Goal: Task Accomplishment & Management: Complete application form

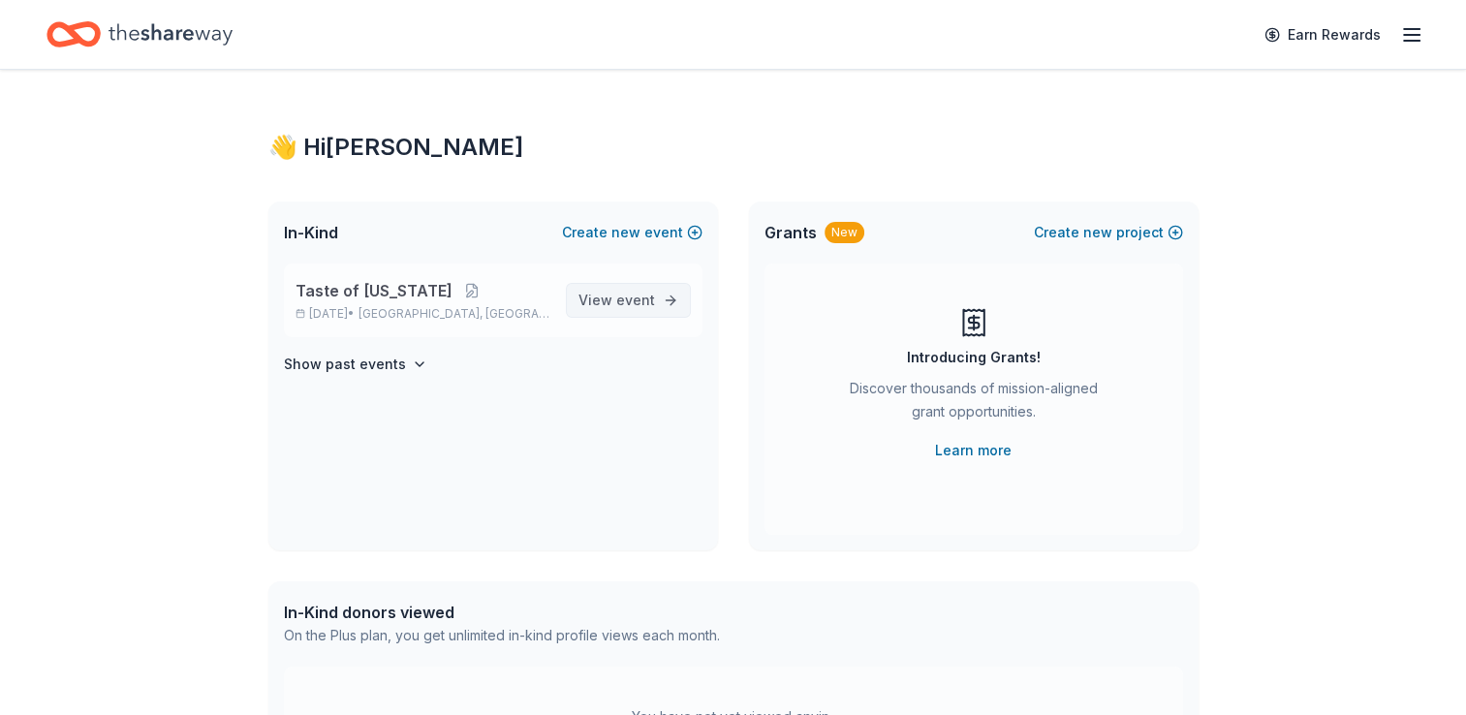
click at [649, 307] on span "event" at bounding box center [635, 300] width 39 height 16
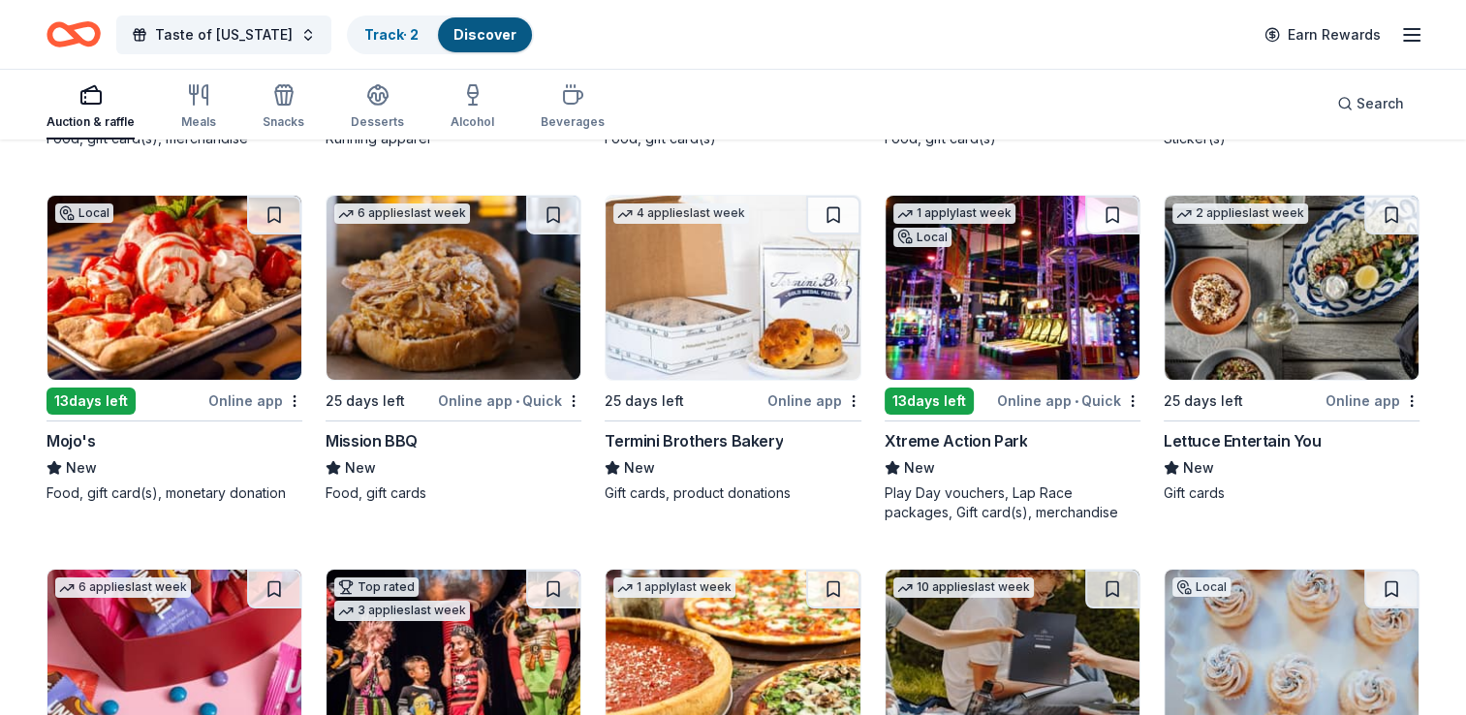
scroll to position [7204, 0]
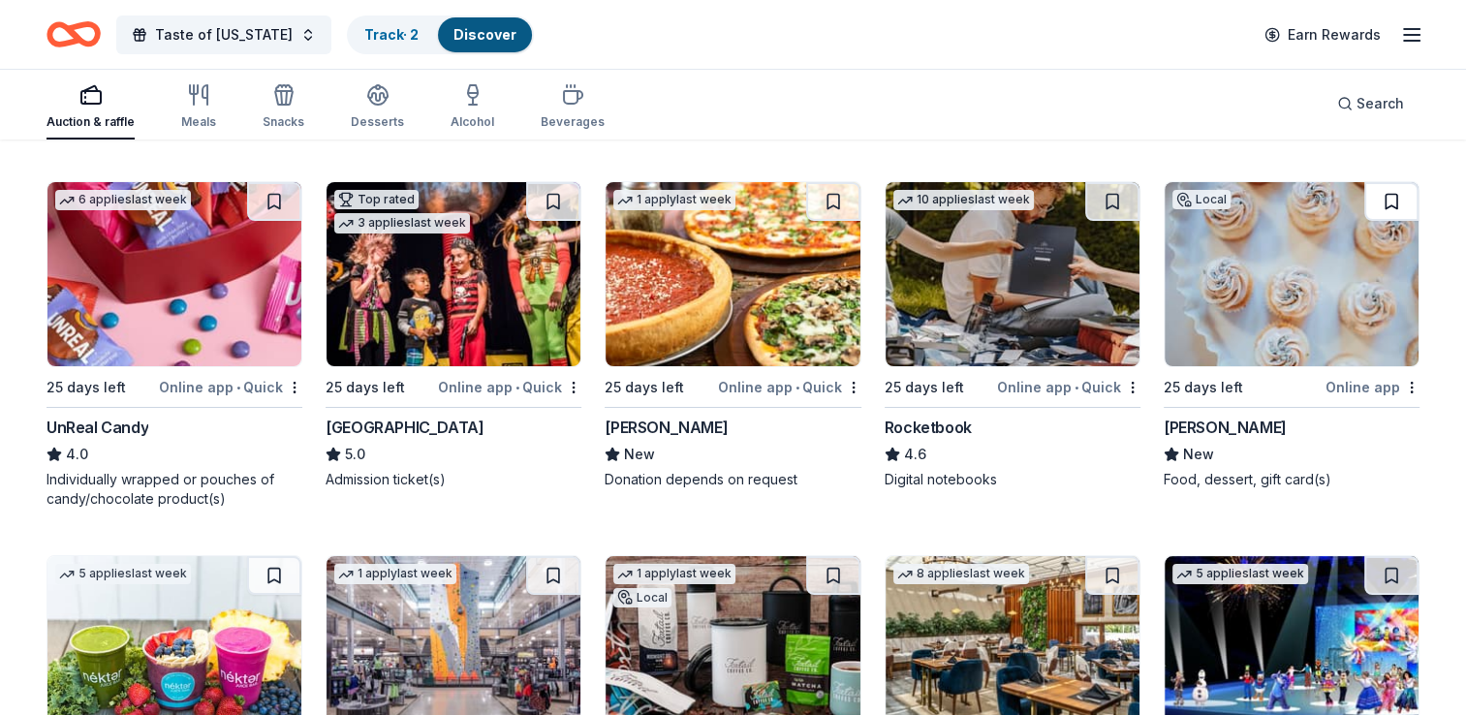
click at [1398, 188] on button at bounding box center [1391, 201] width 54 height 39
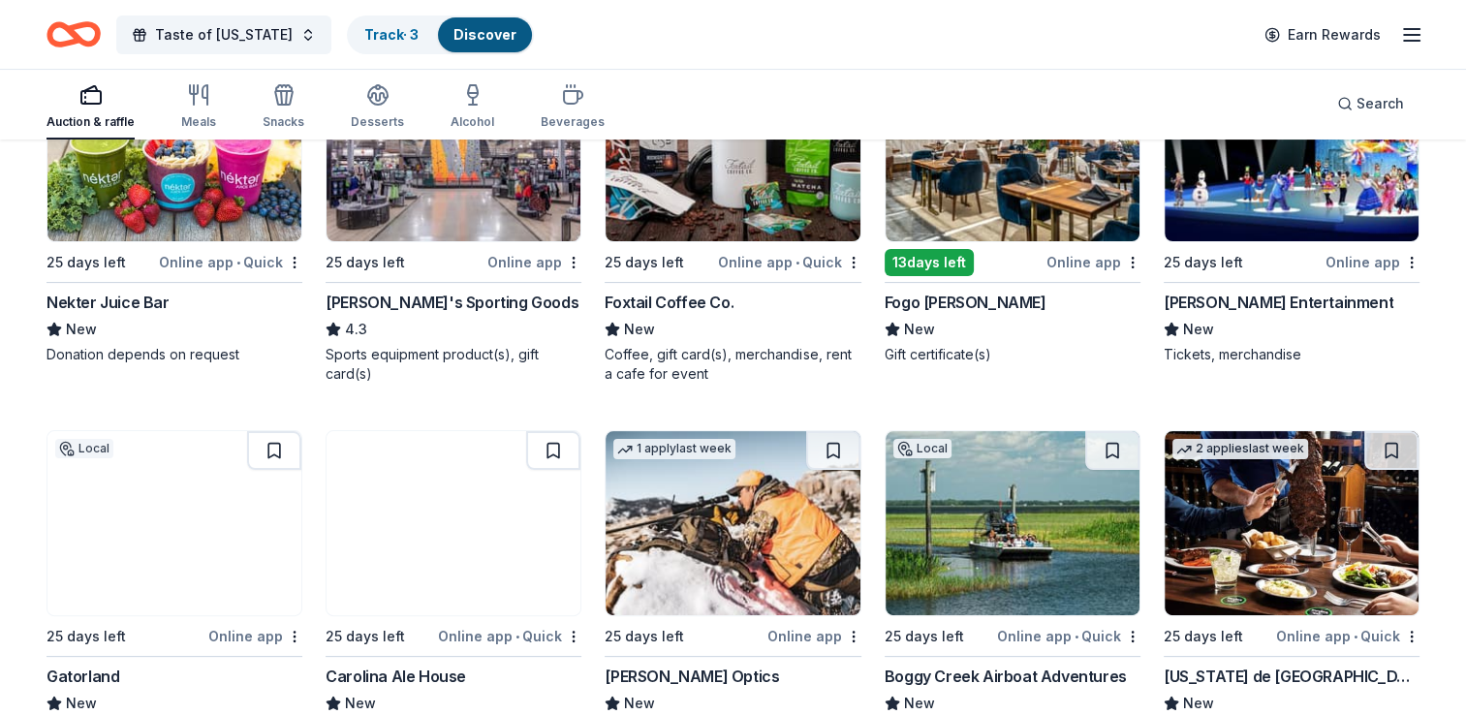
scroll to position [7831, 0]
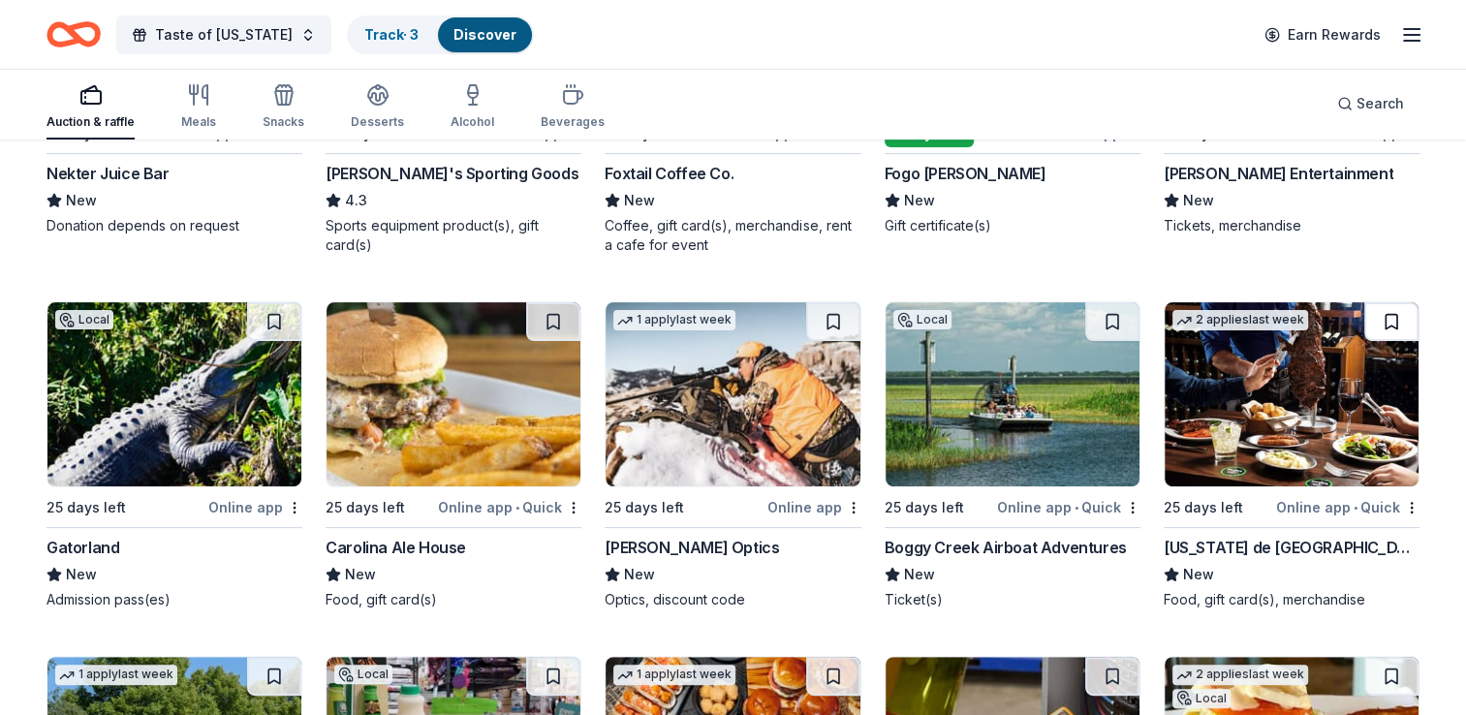
click at [1386, 310] on button at bounding box center [1391, 321] width 54 height 39
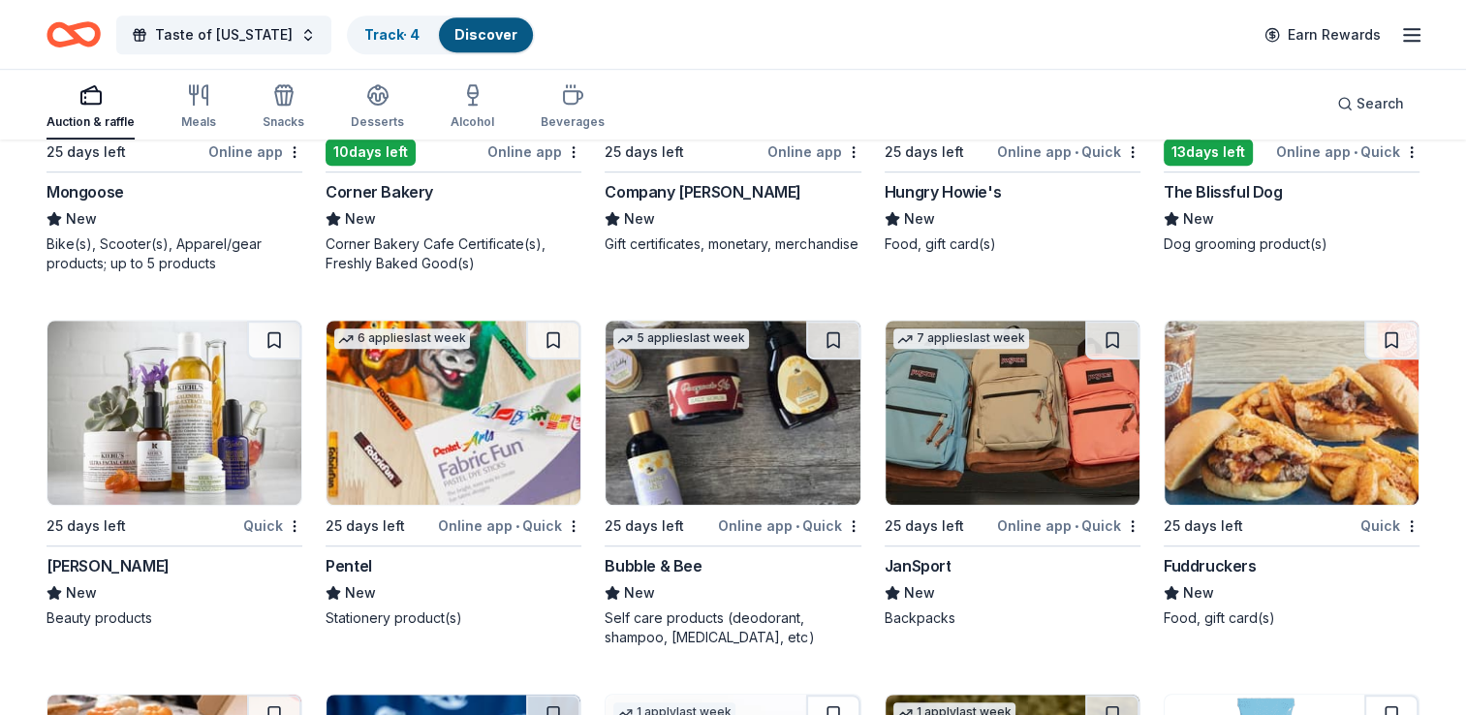
scroll to position [15783, 0]
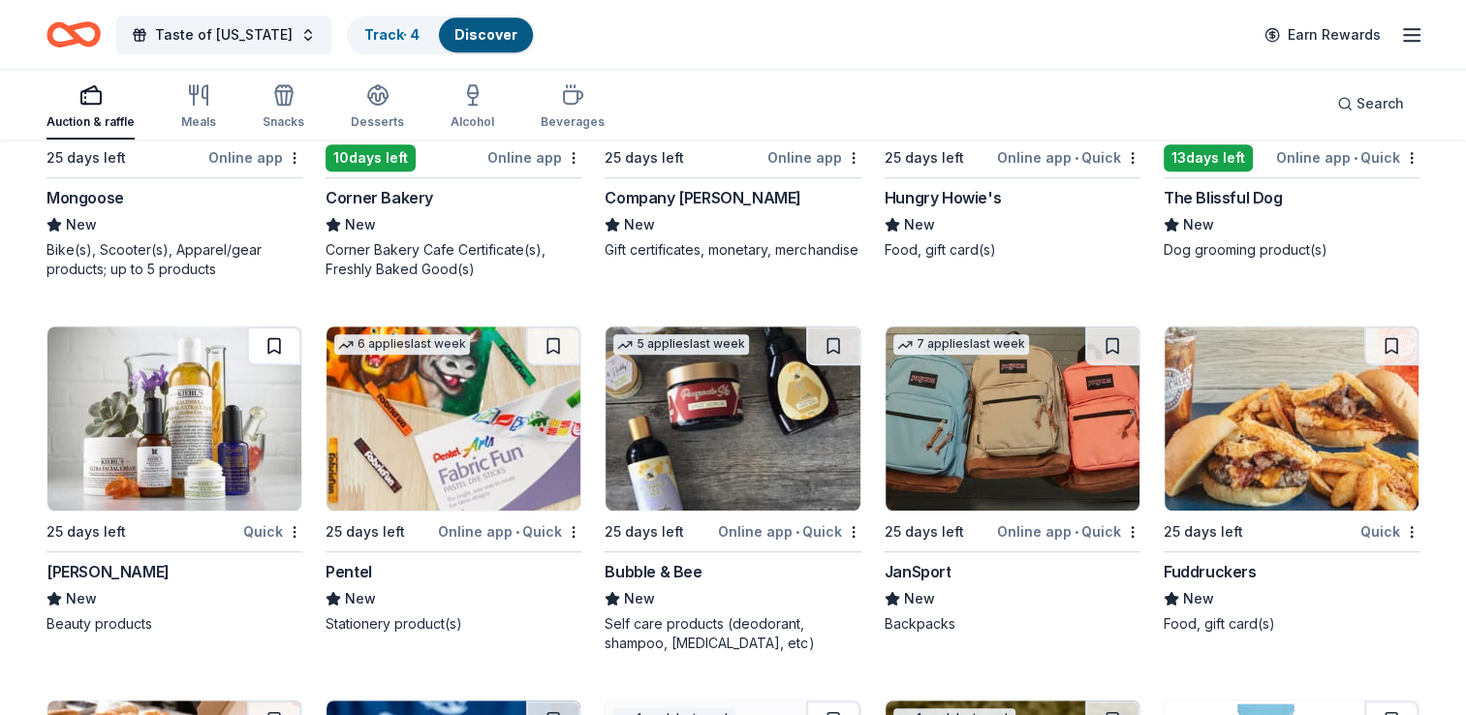
click at [287, 328] on button at bounding box center [274, 346] width 54 height 39
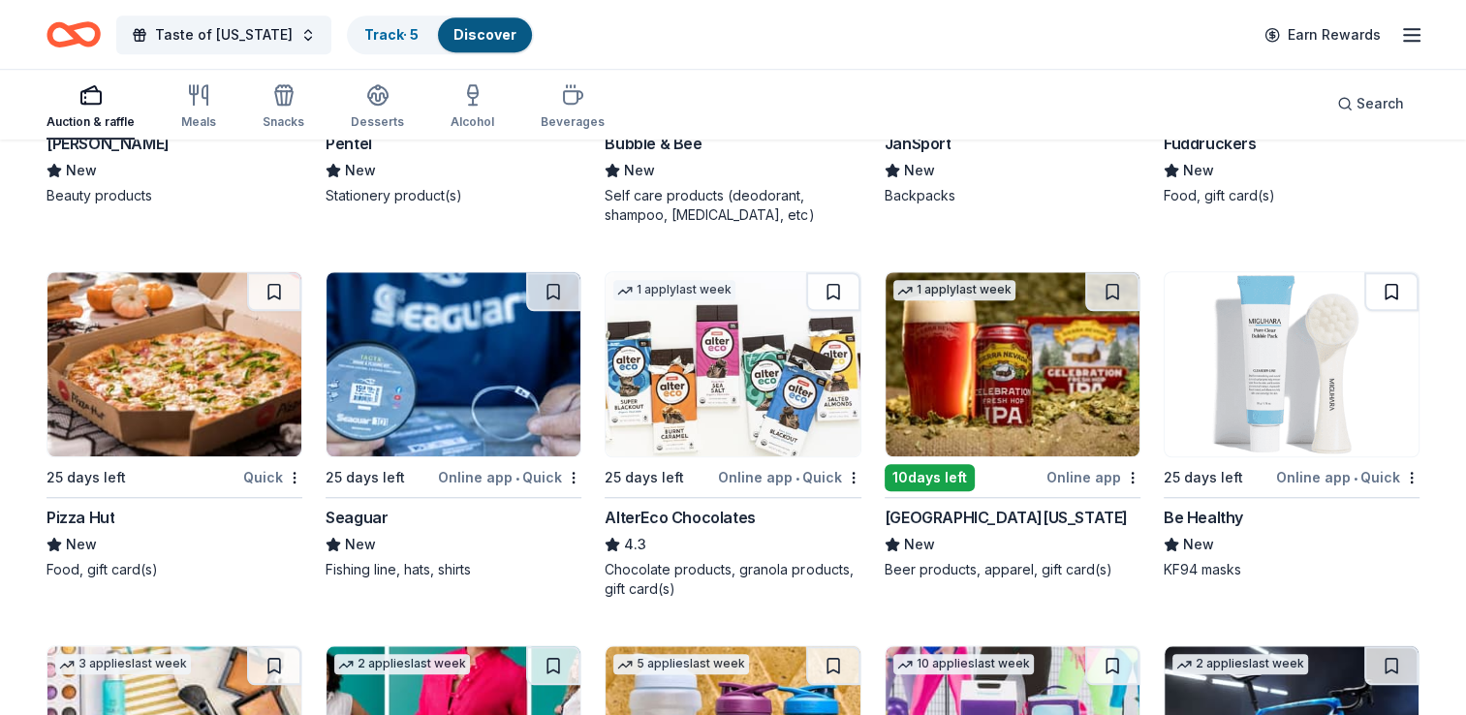
click at [1398, 276] on button at bounding box center [1391, 291] width 54 height 39
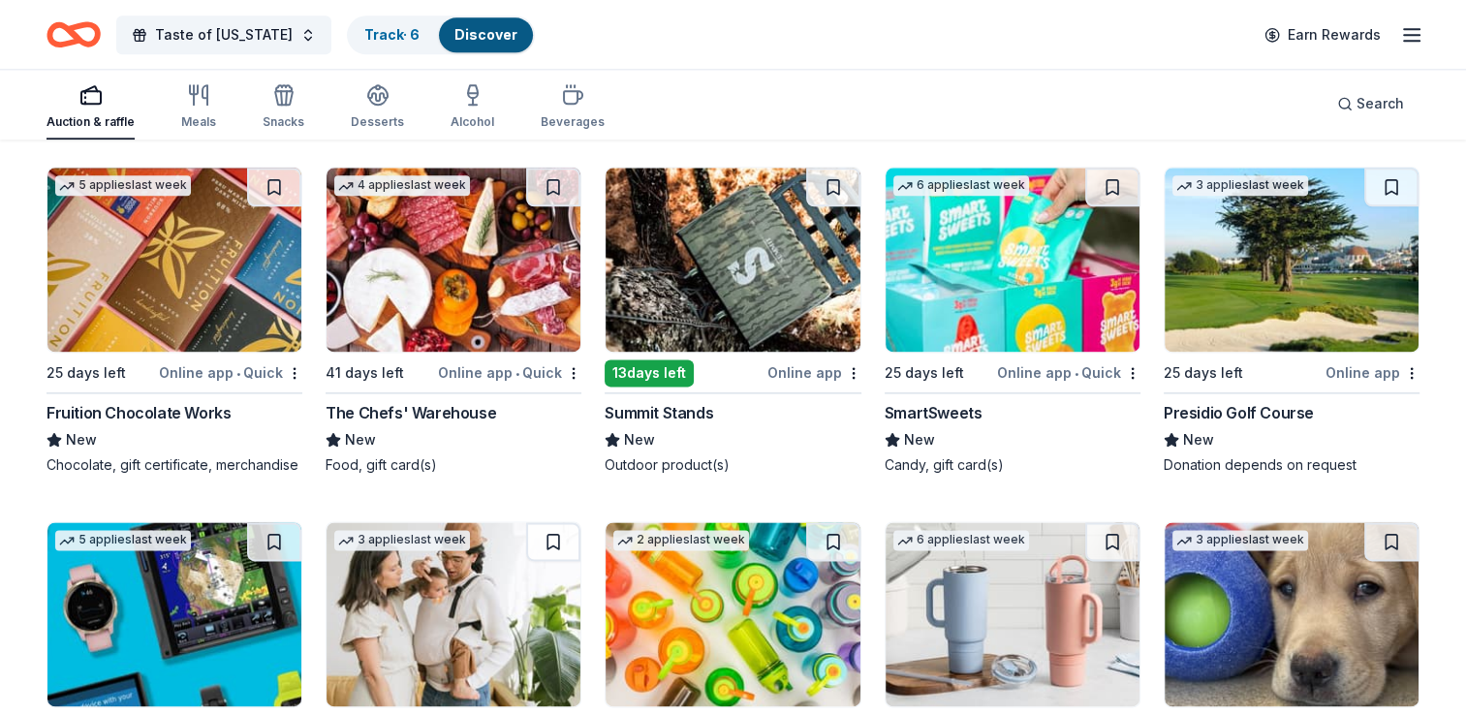
scroll to position [17064, 0]
click at [266, 185] on button at bounding box center [274, 187] width 54 height 39
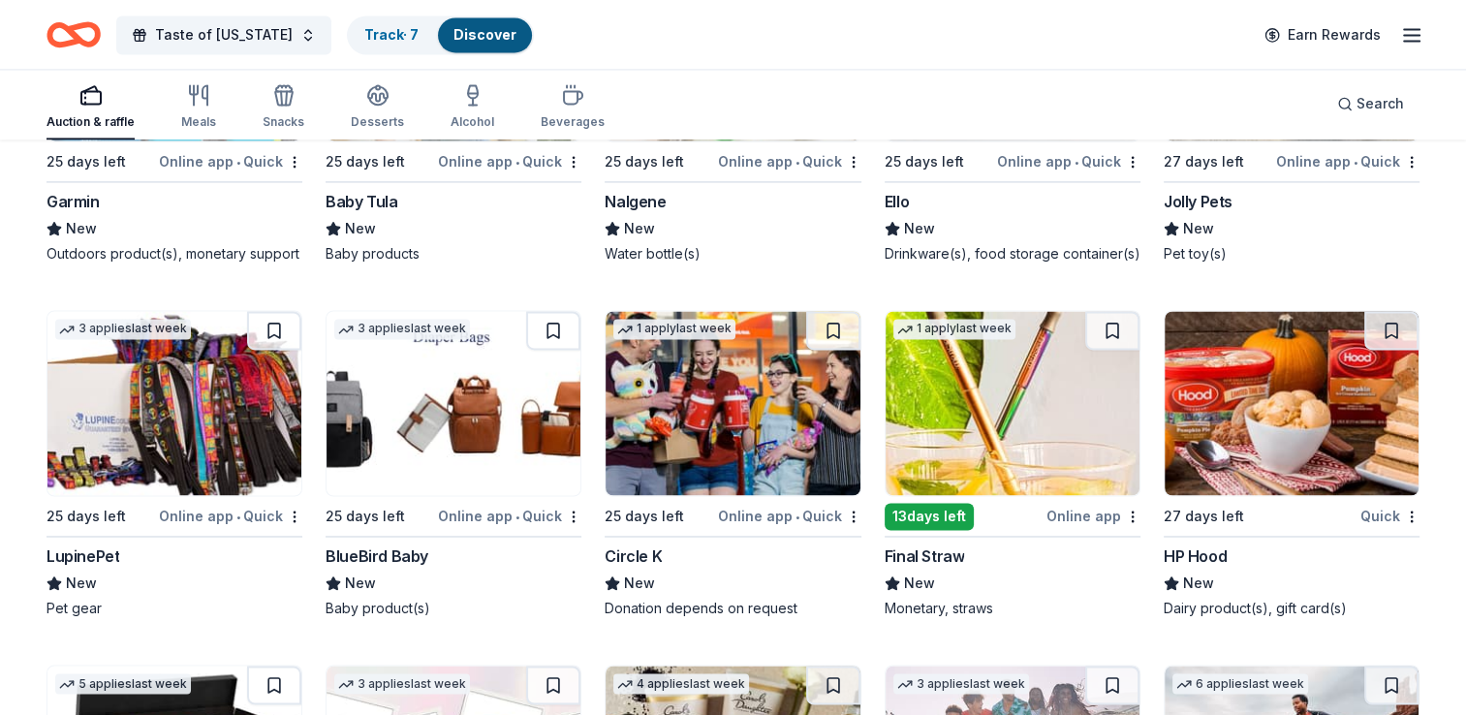
scroll to position [17626, 0]
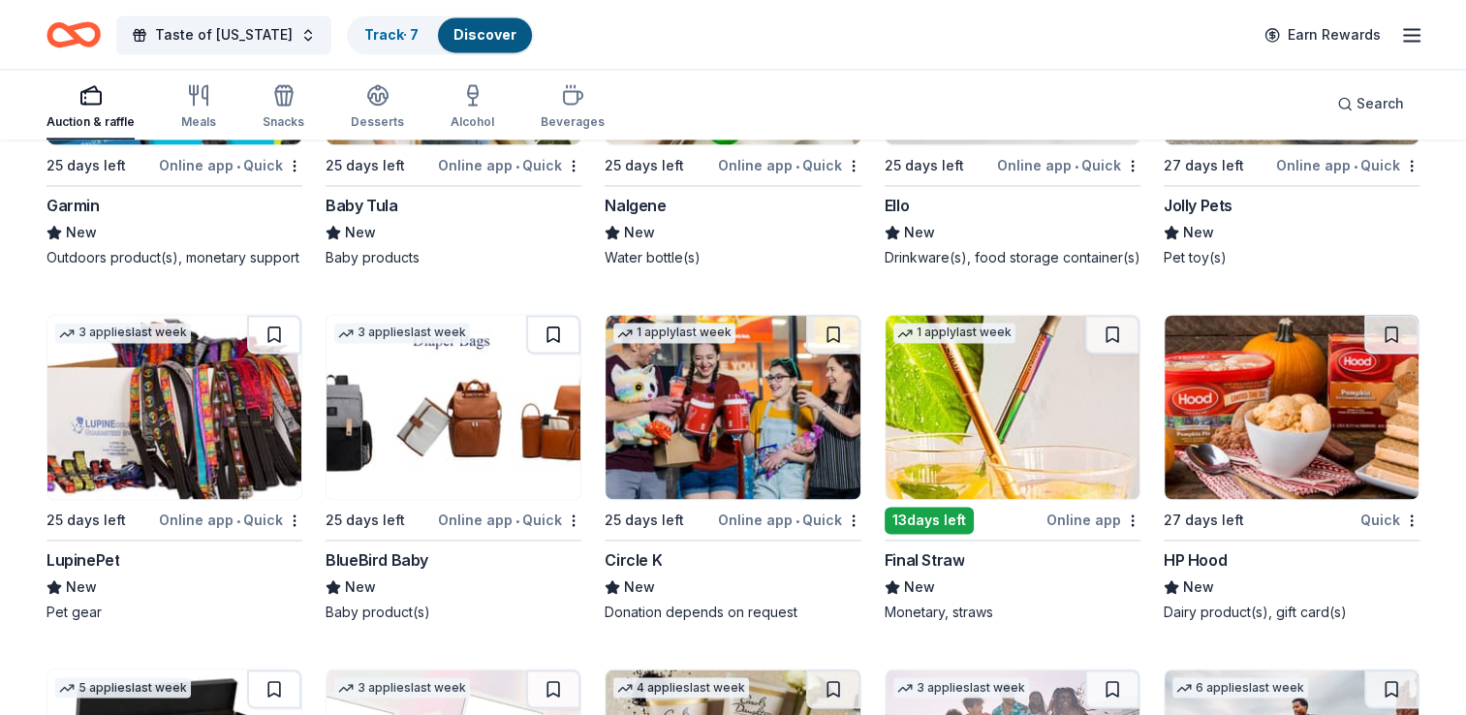
click at [546, 322] on button at bounding box center [553, 334] width 54 height 39
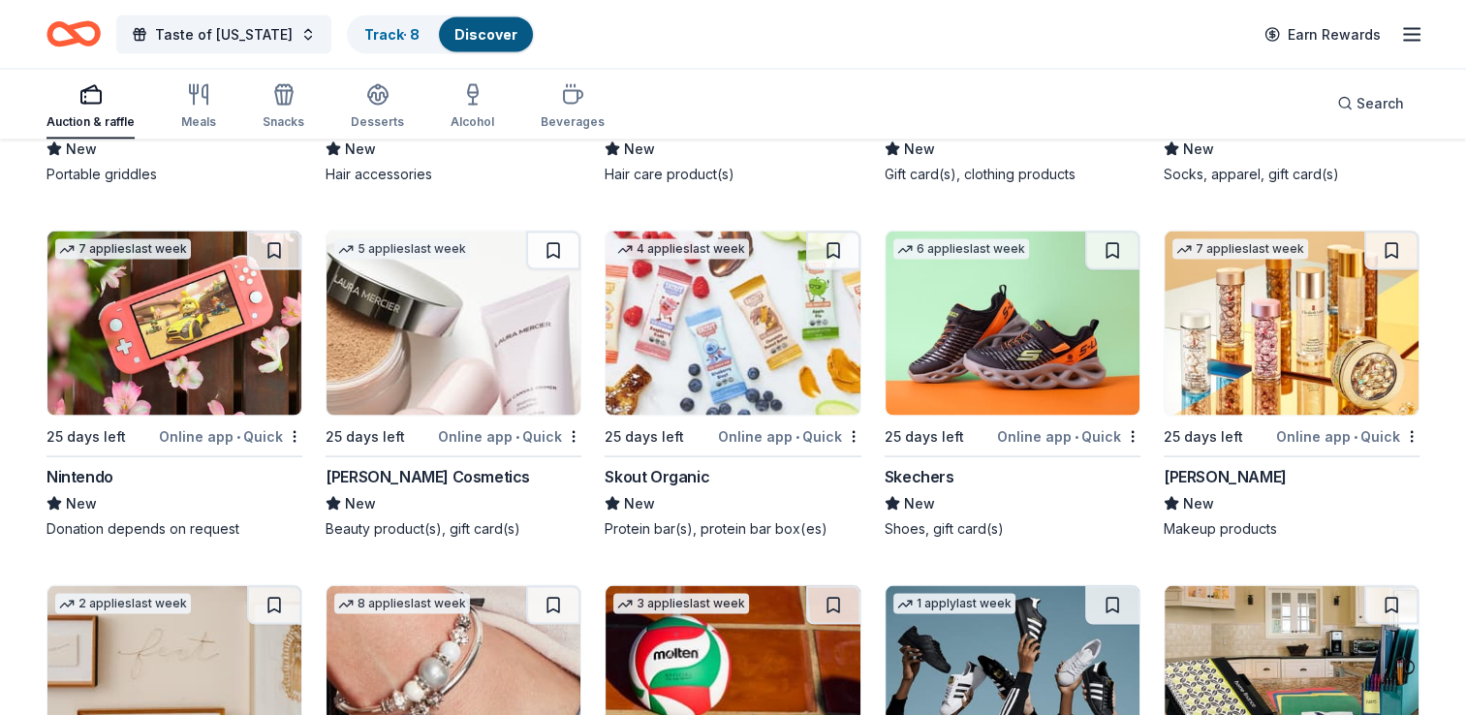
scroll to position [18419, 0]
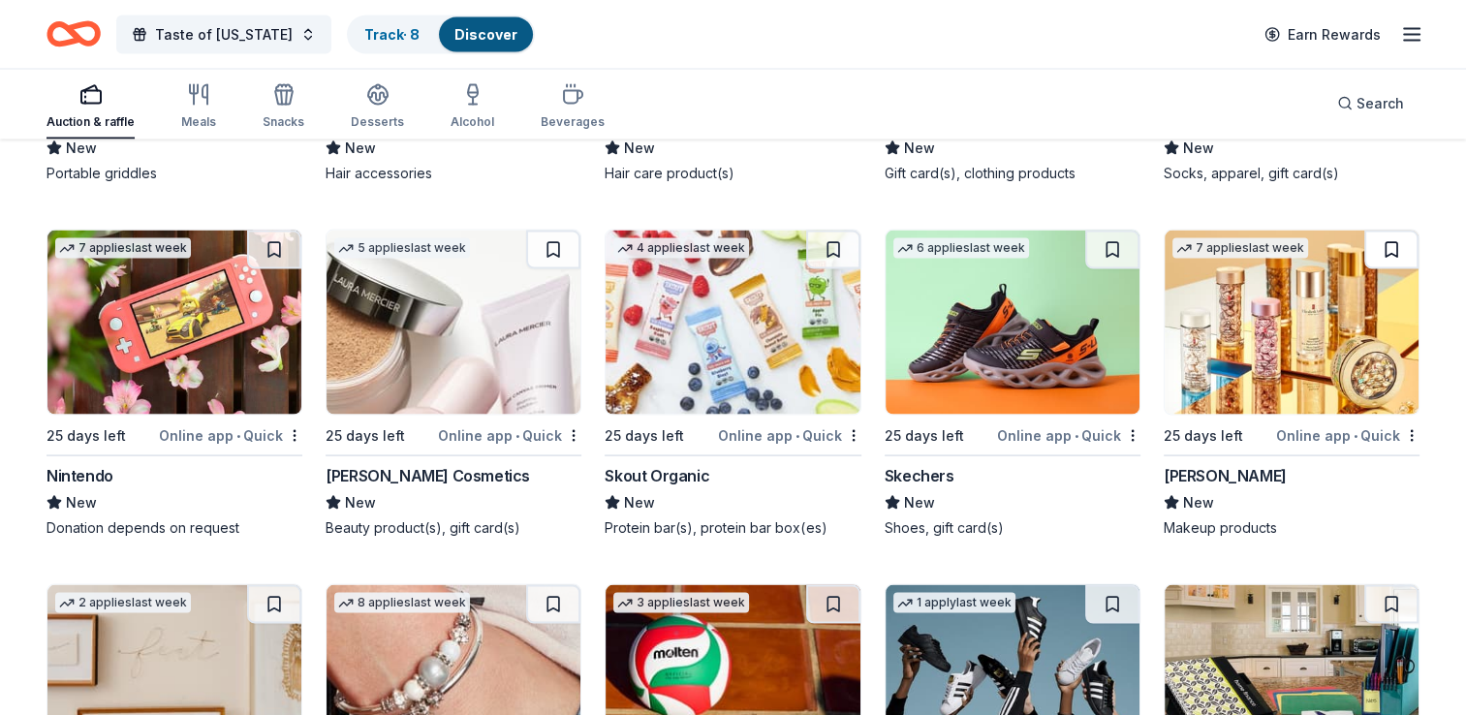
click at [1384, 242] on button at bounding box center [1391, 250] width 54 height 39
click at [563, 241] on button at bounding box center [553, 250] width 54 height 39
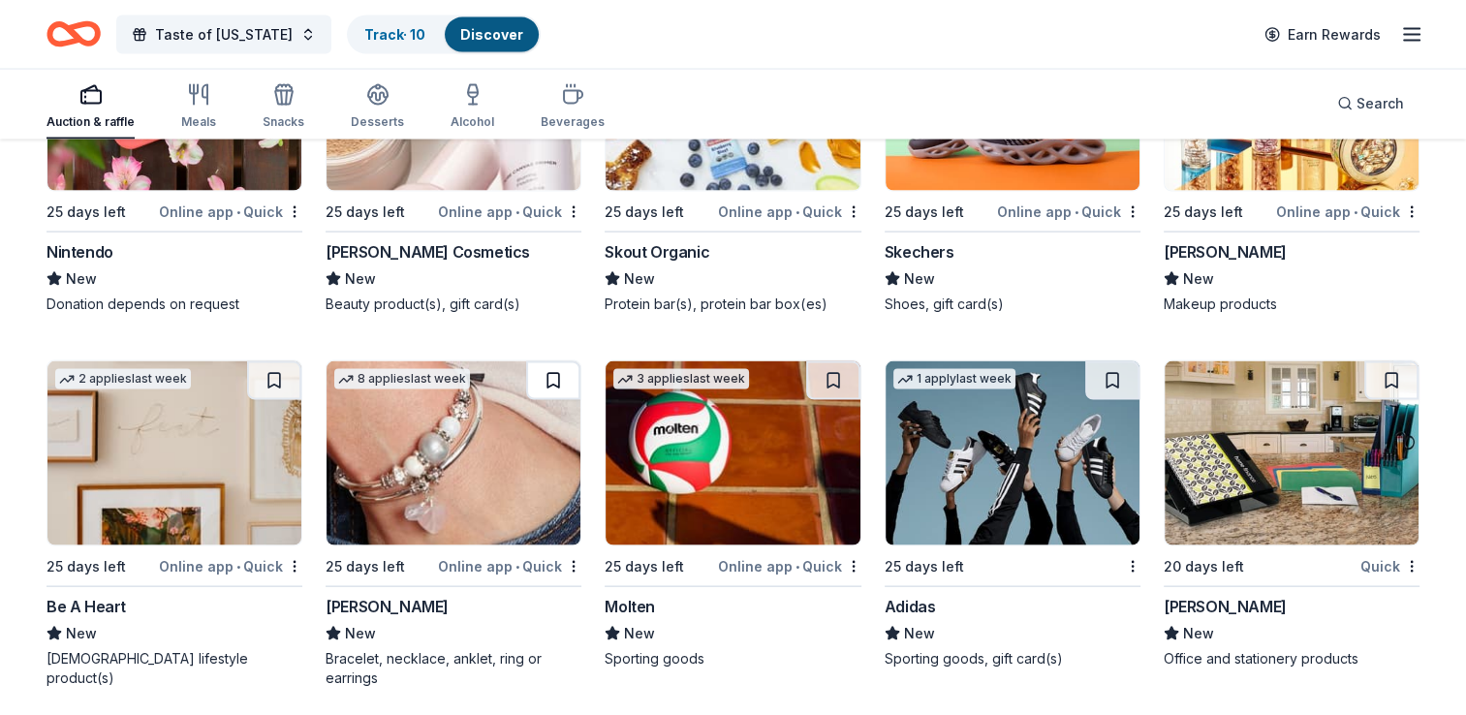
click at [551, 374] on button at bounding box center [553, 380] width 54 height 39
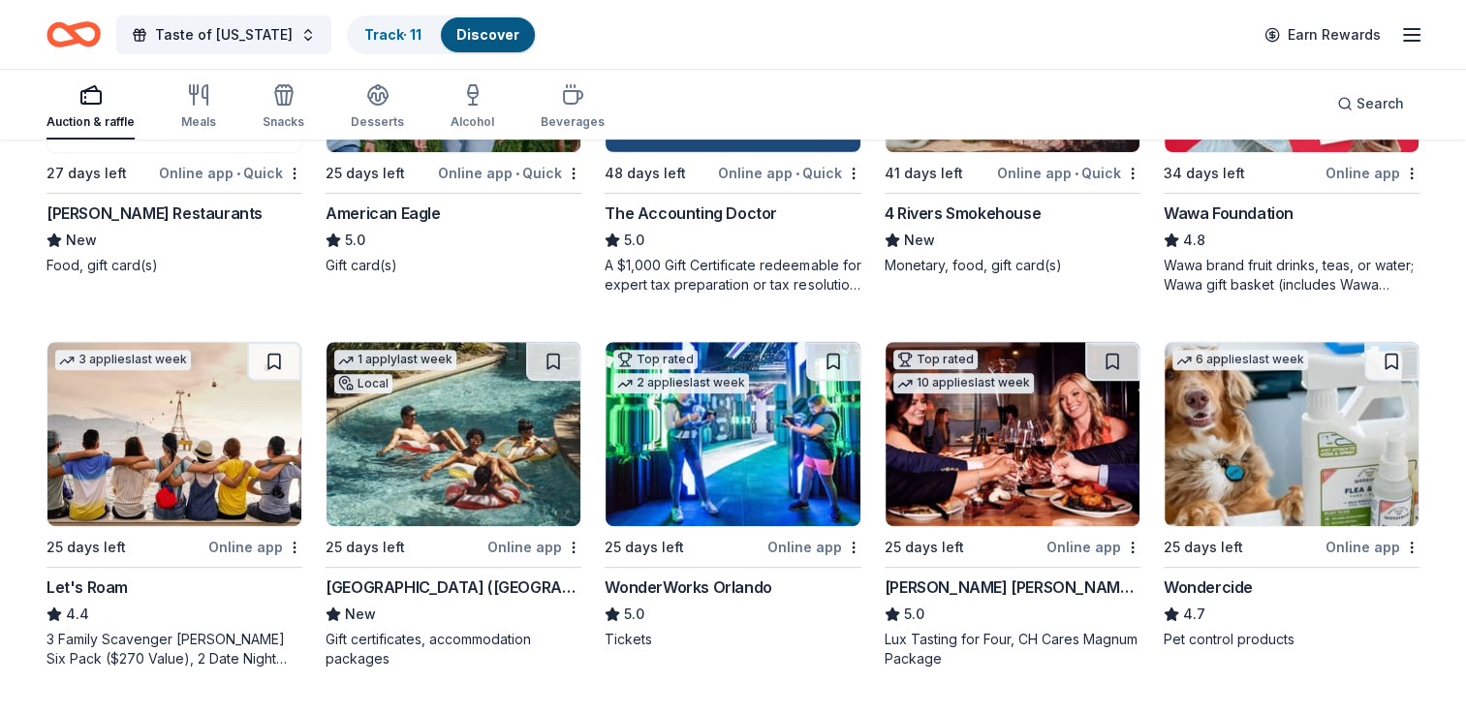
scroll to position [0, 0]
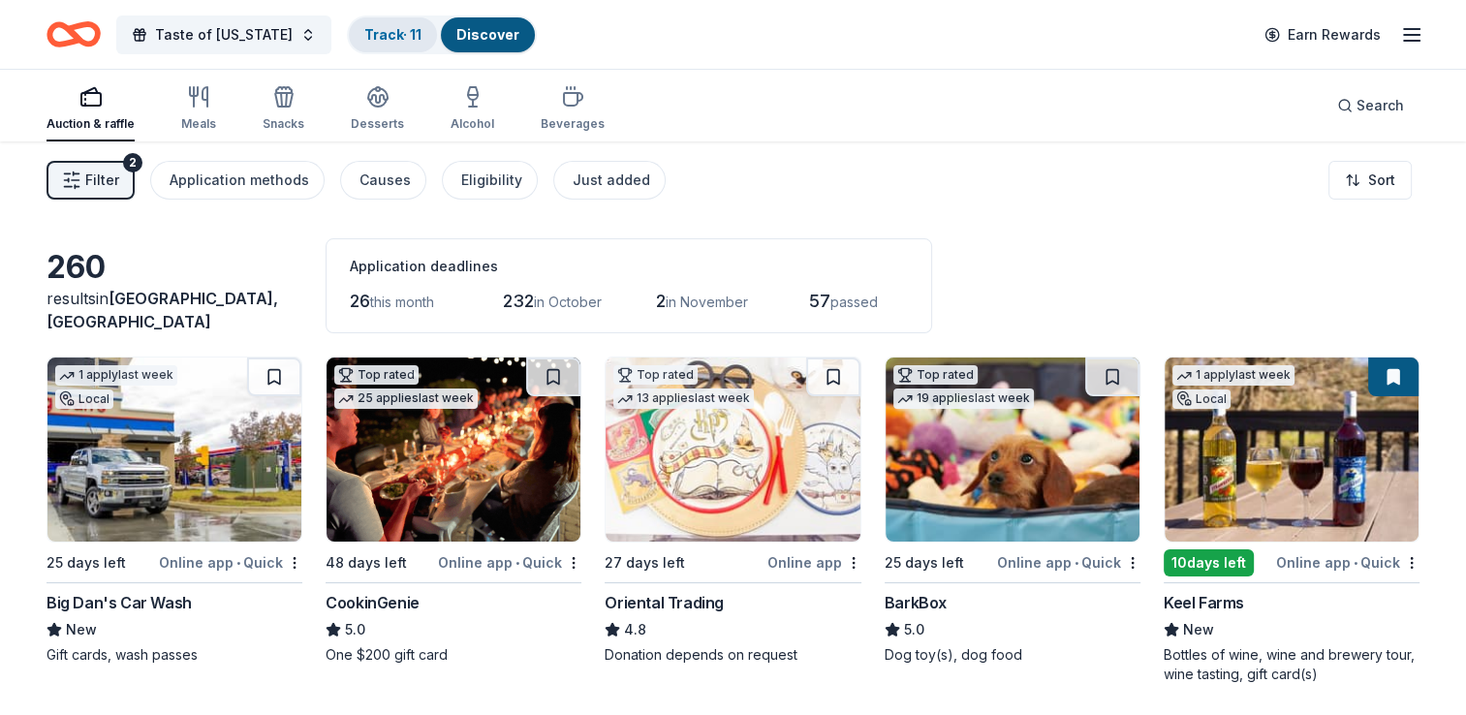
click at [371, 35] on link "Track · 11" at bounding box center [392, 34] width 57 height 16
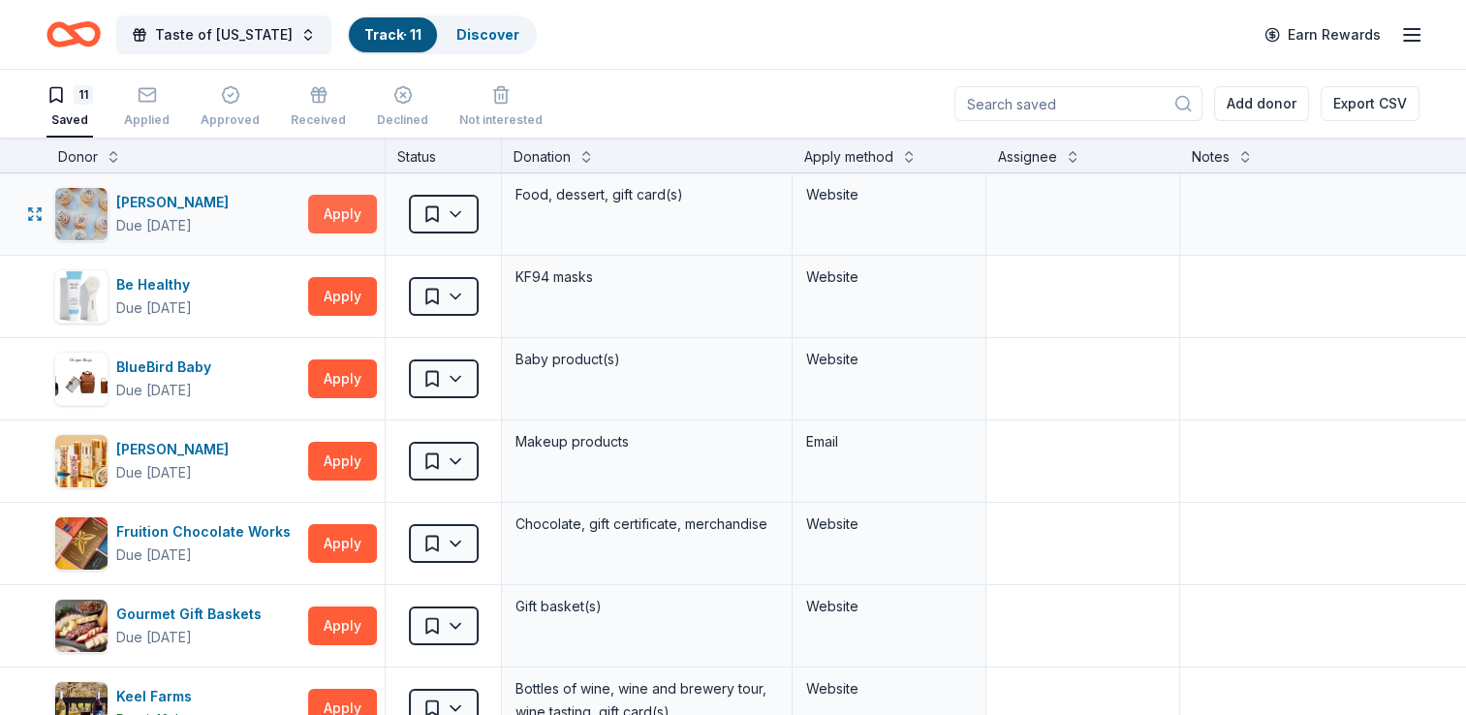
click at [349, 203] on button "Apply" at bounding box center [342, 214] width 69 height 39
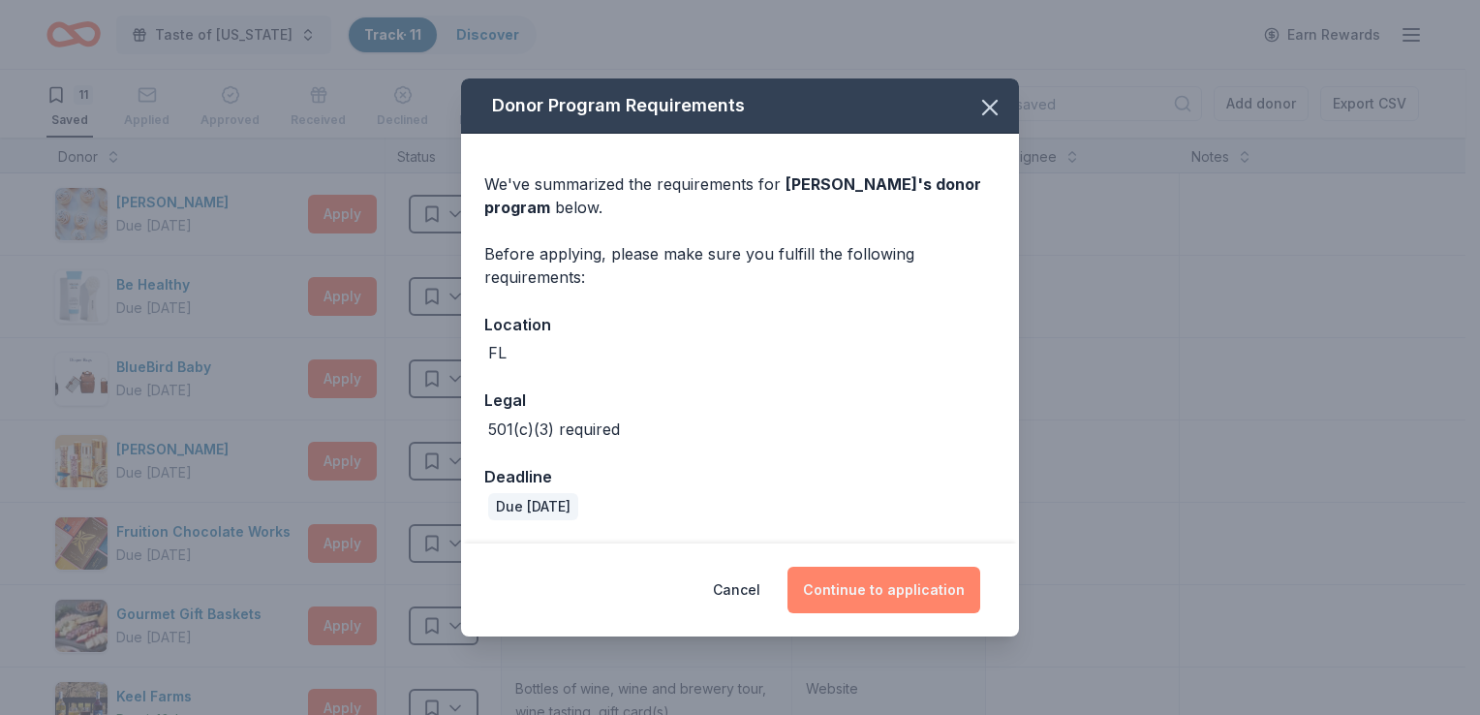
click at [926, 595] on button "Continue to application" at bounding box center [884, 590] width 193 height 47
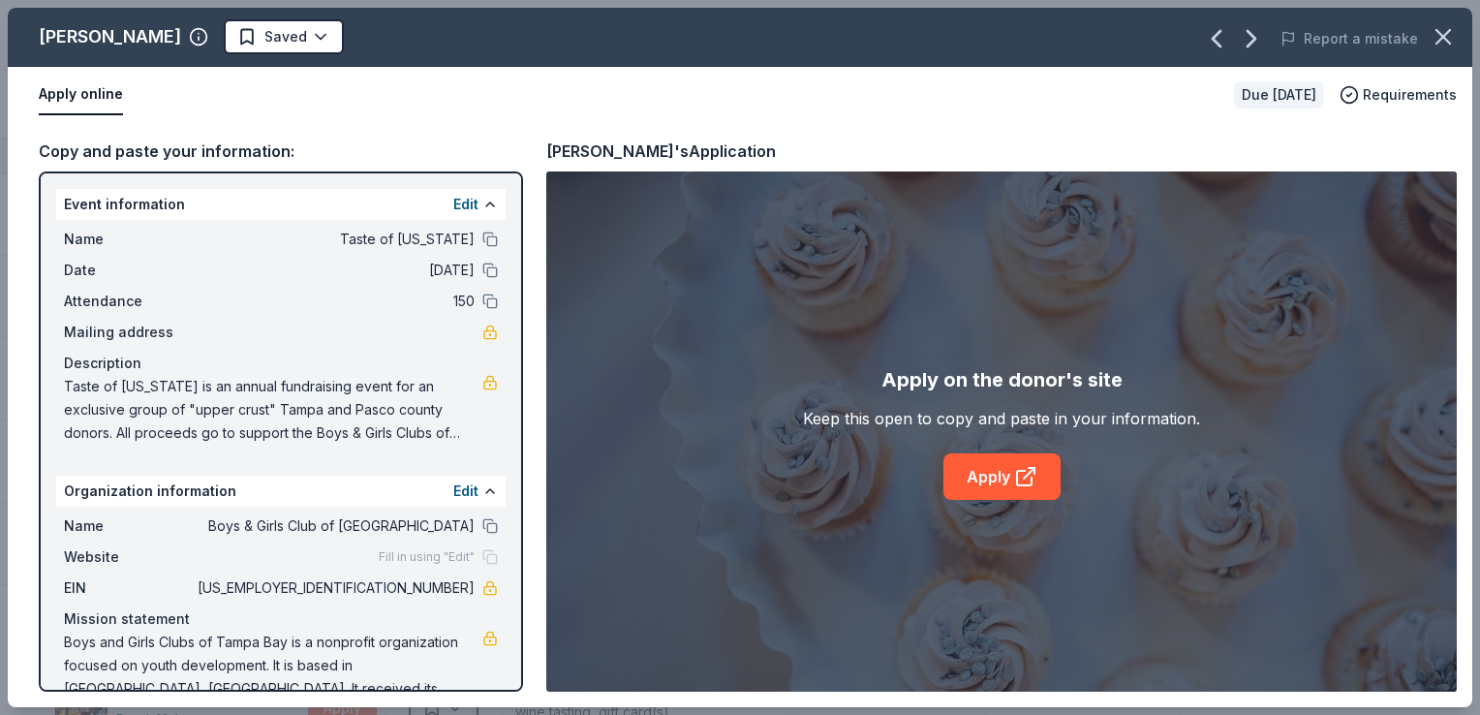
click at [418, 428] on span "Taste of [US_STATE] is an annual fundraising event for an exclusive group of "u…" at bounding box center [273, 410] width 419 height 70
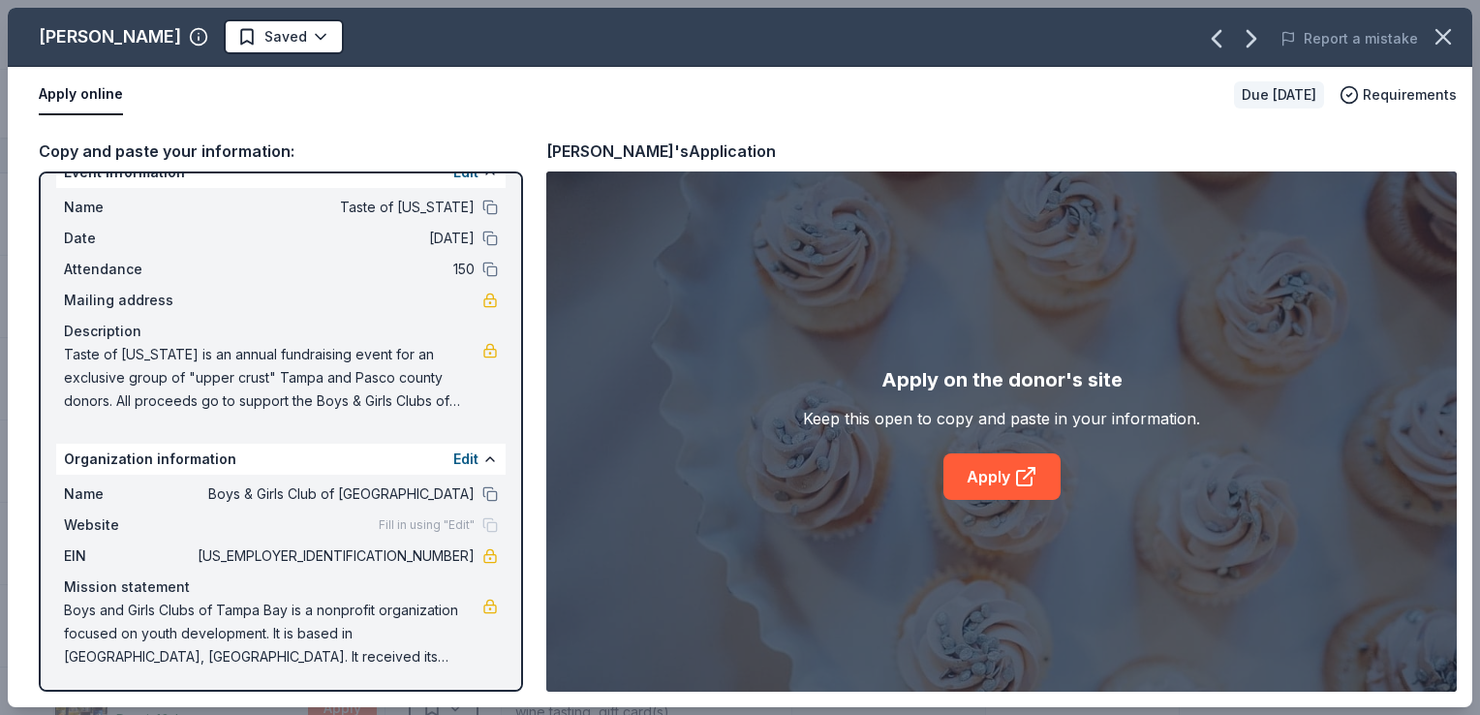
click at [302, 374] on span "Taste of [US_STATE] is an annual fundraising event for an exclusive group of "u…" at bounding box center [273, 378] width 419 height 70
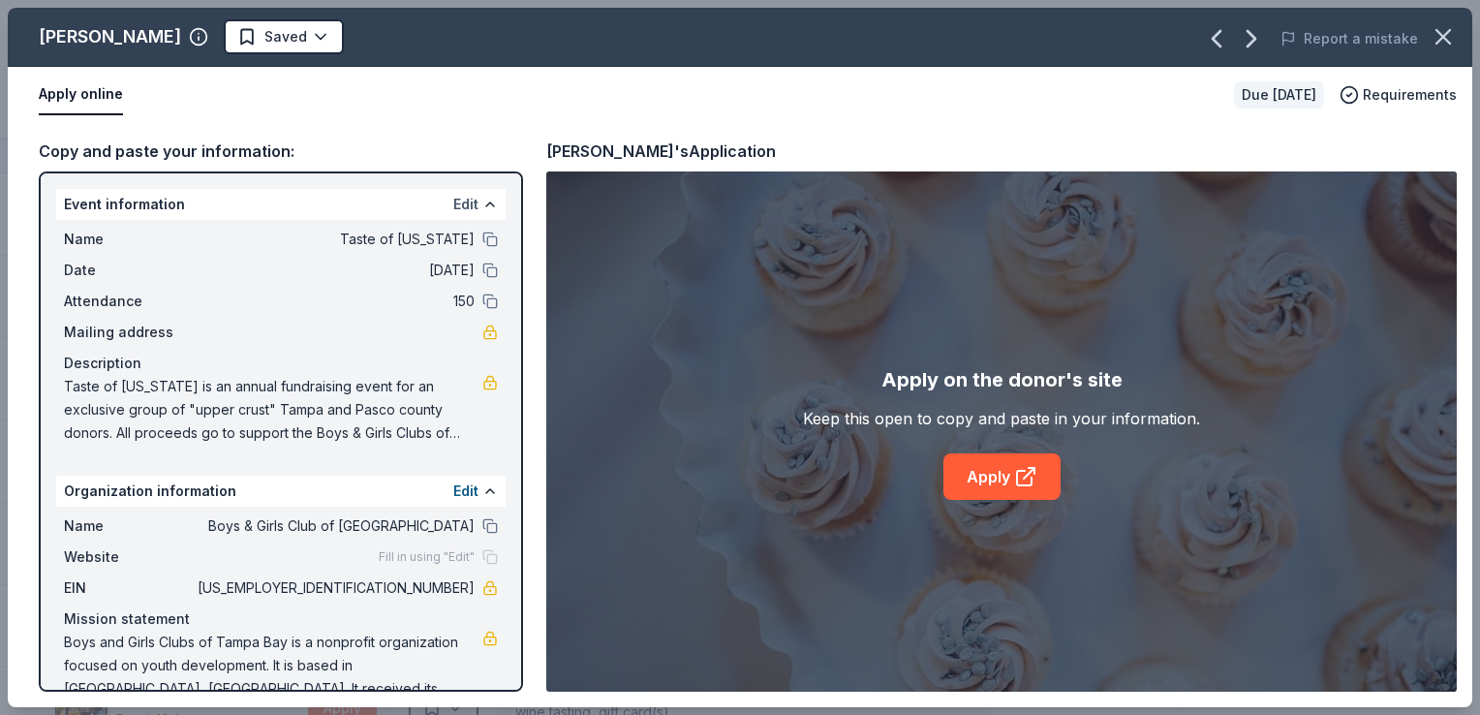
click at [453, 198] on button "Edit" at bounding box center [465, 204] width 25 height 23
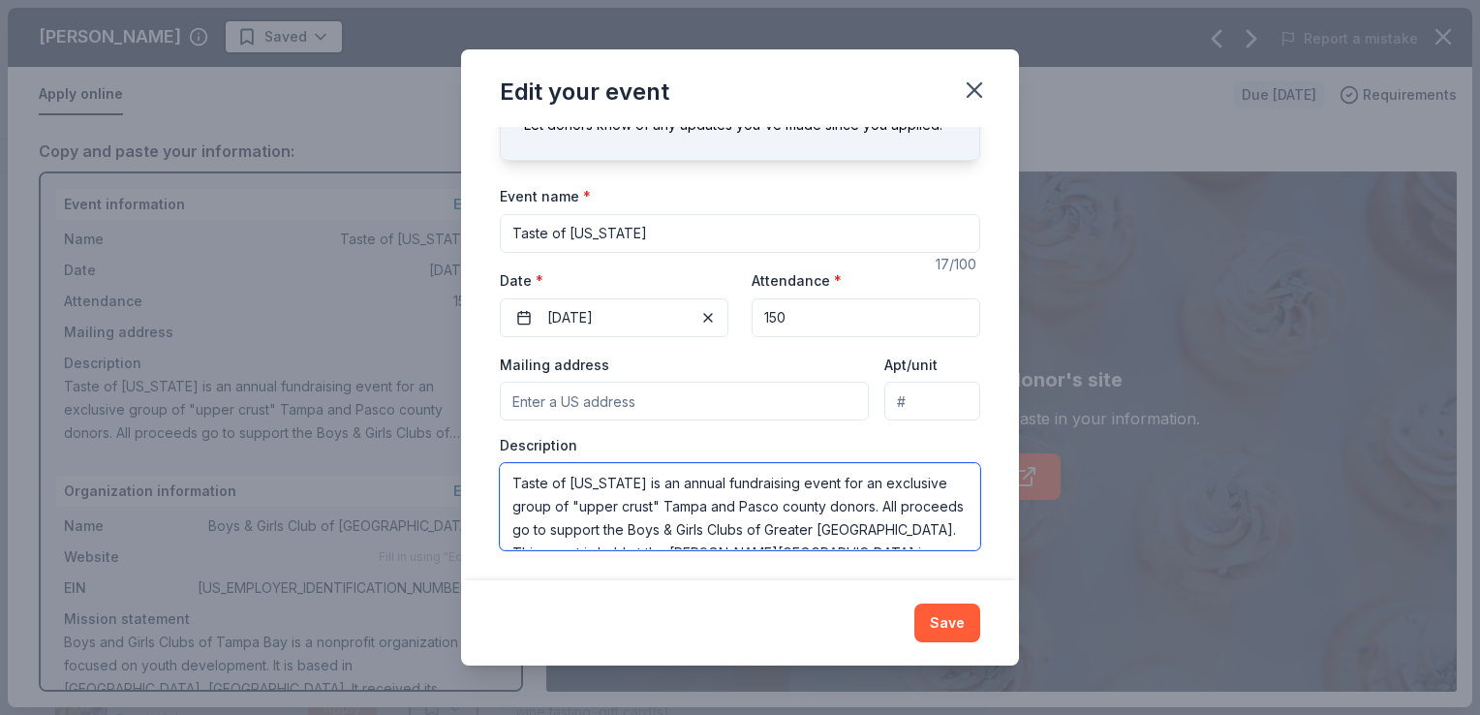
scroll to position [47, 0]
drag, startPoint x: 514, startPoint y: 483, endPoint x: 909, endPoint y: 570, distance: 403.9
click at [909, 570] on div "Changes made here will update the Event too. Update donors you've applied to Le…" at bounding box center [740, 353] width 558 height 452
paste textarea "he Boys & Girls Clubs of [GEOGRAPHIC_DATA] invites you to be part of something …"
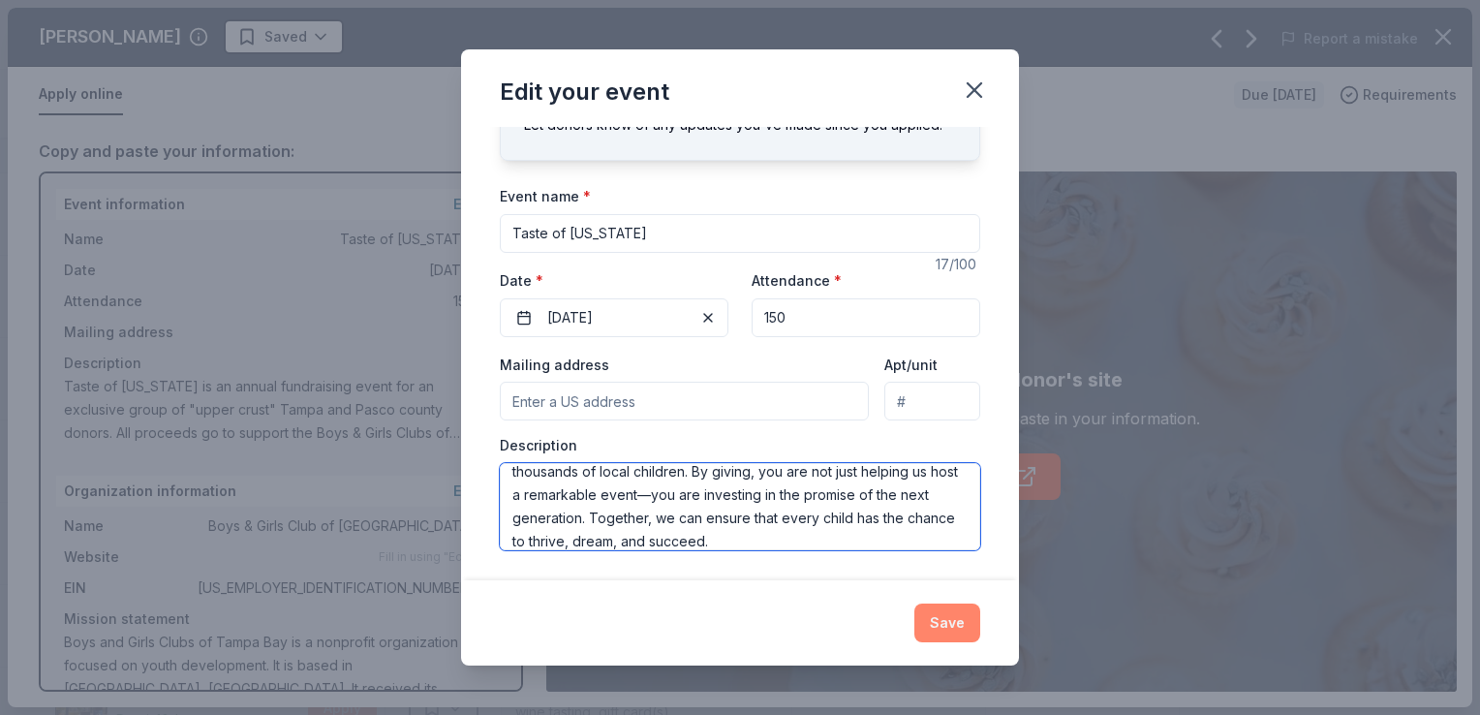
type textarea "The Boys & Girls Clubs of [GEOGRAPHIC_DATA] invites you to be part of something…"
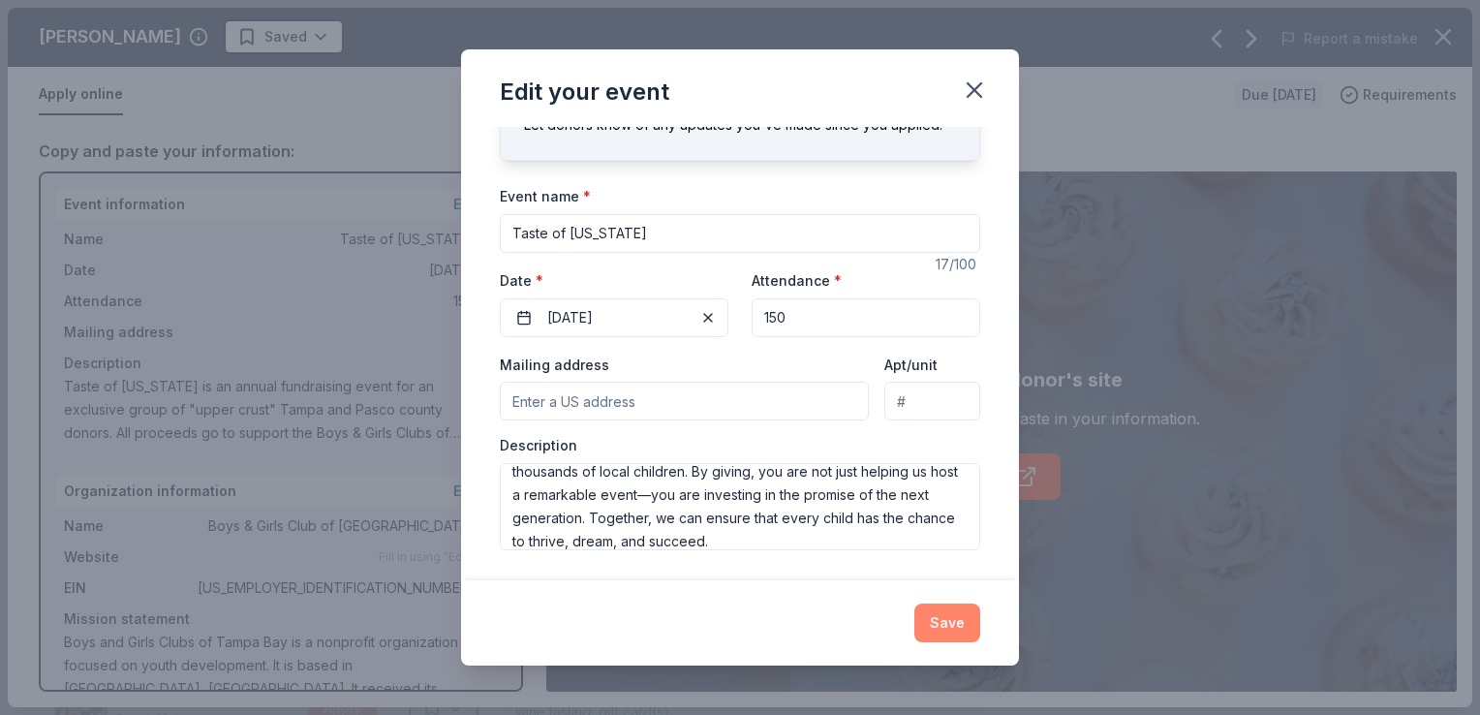
click at [962, 615] on button "Save" at bounding box center [948, 623] width 66 height 39
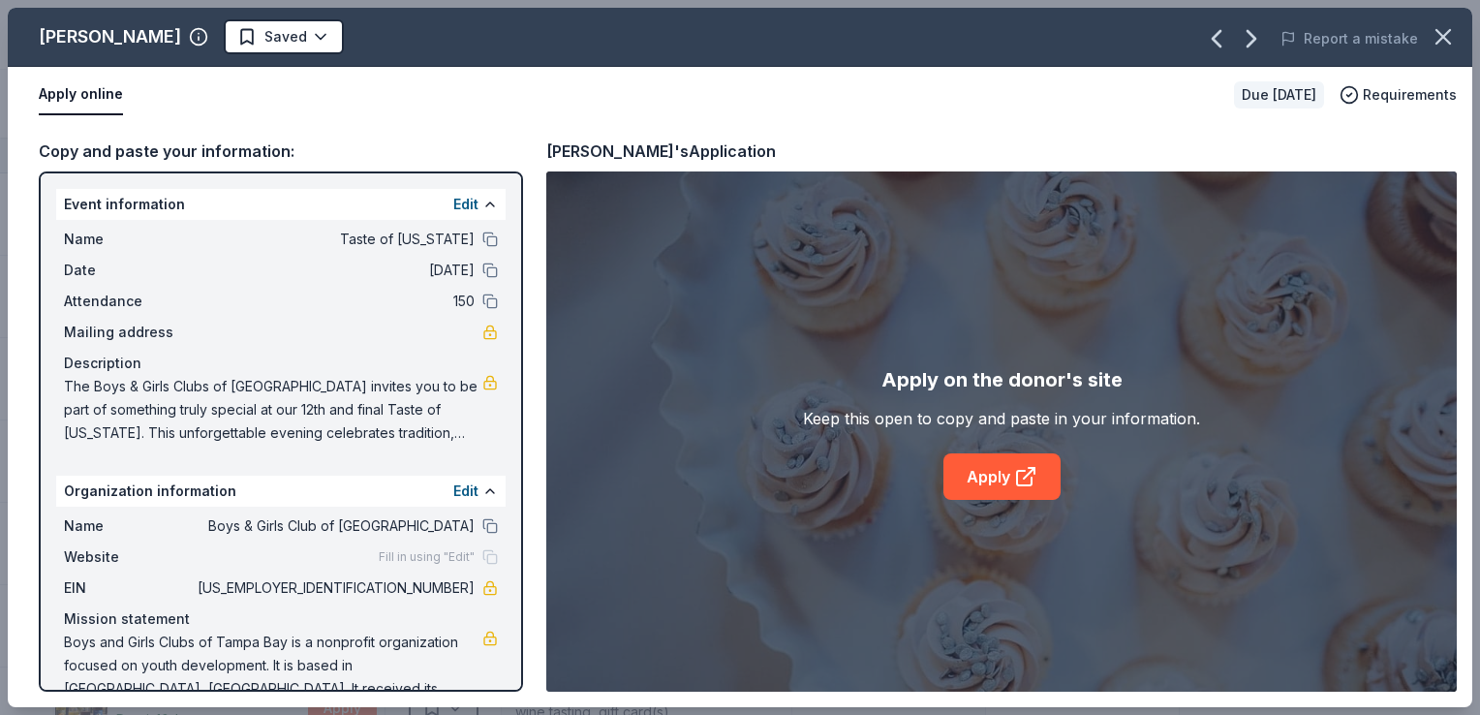
scroll to position [32, 0]
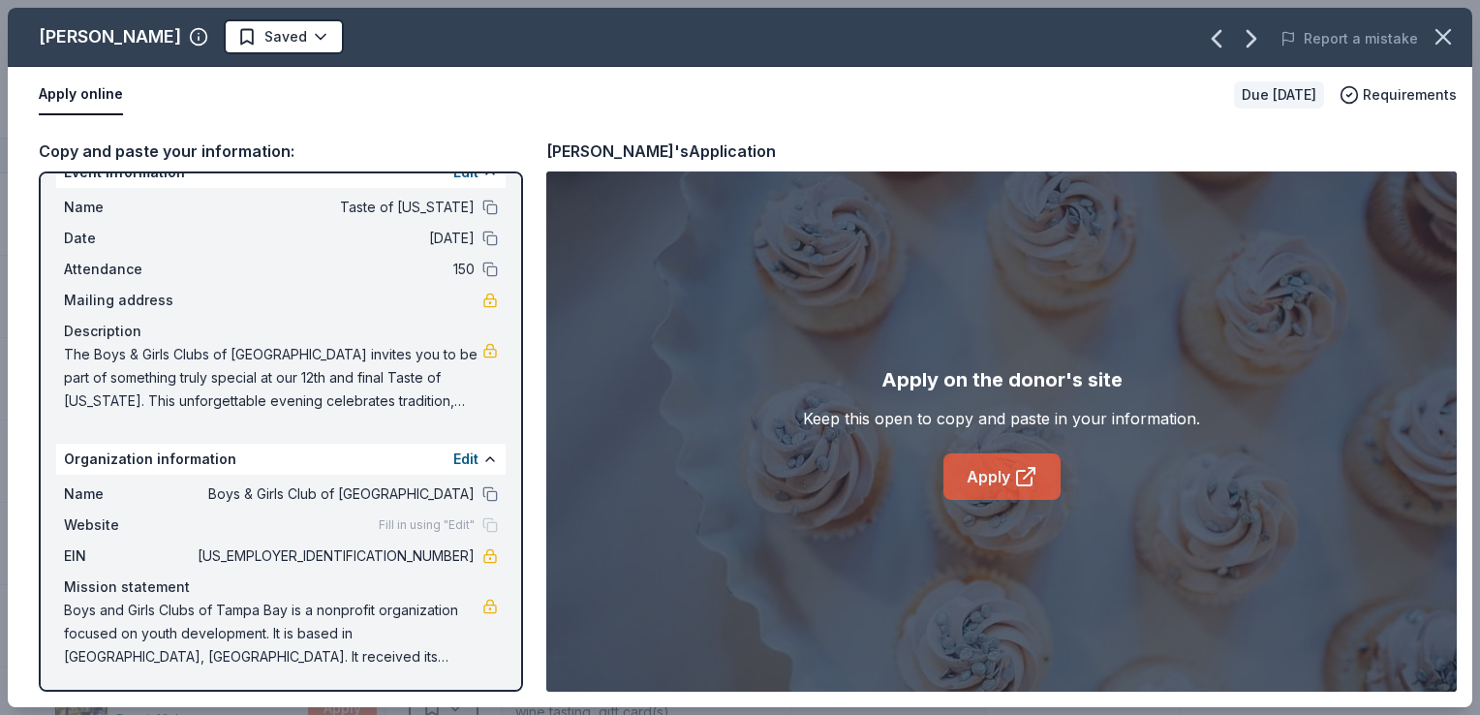
click at [988, 468] on link "Apply" at bounding box center [1002, 476] width 117 height 47
drag, startPoint x: 372, startPoint y: 559, endPoint x: 450, endPoint y: 559, distance: 77.5
click at [450, 559] on span "[US_EMPLOYER_IDENTIFICATION_NUMBER]" at bounding box center [334, 556] width 281 height 23
click at [1253, 36] on icon "button" at bounding box center [1251, 38] width 31 height 31
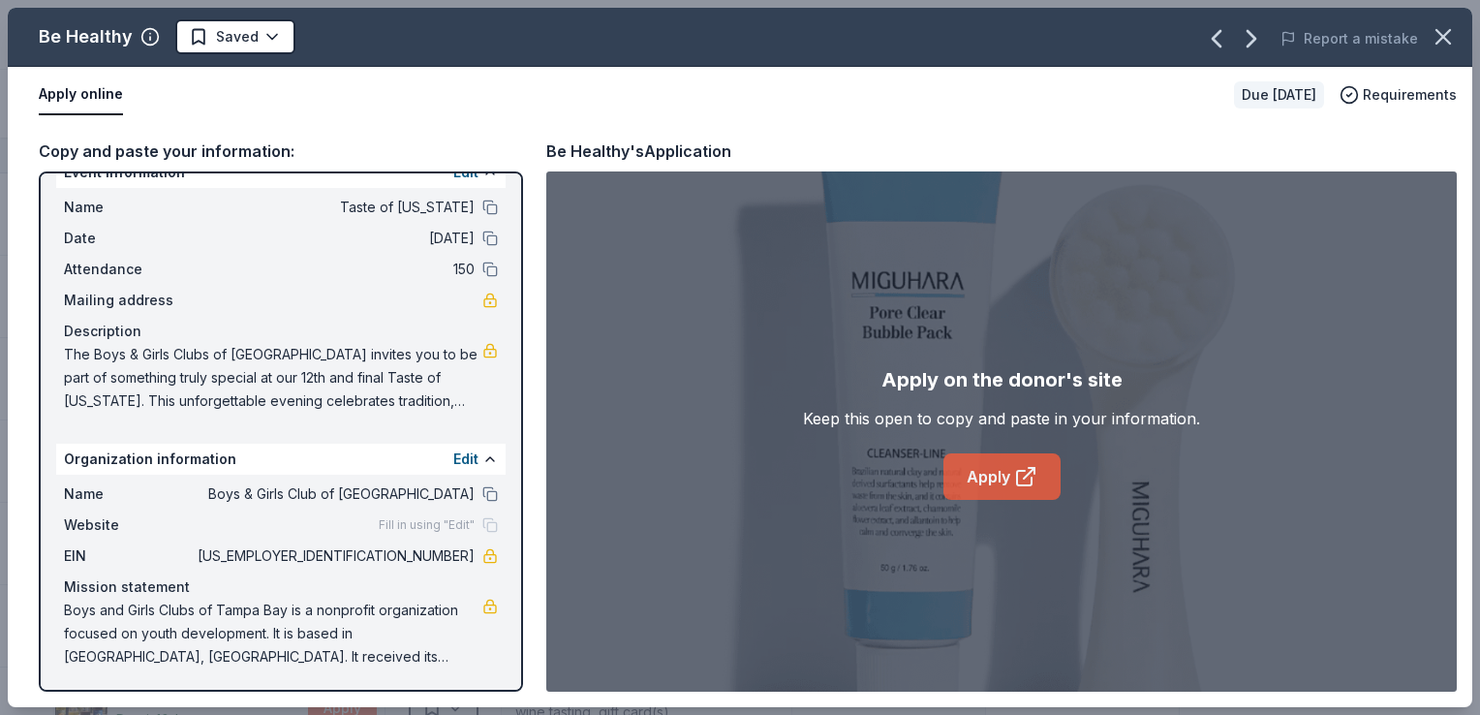
click at [1002, 480] on link "Apply" at bounding box center [1002, 476] width 117 height 47
click at [1256, 37] on icon "button" at bounding box center [1252, 39] width 8 height 16
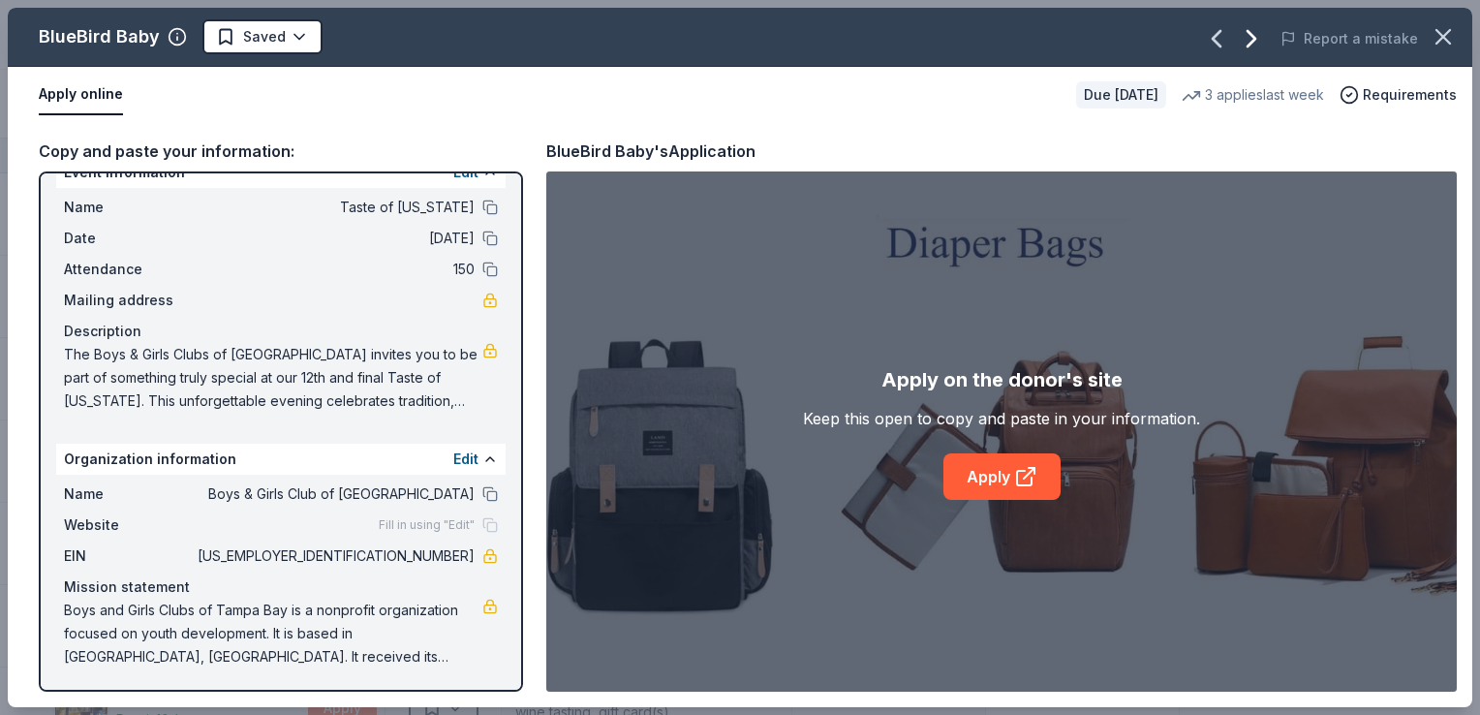
click at [1256, 35] on icon "button" at bounding box center [1252, 39] width 8 height 16
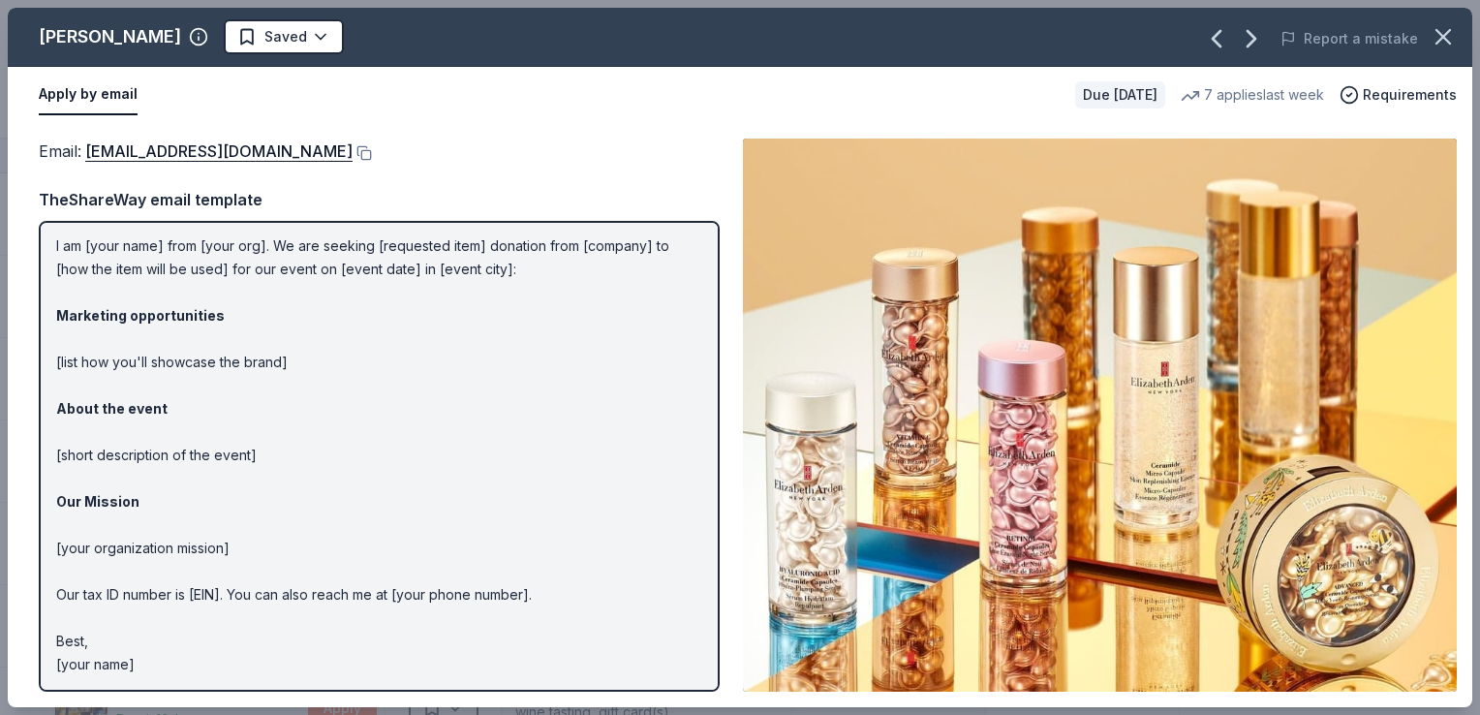
scroll to position [0, 0]
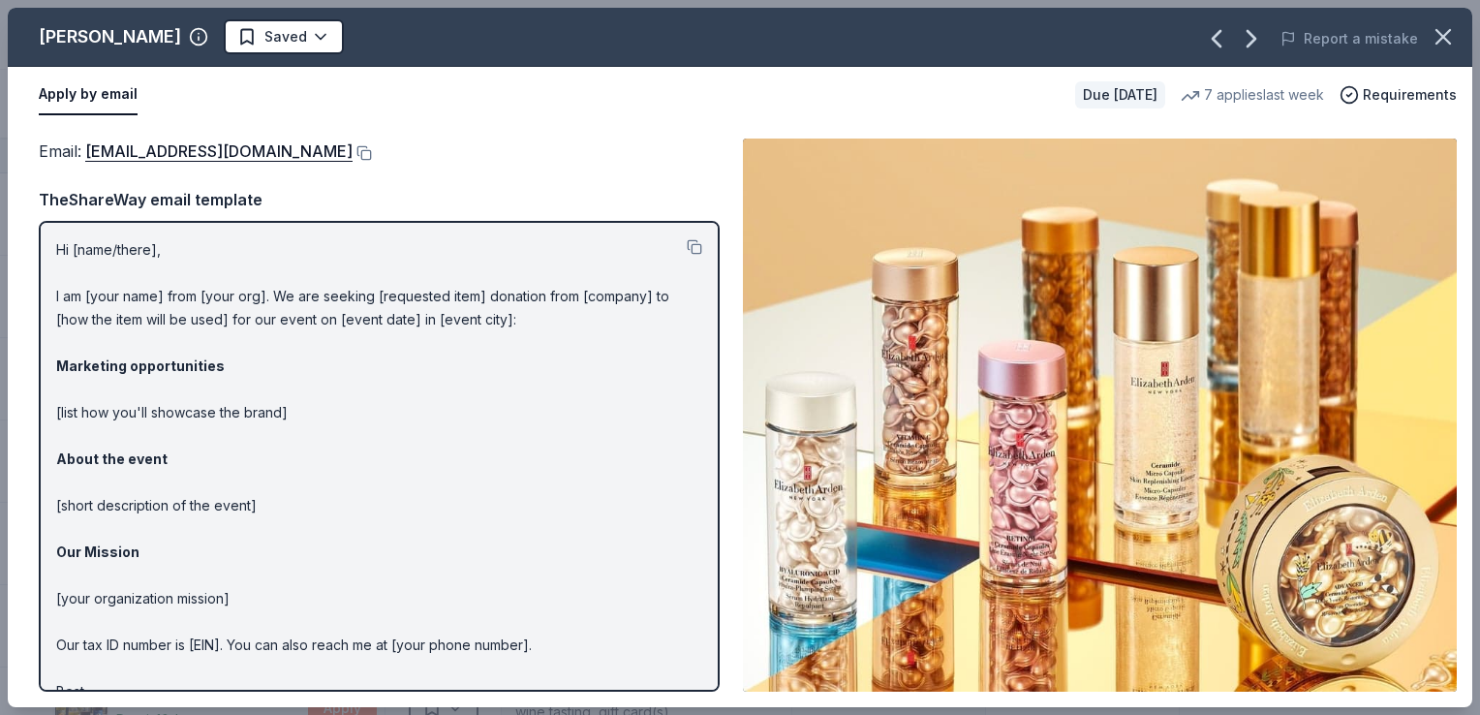
drag, startPoint x: 50, startPoint y: 250, endPoint x: 300, endPoint y: 289, distance: 253.0
click at [300, 289] on div "Hi [name/there], I am [your name] from [your org]. We are seeking [requested it…" at bounding box center [379, 456] width 681 height 471
click at [687, 246] on button at bounding box center [695, 247] width 16 height 16
click at [687, 242] on button at bounding box center [695, 247] width 16 height 16
click at [370, 153] on button at bounding box center [362, 153] width 19 height 16
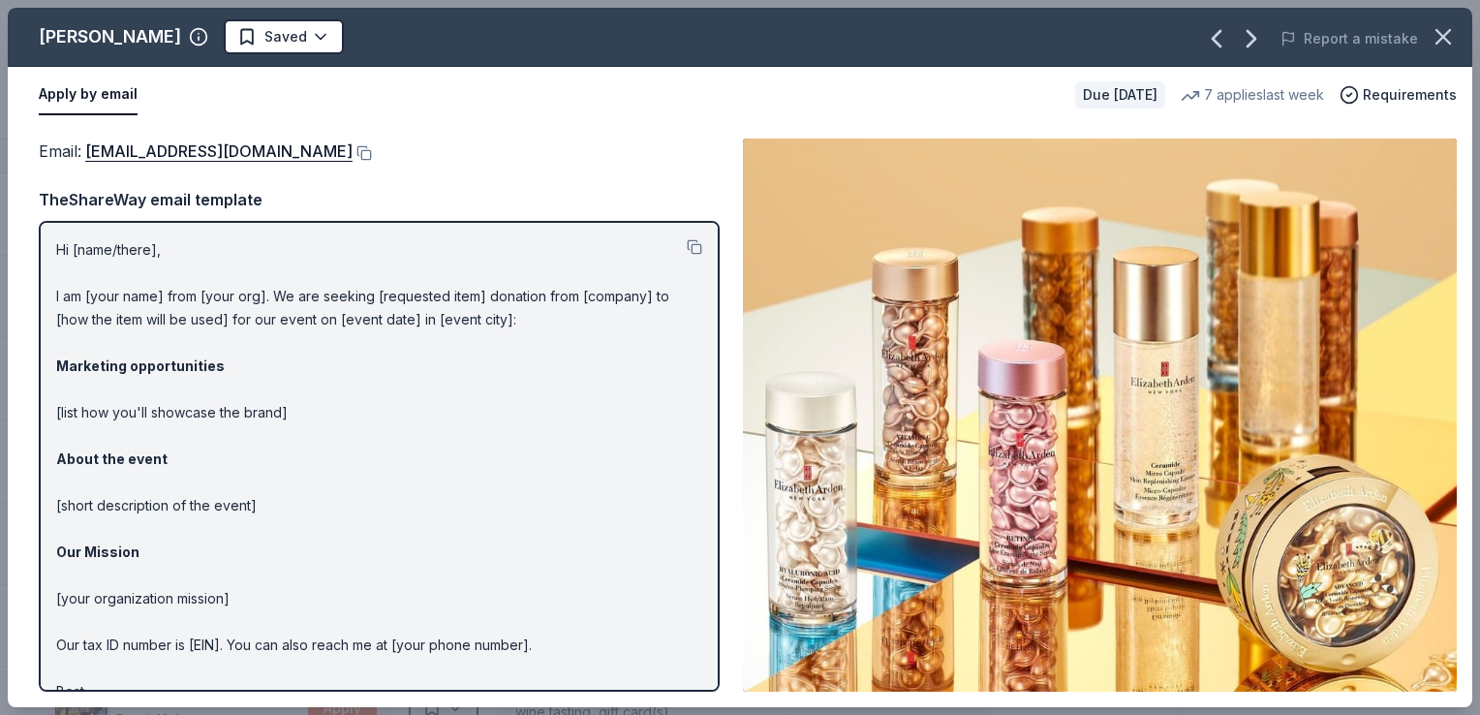
click at [1434, 405] on img at bounding box center [1100, 415] width 714 height 553
click at [140, 452] on strong "About the event" at bounding box center [111, 459] width 111 height 16
click at [1457, 33] on button "button" at bounding box center [1443, 37] width 43 height 43
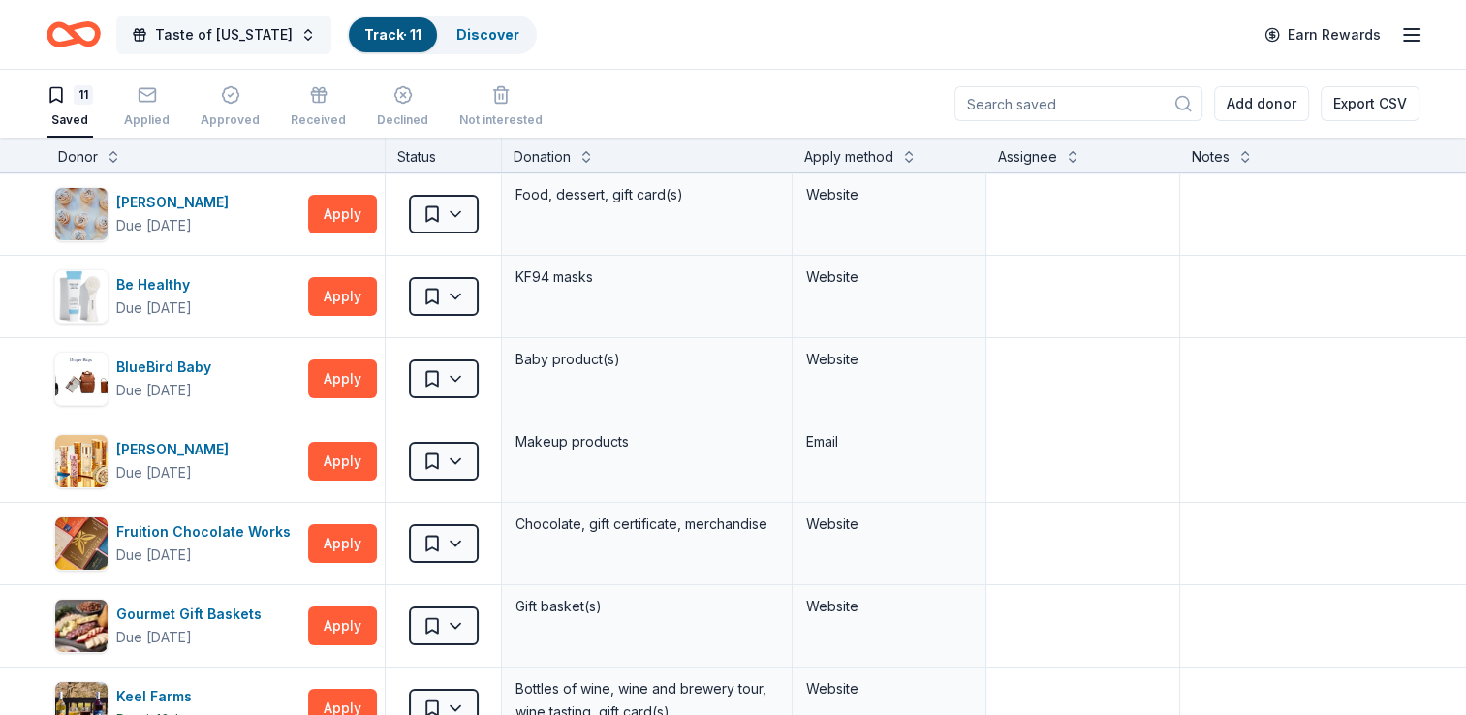
click at [229, 40] on span "Taste of [US_STATE]" at bounding box center [224, 34] width 138 height 23
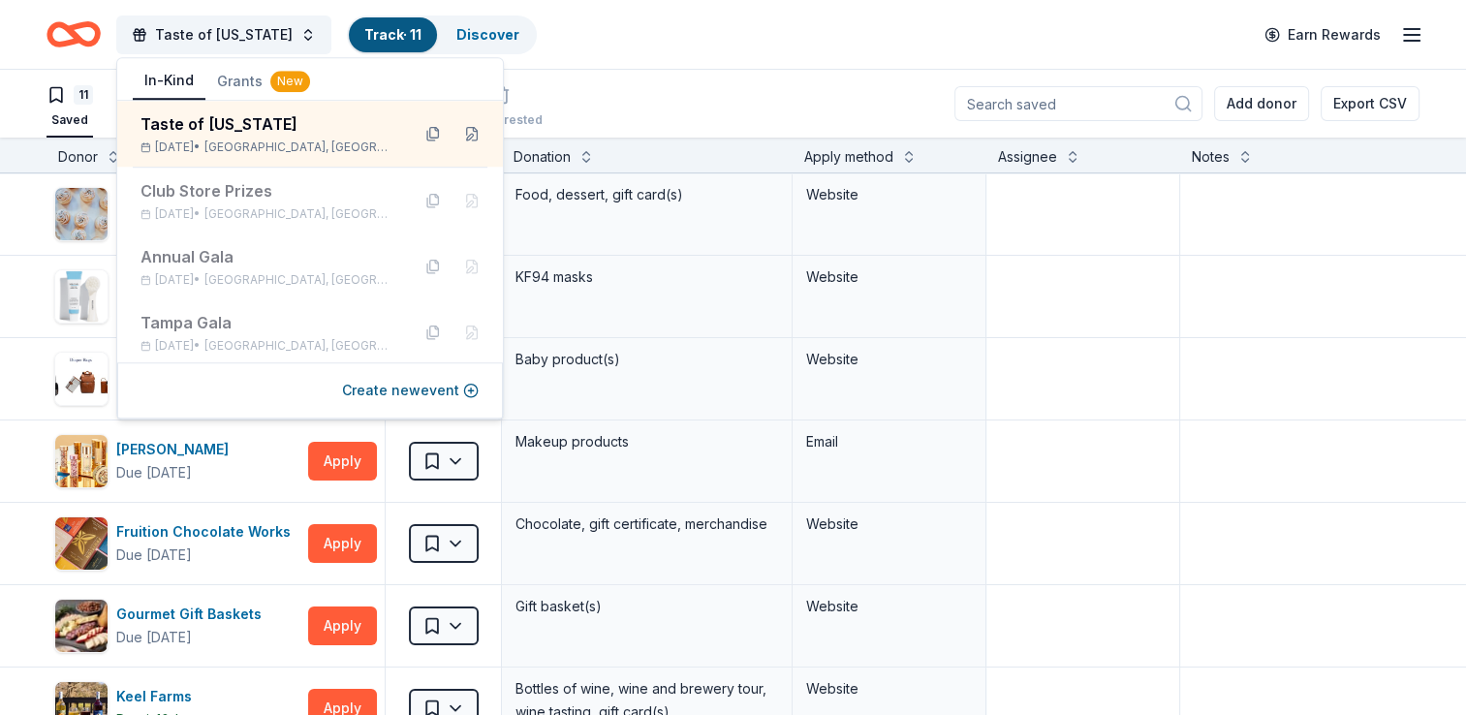
click at [648, 63] on div "Taste of [US_STATE] Track · 11 Discover Earn Rewards" at bounding box center [733, 34] width 1466 height 69
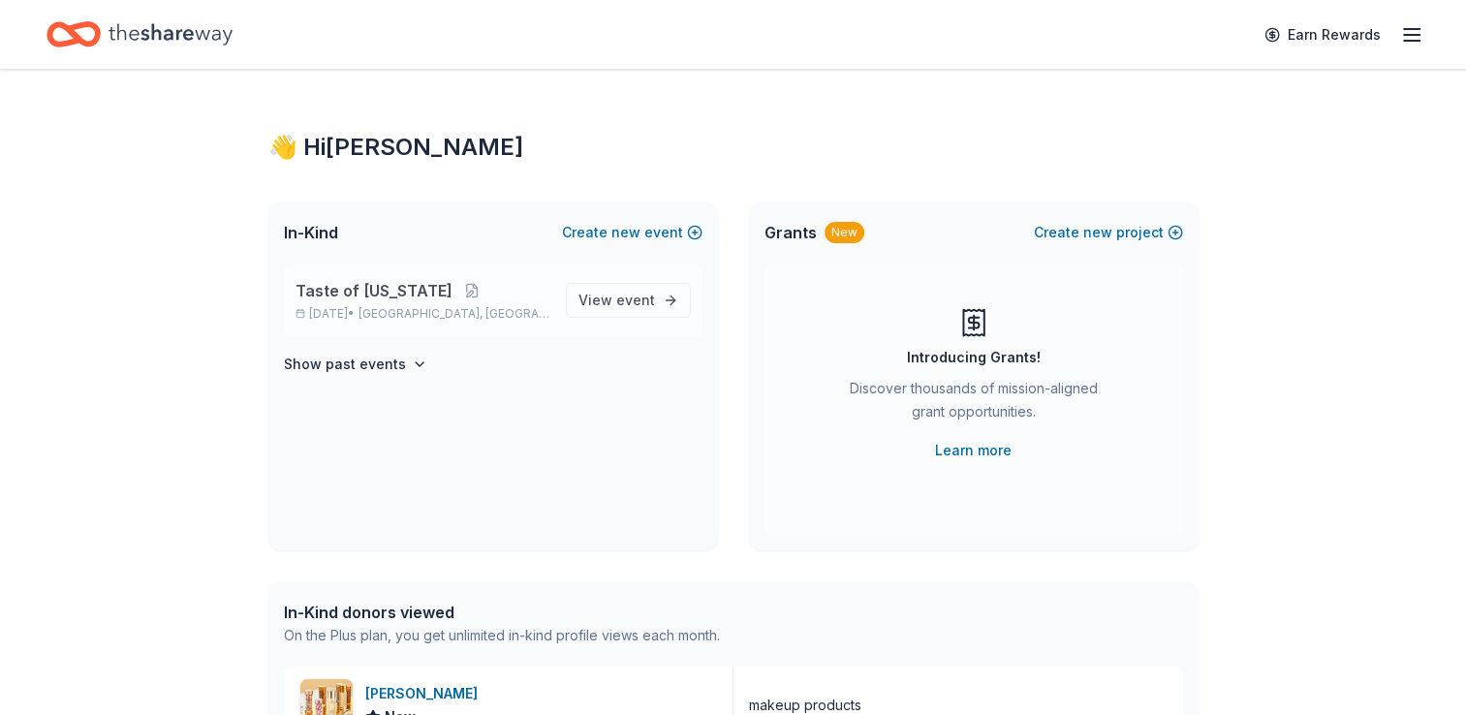
click at [407, 286] on span "Taste of [US_STATE]" at bounding box center [374, 290] width 157 height 23
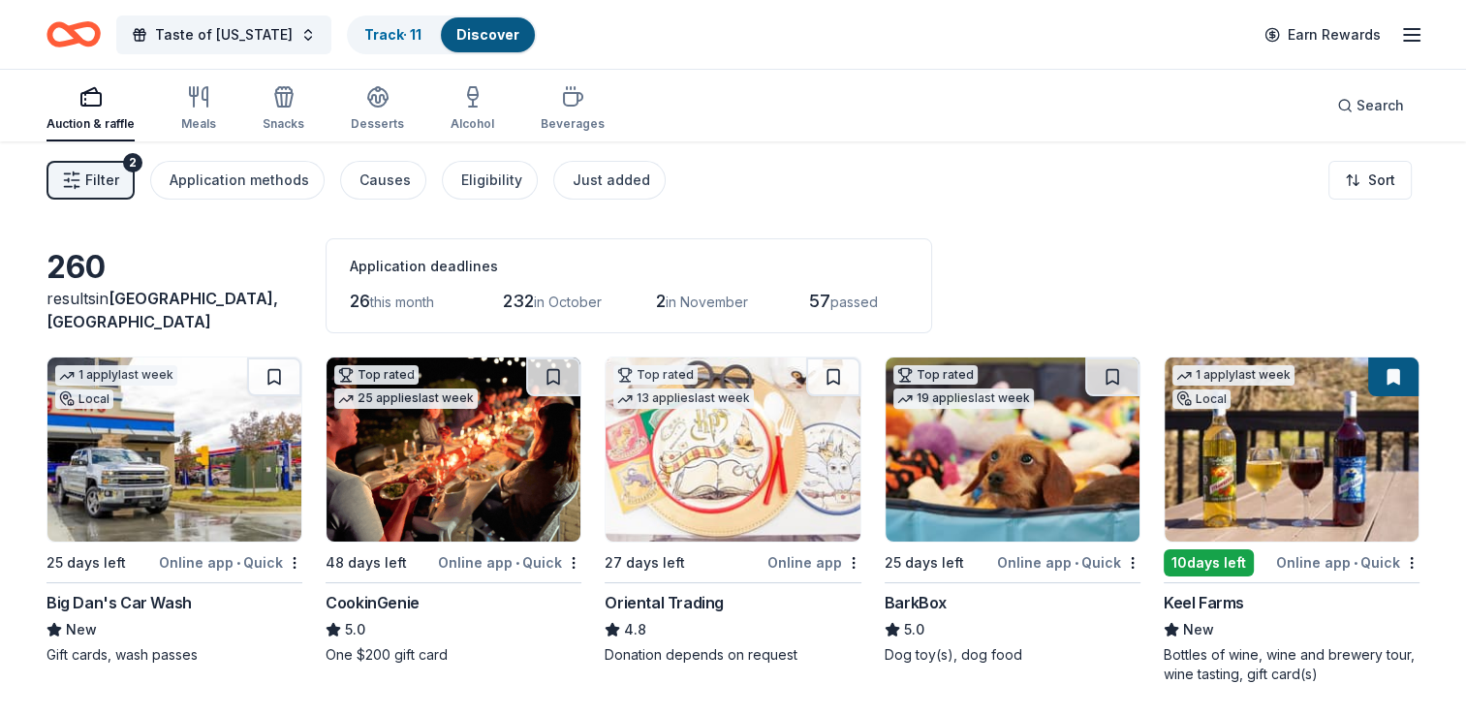
click at [78, 111] on div "Auction & raffle" at bounding box center [91, 108] width 88 height 47
click at [1411, 29] on line "button" at bounding box center [1412, 29] width 16 height 0
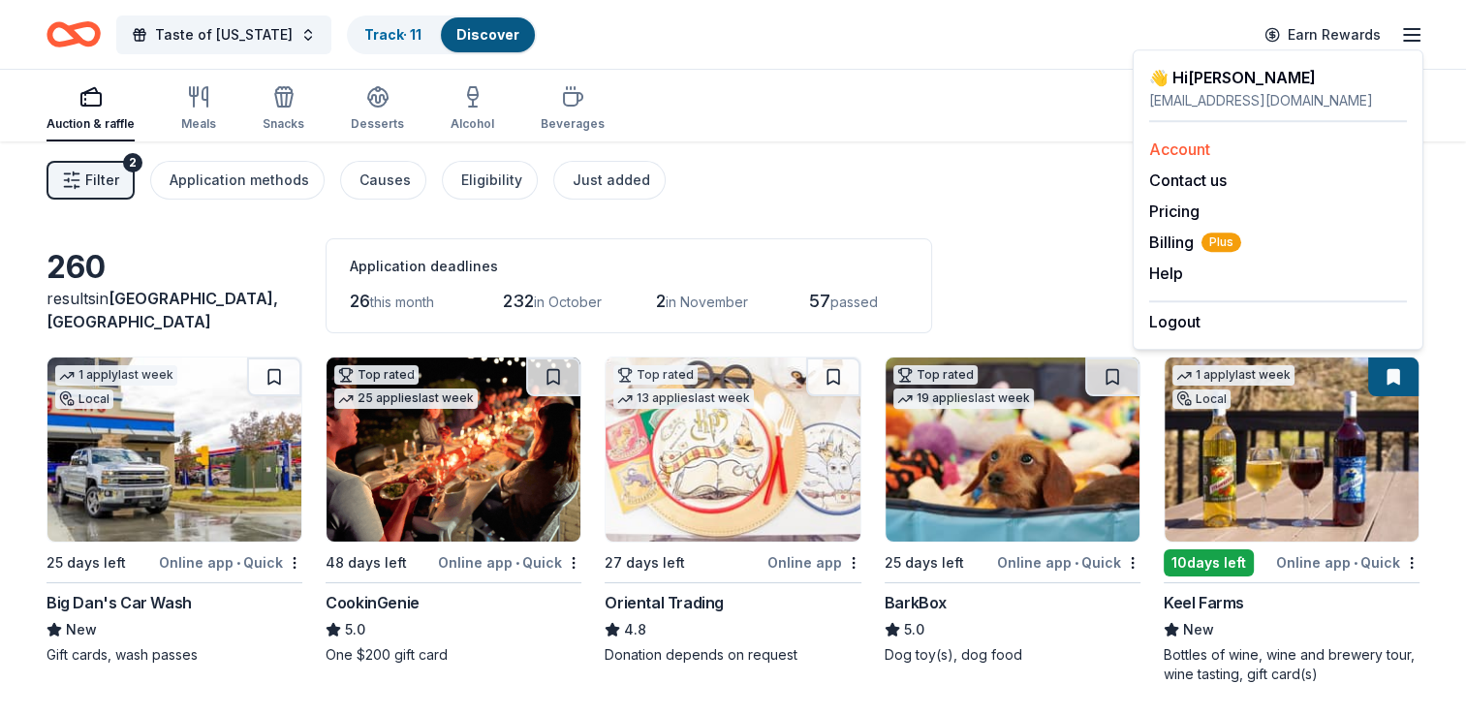
click at [1203, 143] on link "Account" at bounding box center [1179, 149] width 61 height 19
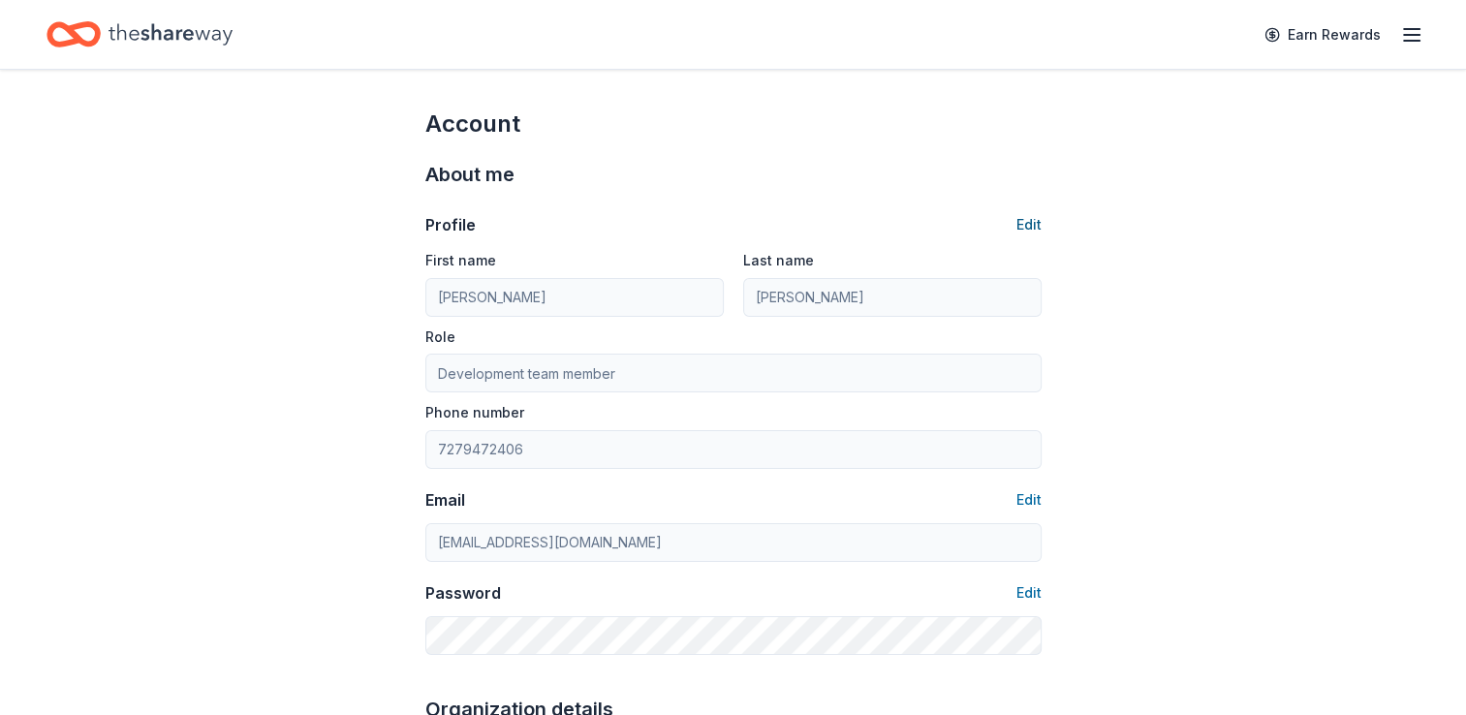
click at [1026, 227] on button "Edit" at bounding box center [1028, 224] width 25 height 23
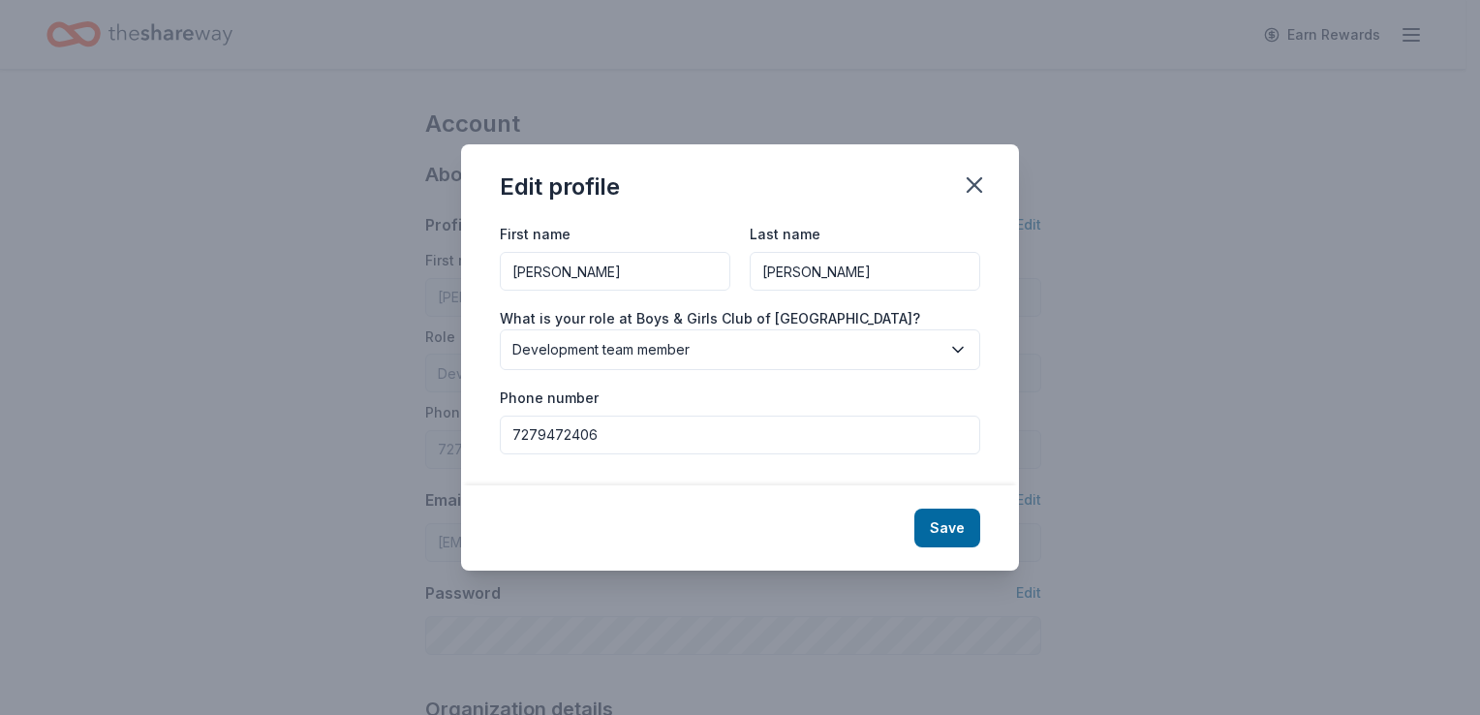
drag, startPoint x: 833, startPoint y: 276, endPoint x: 762, endPoint y: 274, distance: 71.7
click at [762, 274] on input "Jansson" at bounding box center [865, 271] width 231 height 39
type input "McWade"
click at [947, 531] on button "Save" at bounding box center [948, 528] width 66 height 39
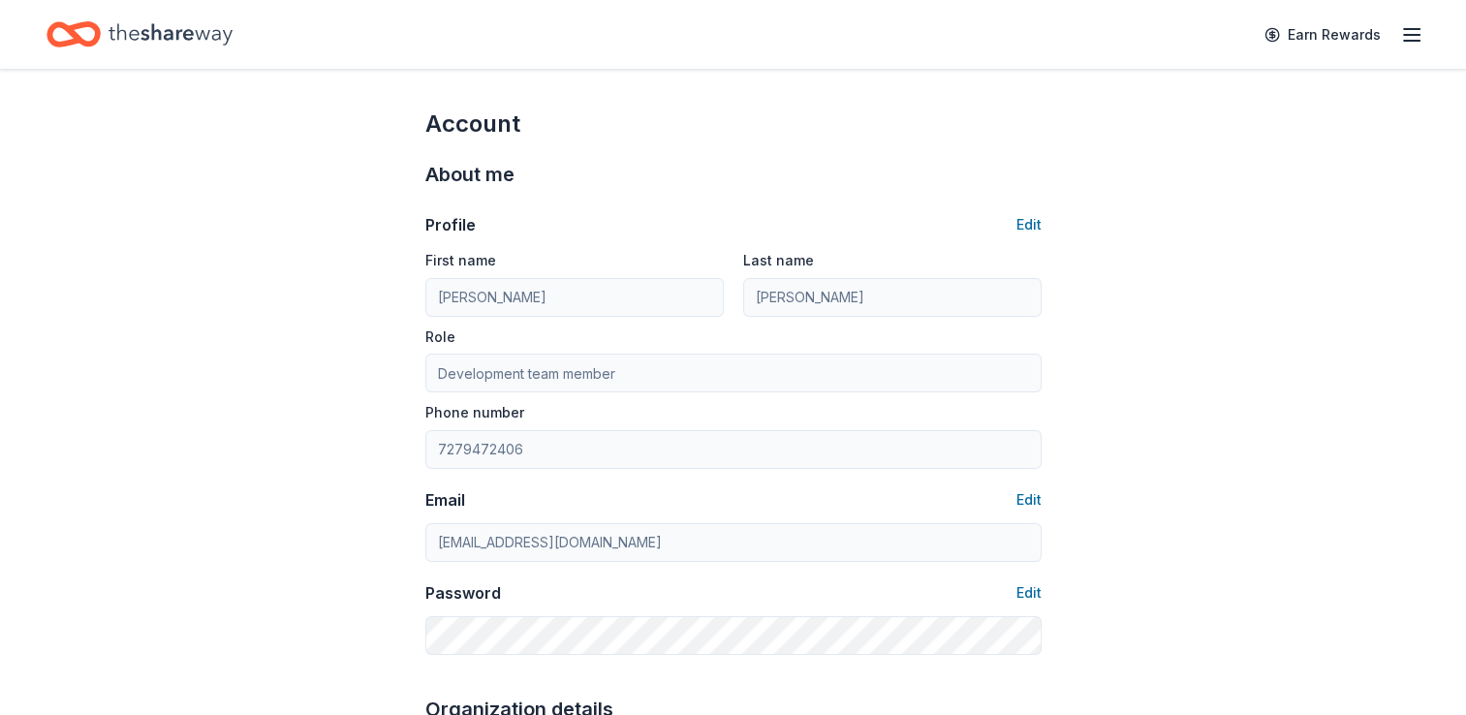
type input "McWade"
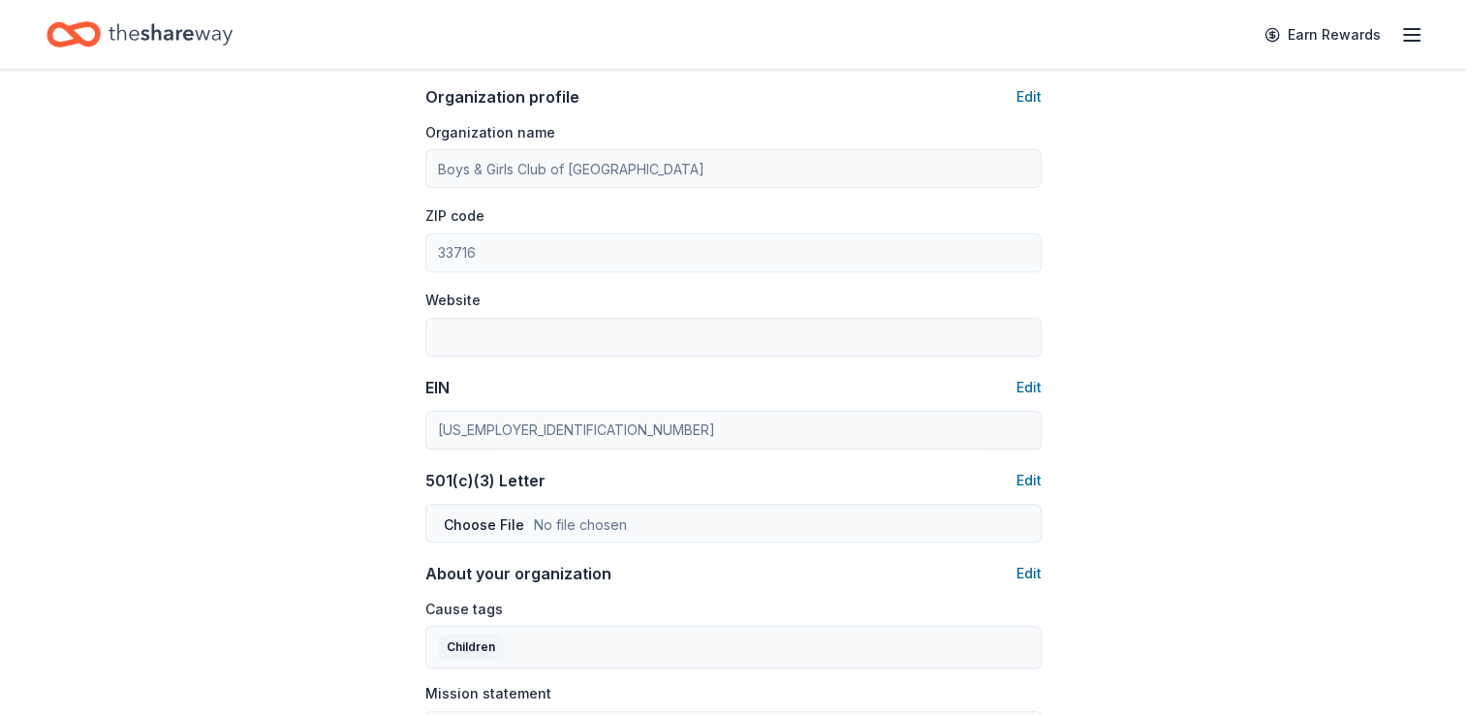
scroll to position [663, 0]
click at [1032, 94] on button "Edit" at bounding box center [1028, 96] width 25 height 23
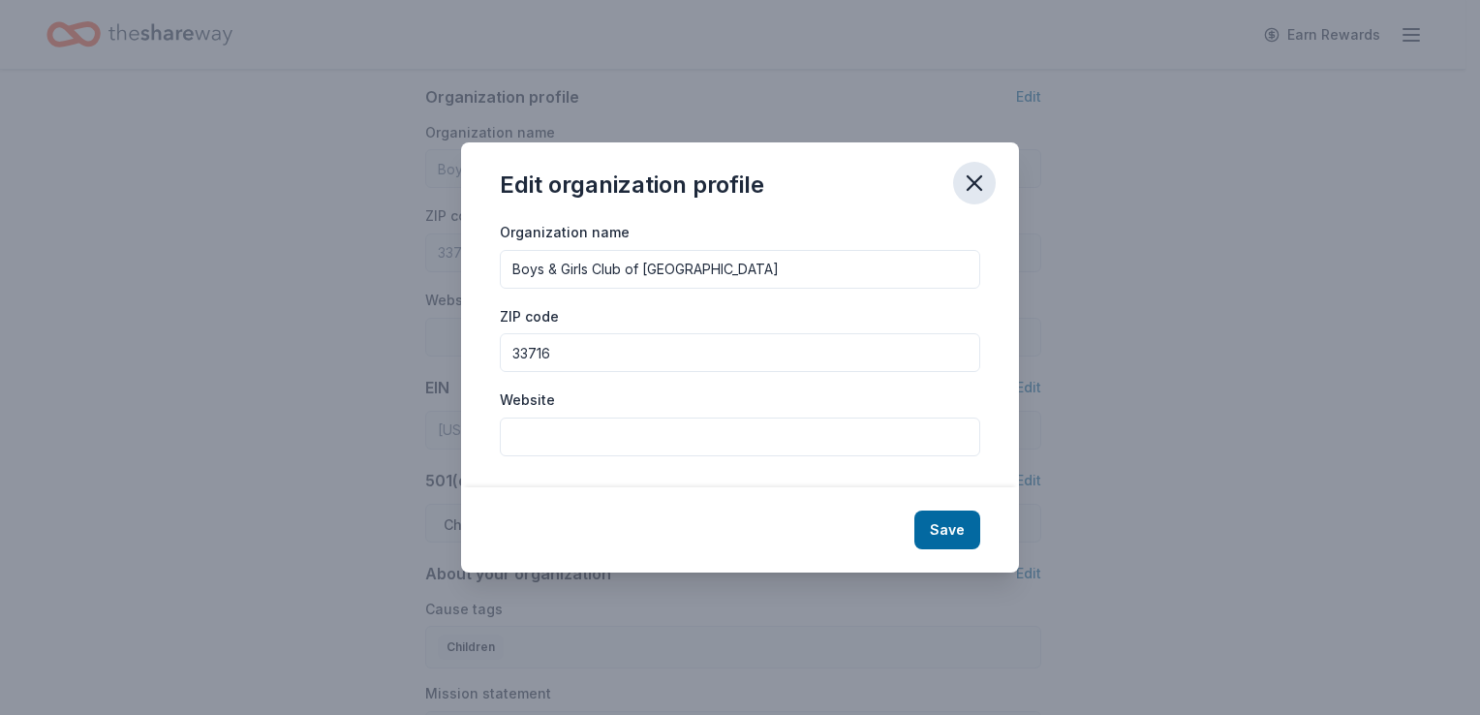
click at [976, 190] on icon "button" at bounding box center [974, 183] width 27 height 27
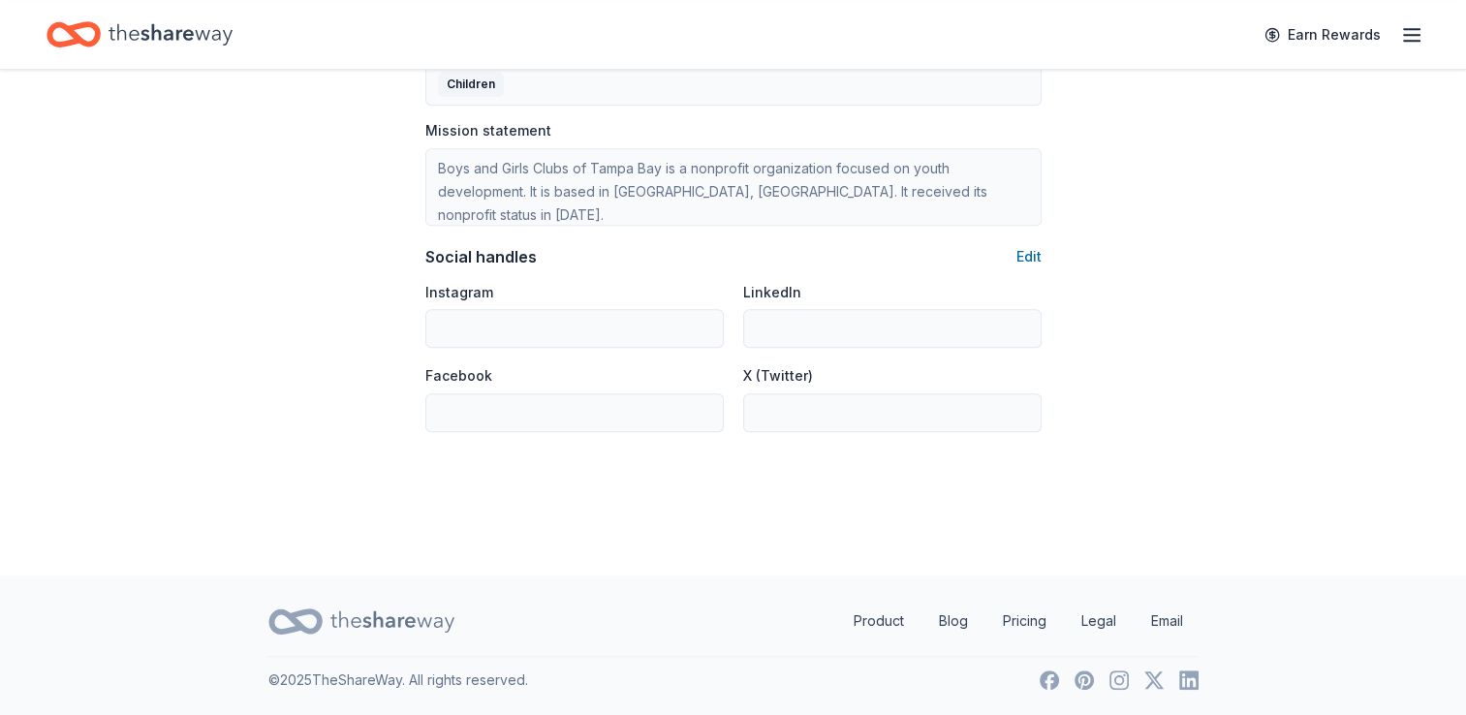
scroll to position [0, 0]
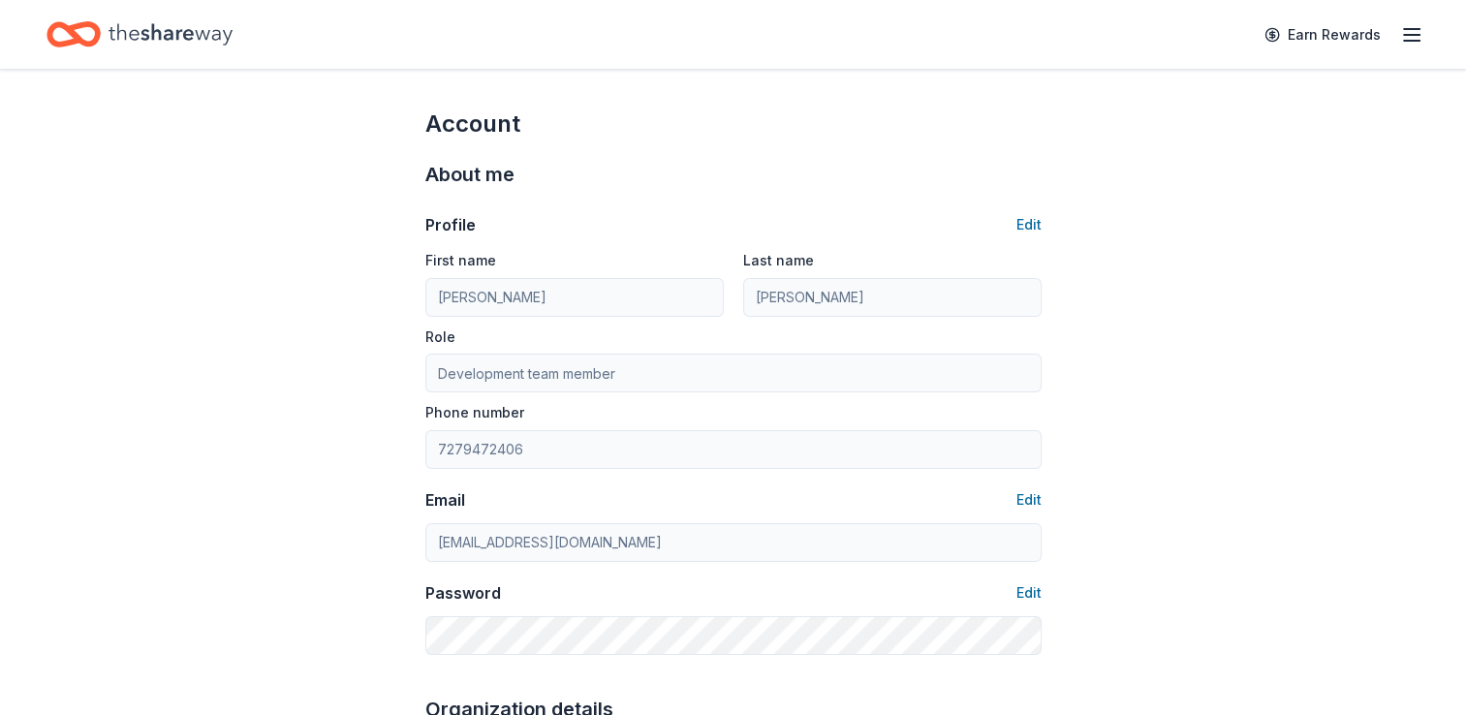
click at [1405, 35] on line "button" at bounding box center [1412, 35] width 16 height 0
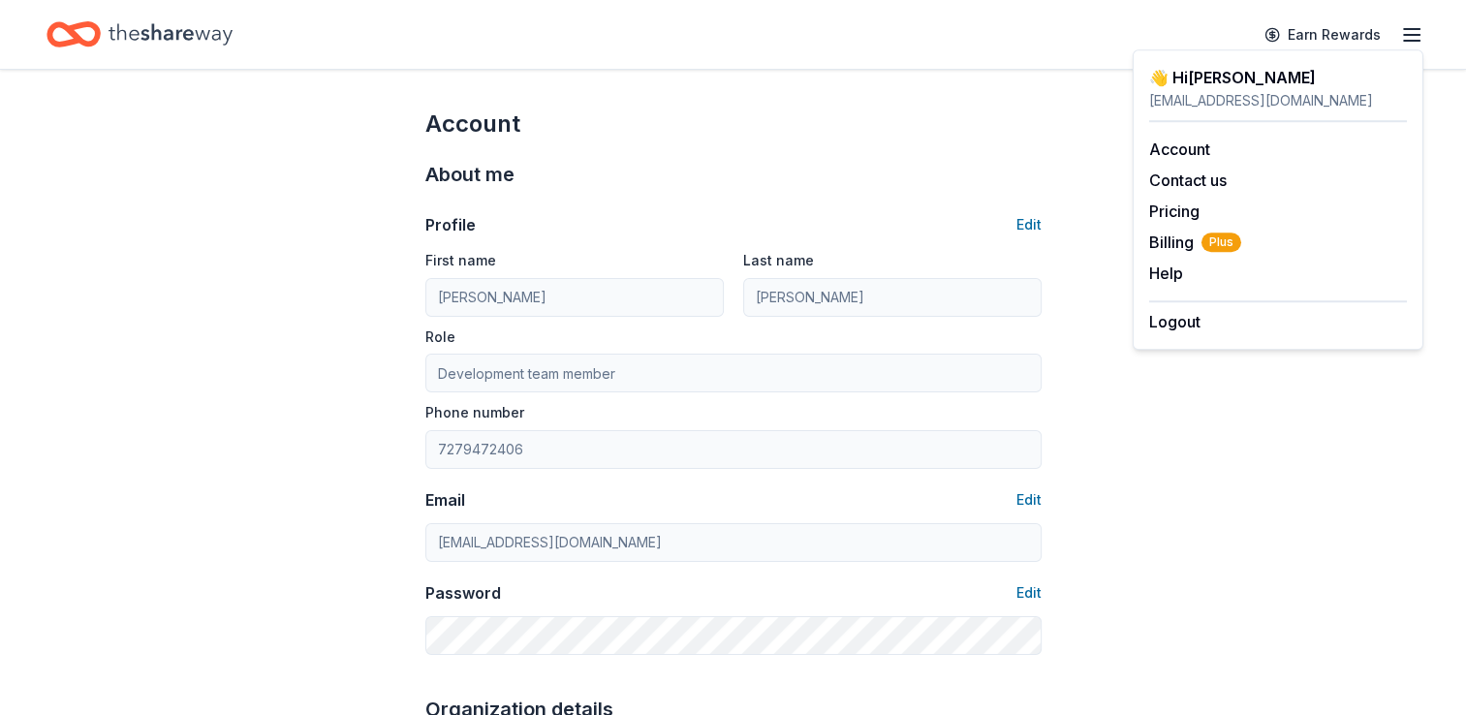
click at [184, 41] on icon "Home" at bounding box center [171, 35] width 124 height 40
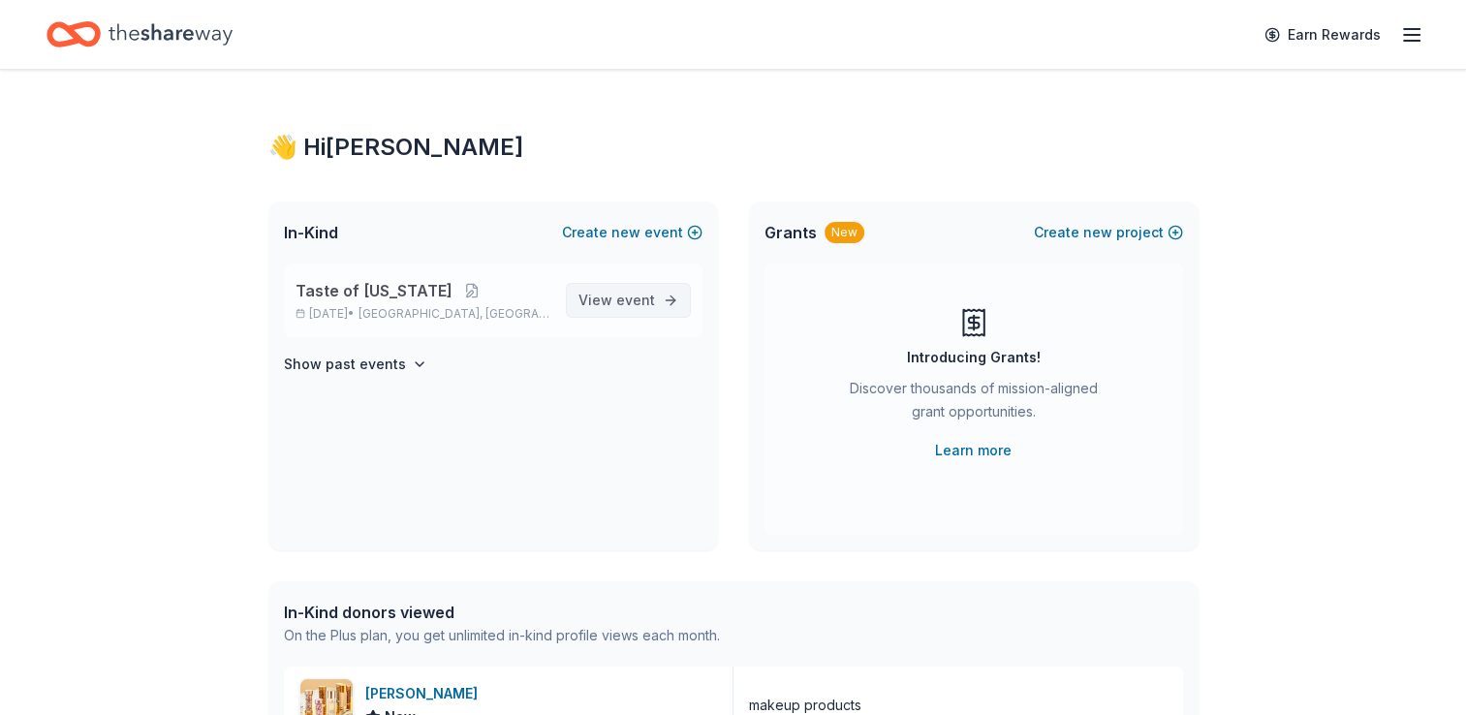
click at [628, 300] on span "event" at bounding box center [635, 300] width 39 height 16
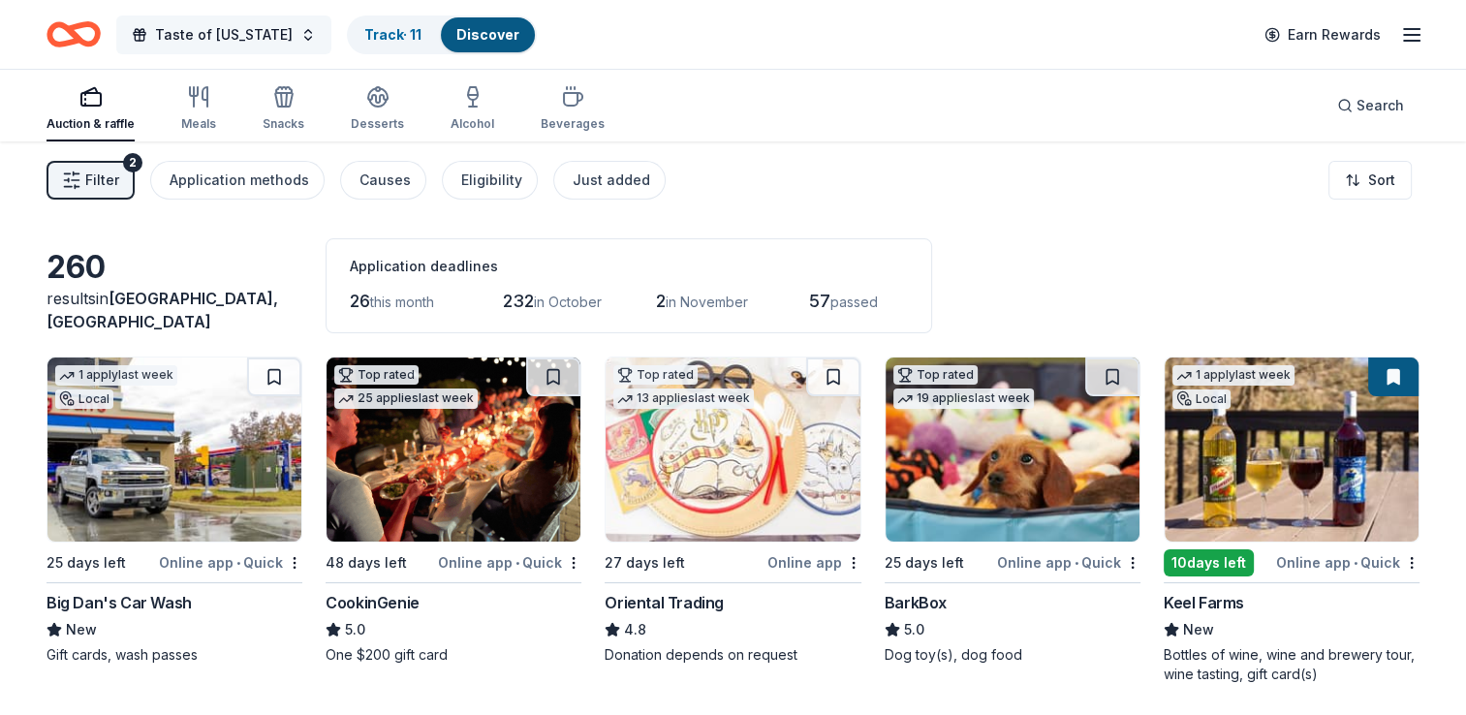
click at [290, 32] on button "Taste of [US_STATE]" at bounding box center [223, 35] width 215 height 39
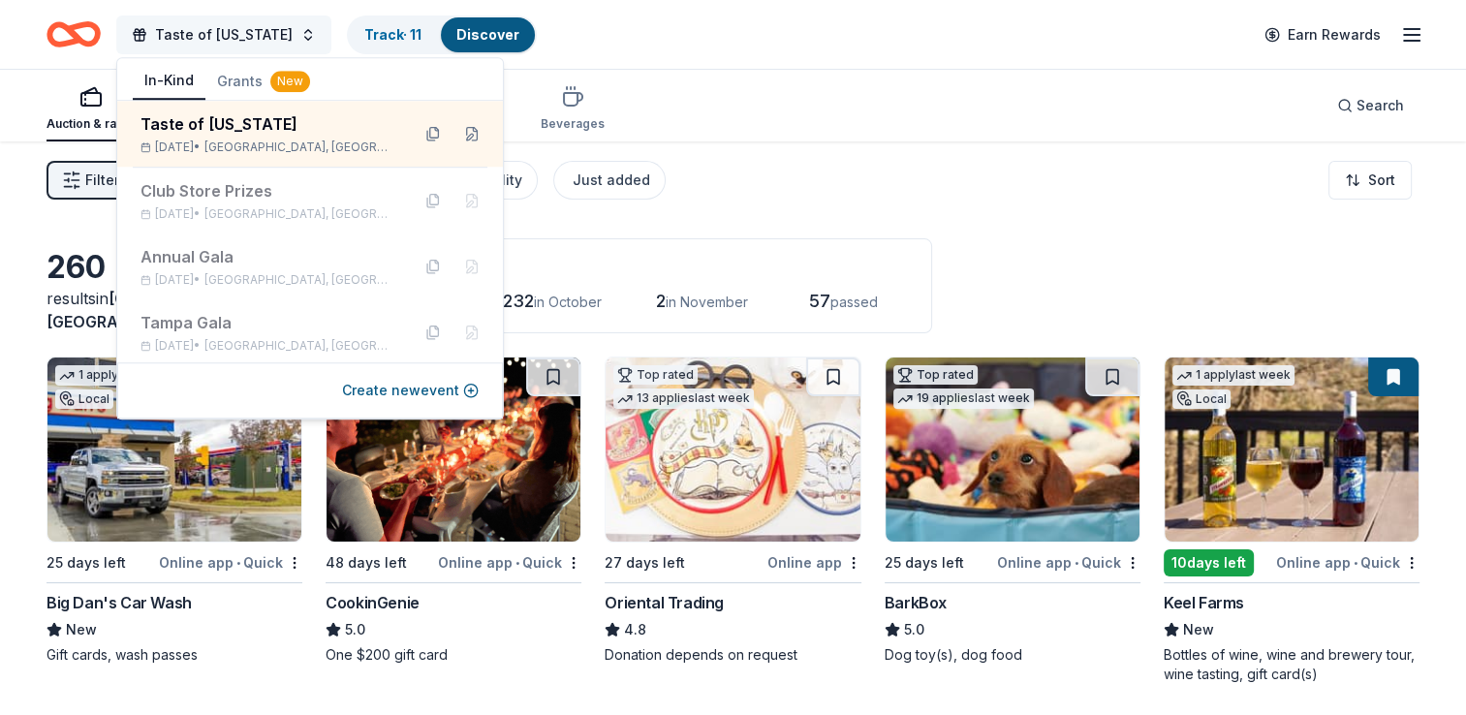
click at [194, 43] on span "Taste of [US_STATE]" at bounding box center [224, 34] width 138 height 23
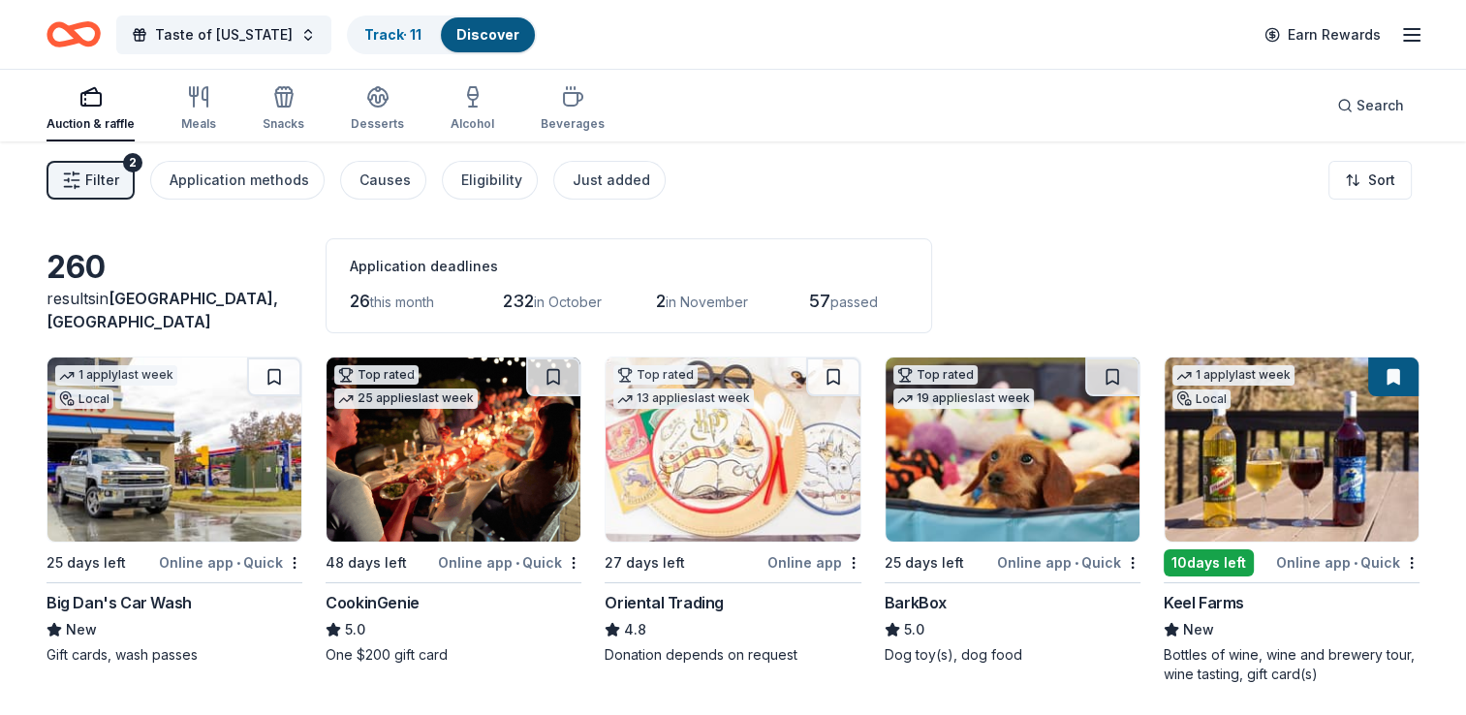
click at [85, 41] on icon "Home" at bounding box center [83, 33] width 30 height 19
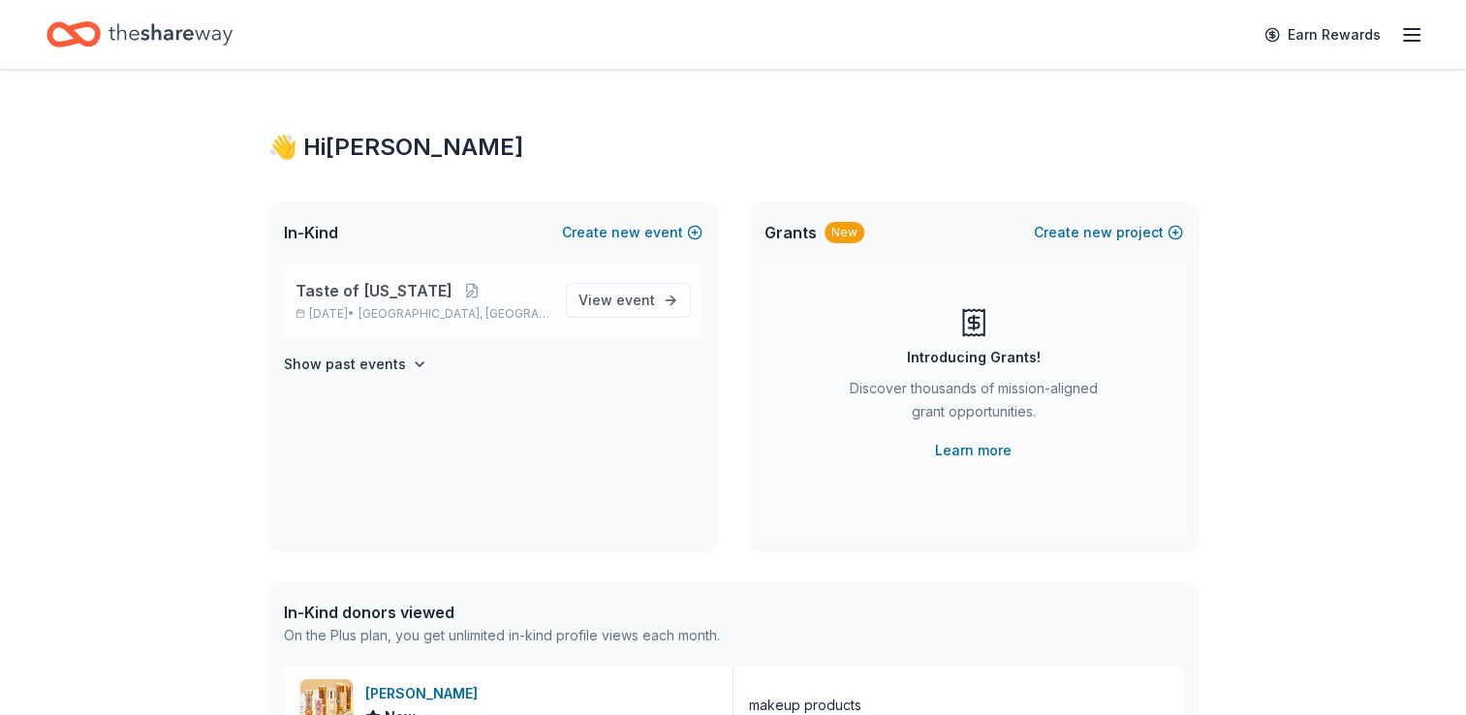
click at [372, 309] on p "Nov 06, 2025 • Ybor City, FL" at bounding box center [423, 314] width 255 height 16
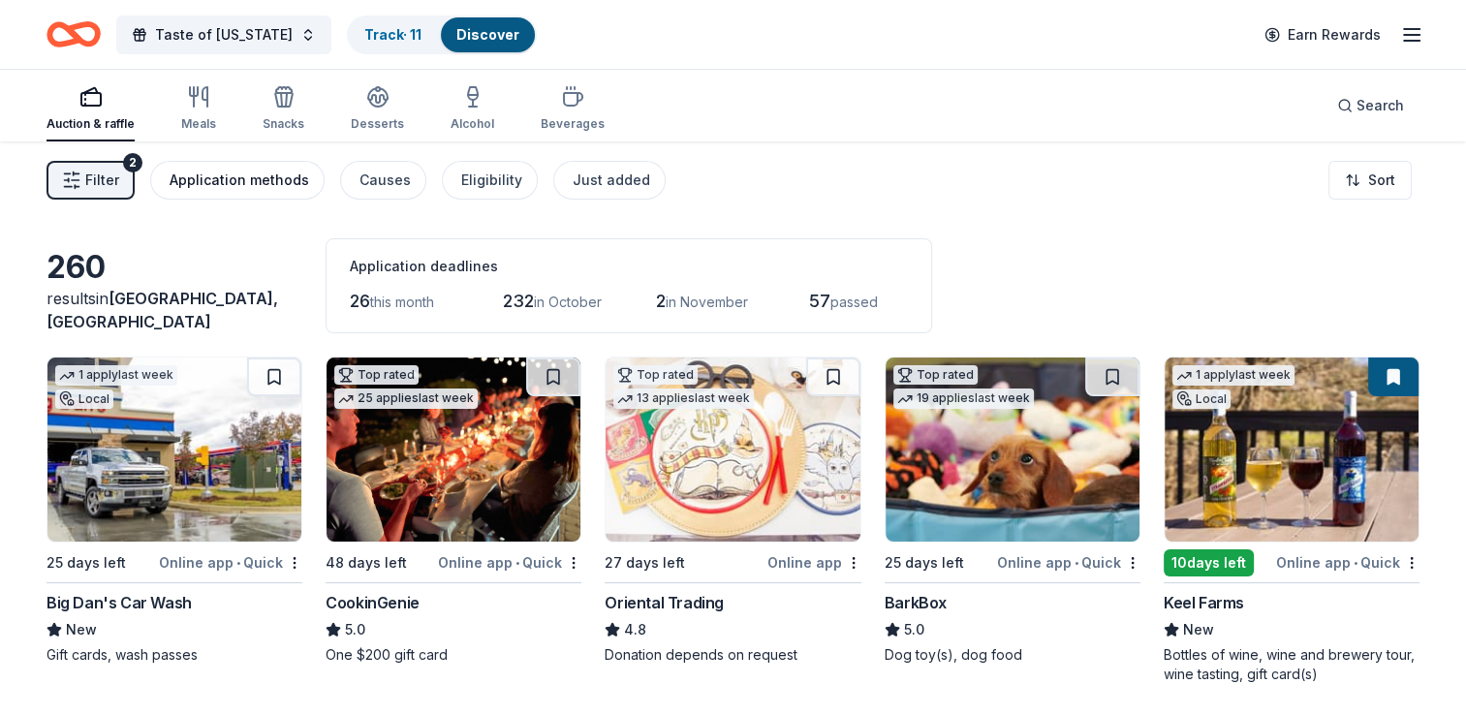
click at [252, 179] on div "Application methods" at bounding box center [240, 180] width 140 height 23
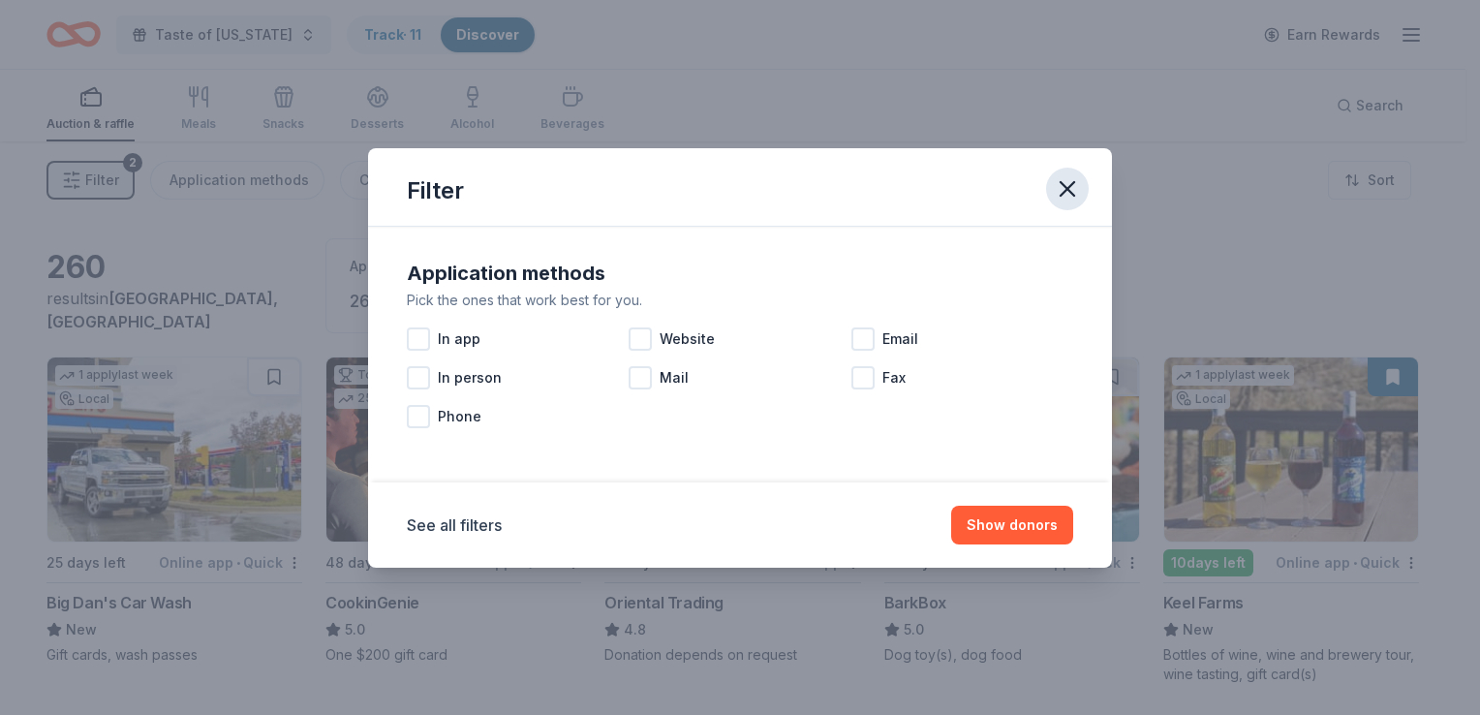
click at [1066, 188] on icon "button" at bounding box center [1068, 189] width 14 height 14
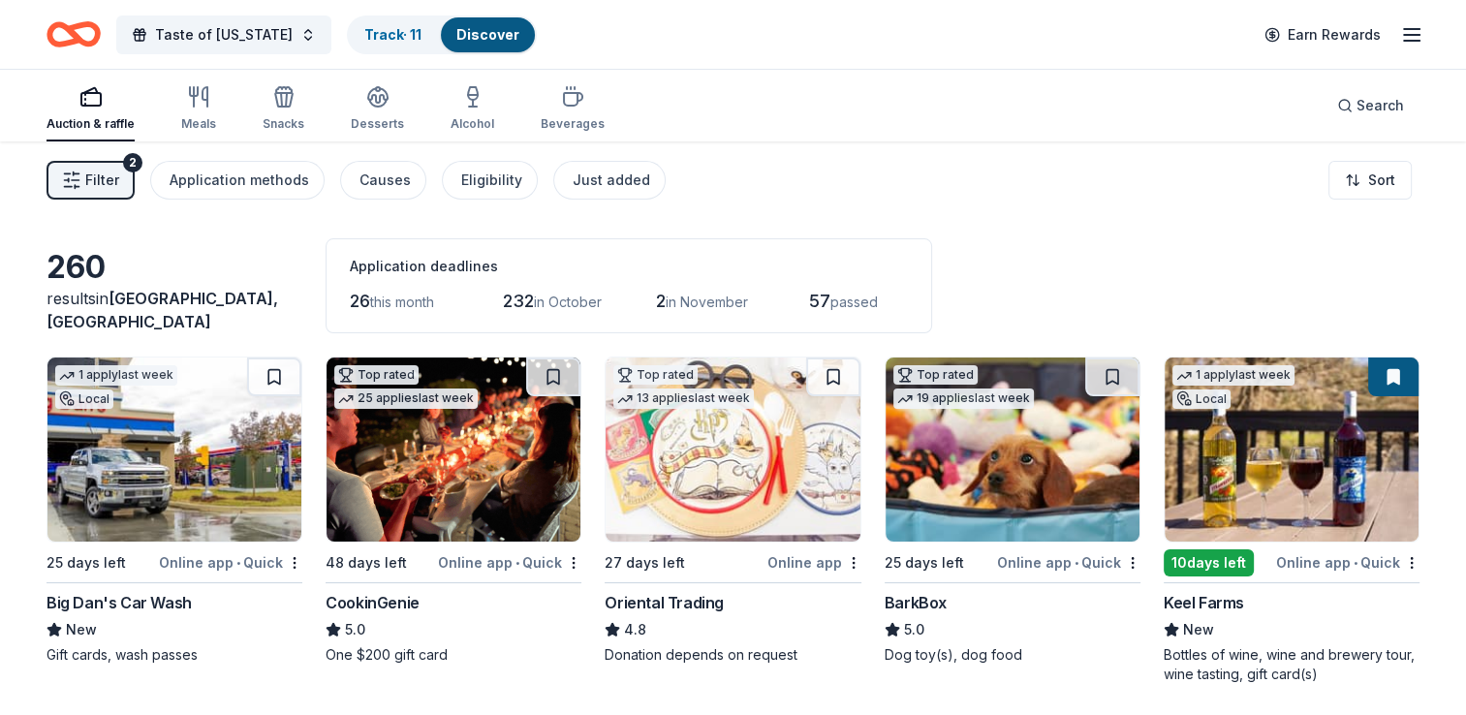
click at [94, 184] on span "Filter" at bounding box center [102, 180] width 34 height 23
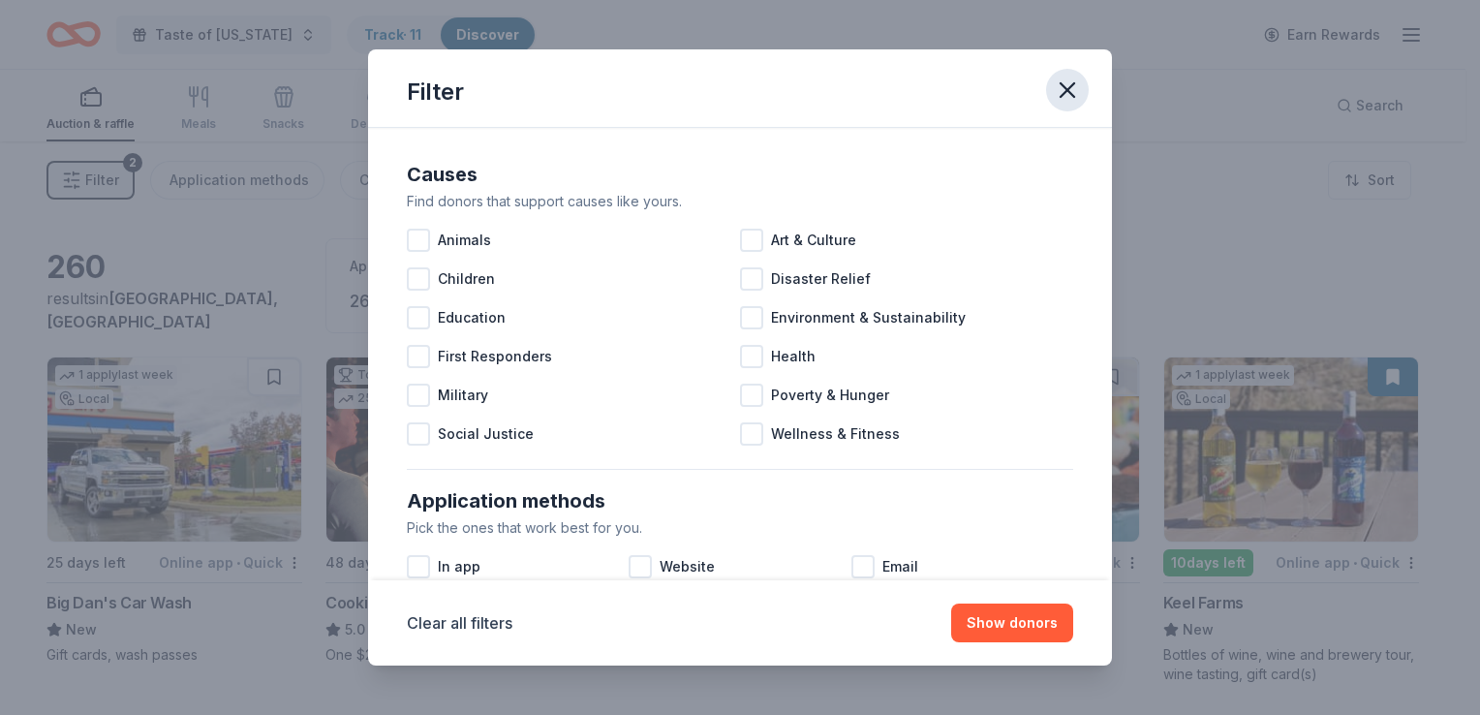
click at [1066, 81] on icon "button" at bounding box center [1067, 90] width 27 height 27
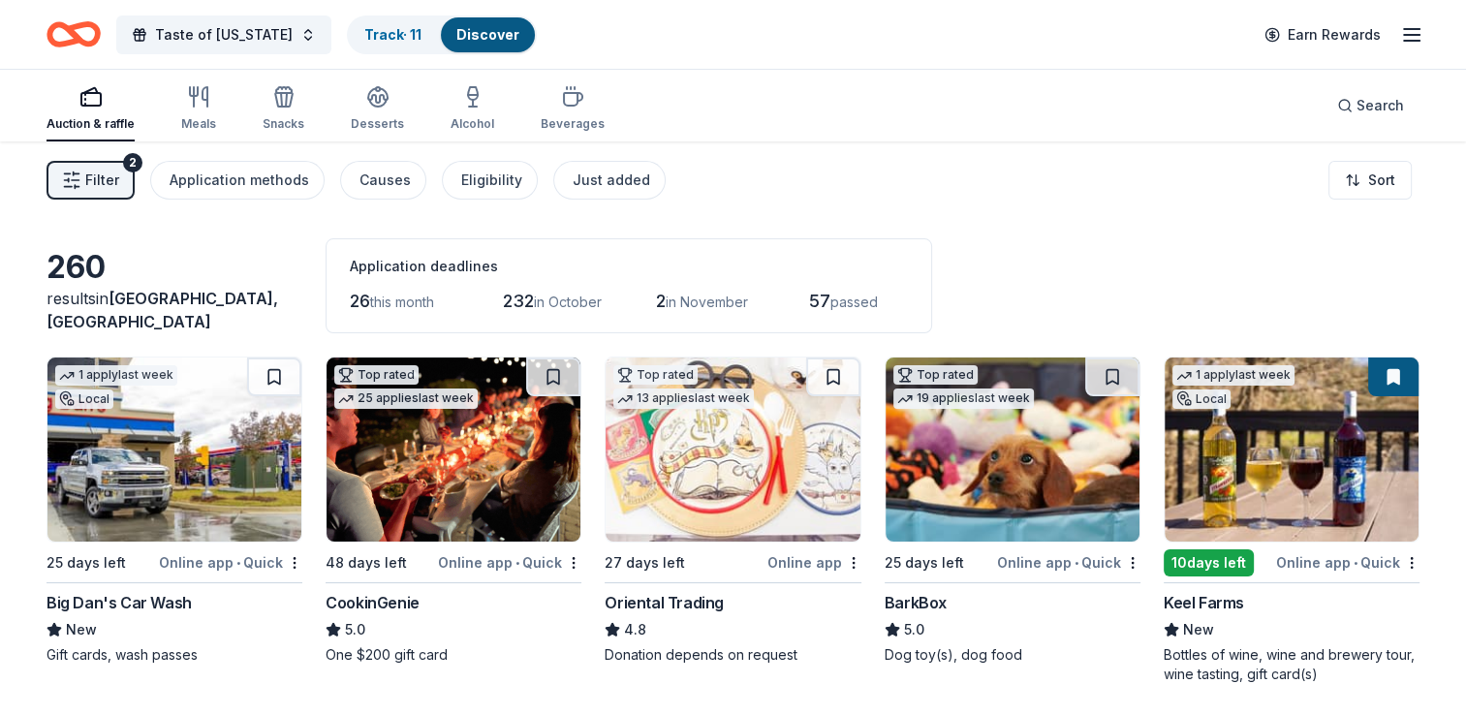
click at [1410, 25] on icon "button" at bounding box center [1411, 34] width 23 height 23
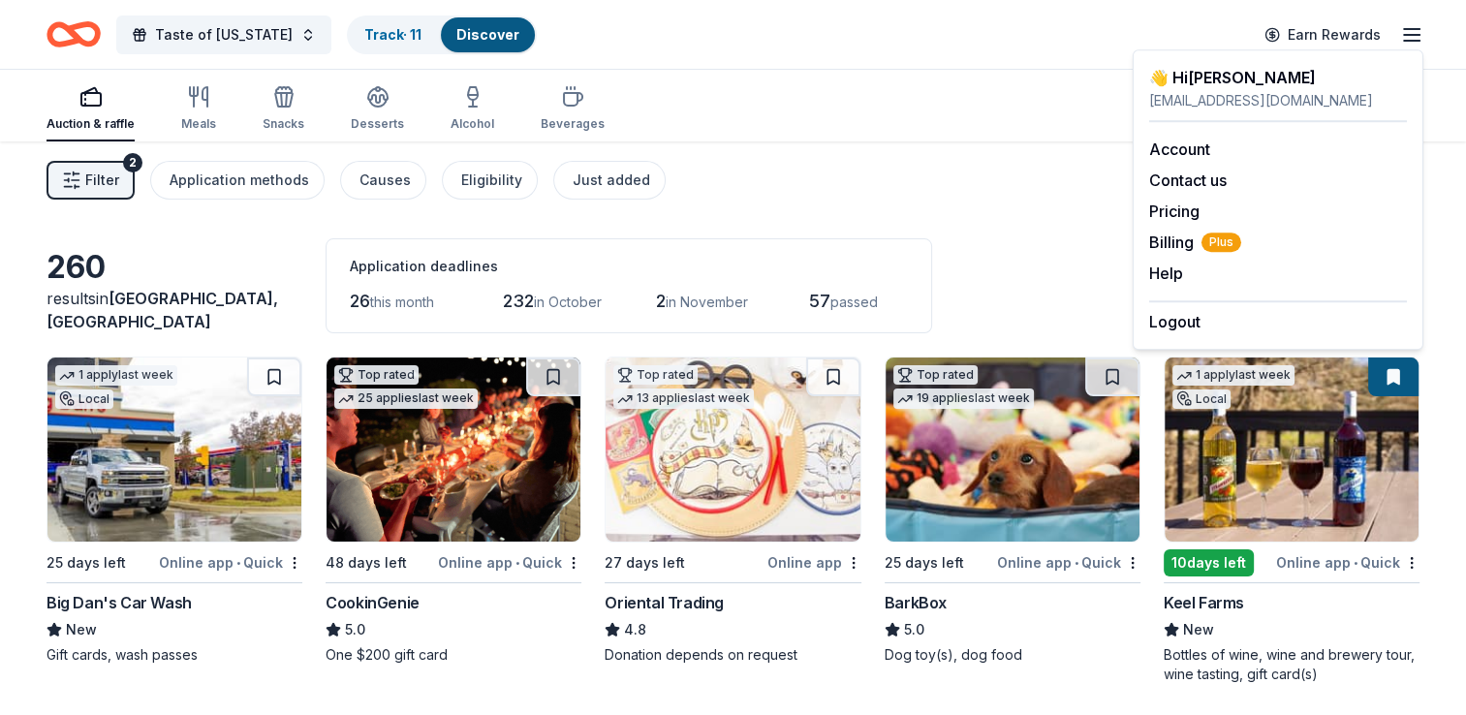
click at [908, 147] on div "Filter 2 Application methods Causes Eligibility Just added Sort" at bounding box center [733, 180] width 1466 height 78
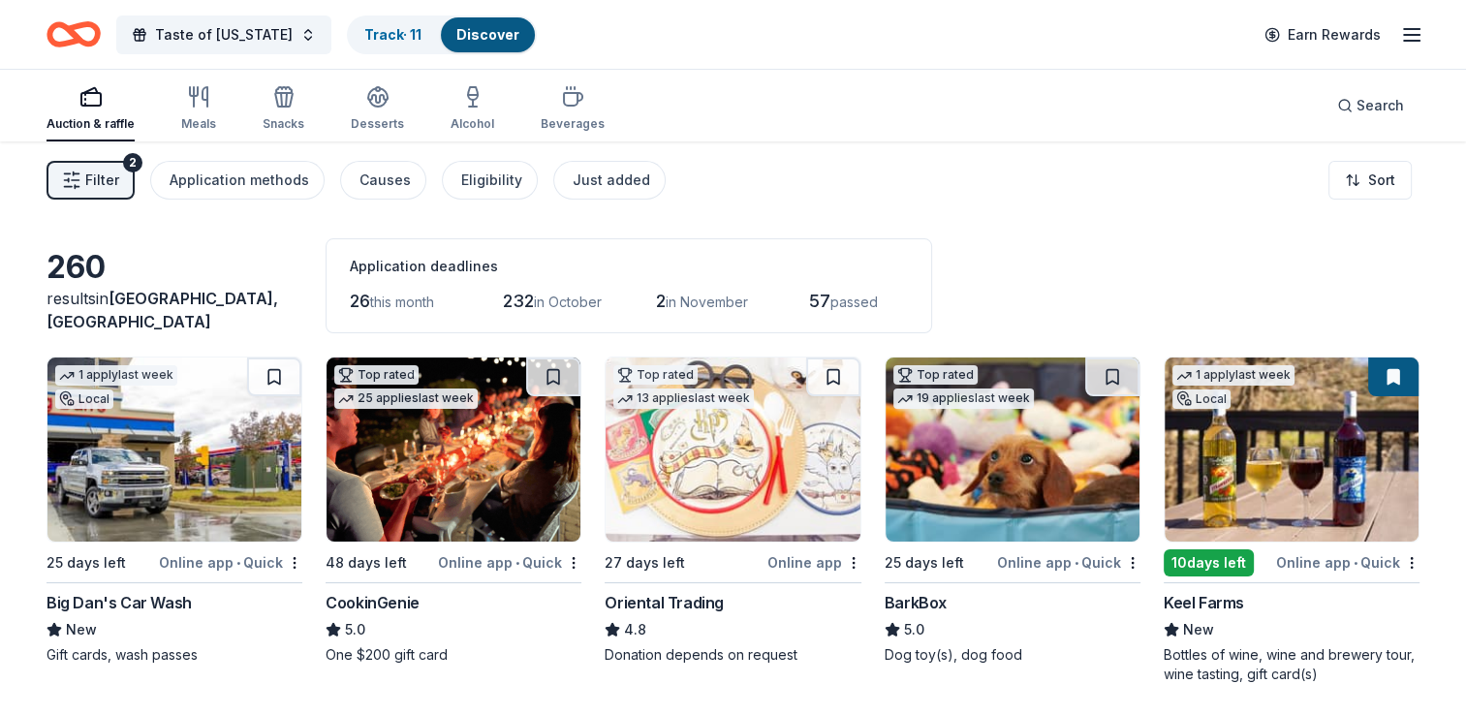
click at [1408, 41] on line "button" at bounding box center [1412, 41] width 16 height 0
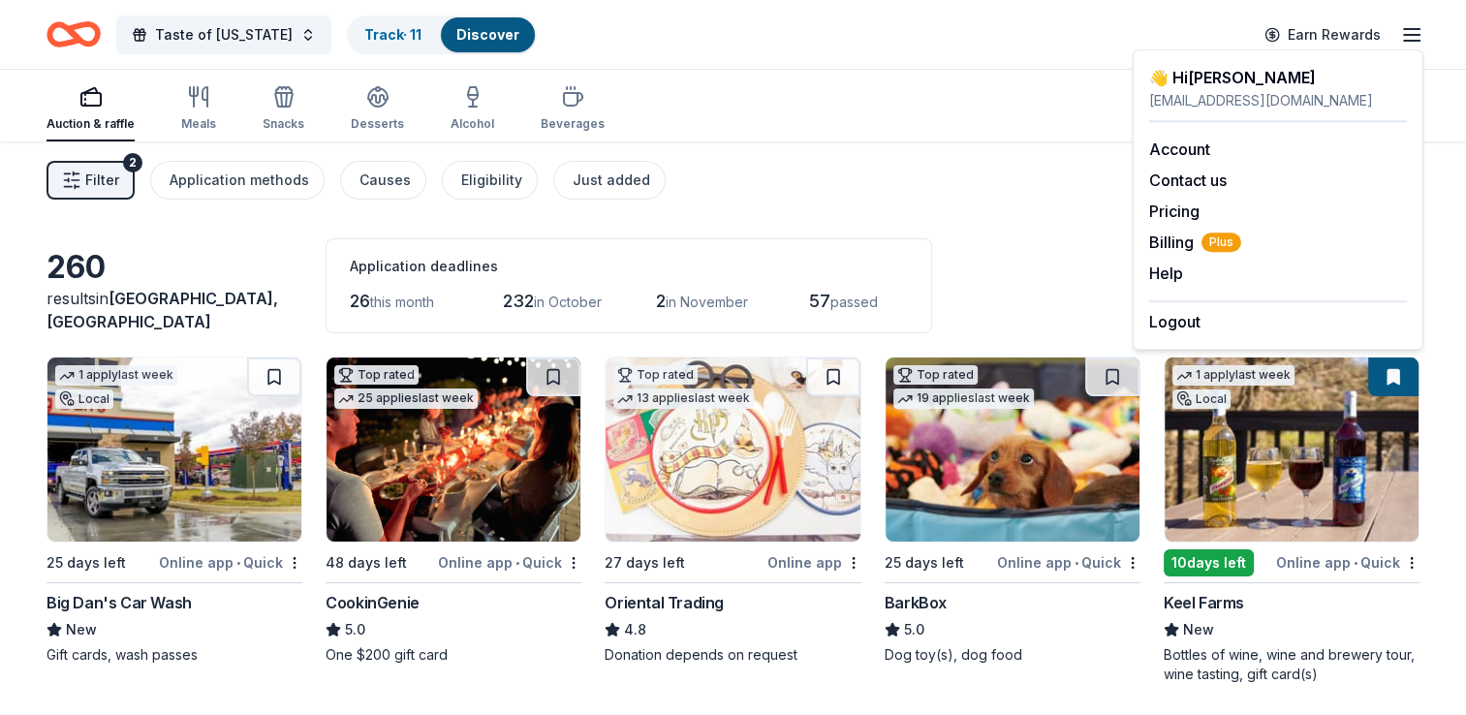
click at [834, 99] on div "Auction & raffle Meals Snacks Desserts Alcohol Beverages Search" at bounding box center [733, 106] width 1373 height 72
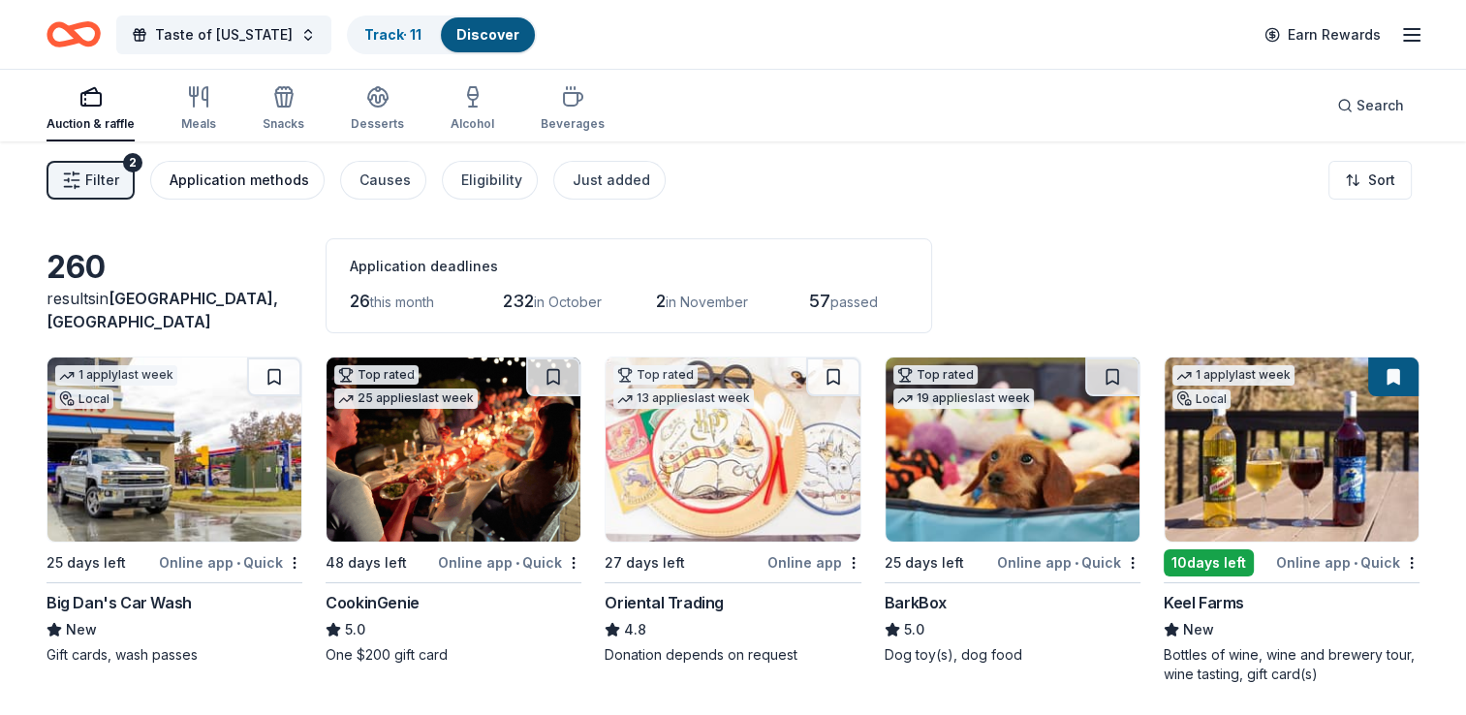
click at [230, 182] on div "Application methods" at bounding box center [240, 180] width 140 height 23
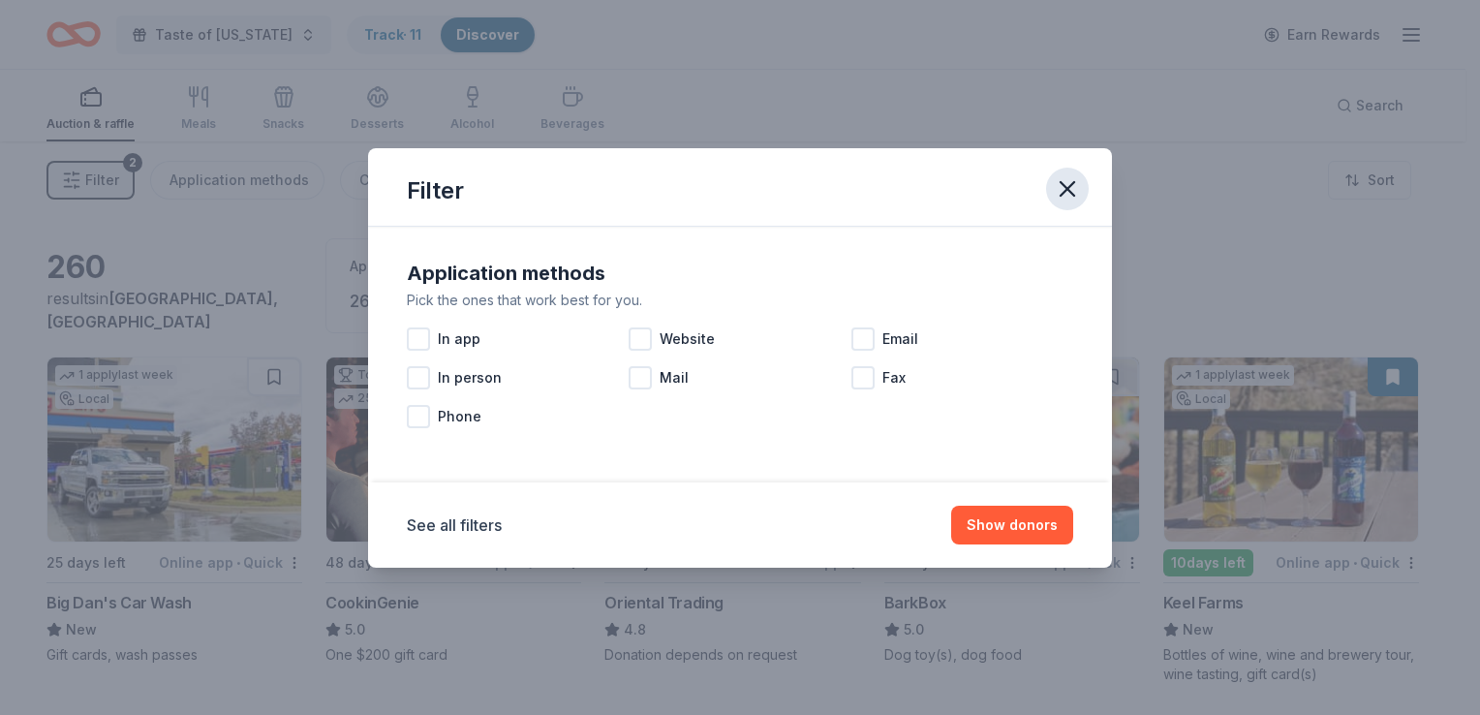
click at [1065, 184] on icon "button" at bounding box center [1067, 188] width 27 height 27
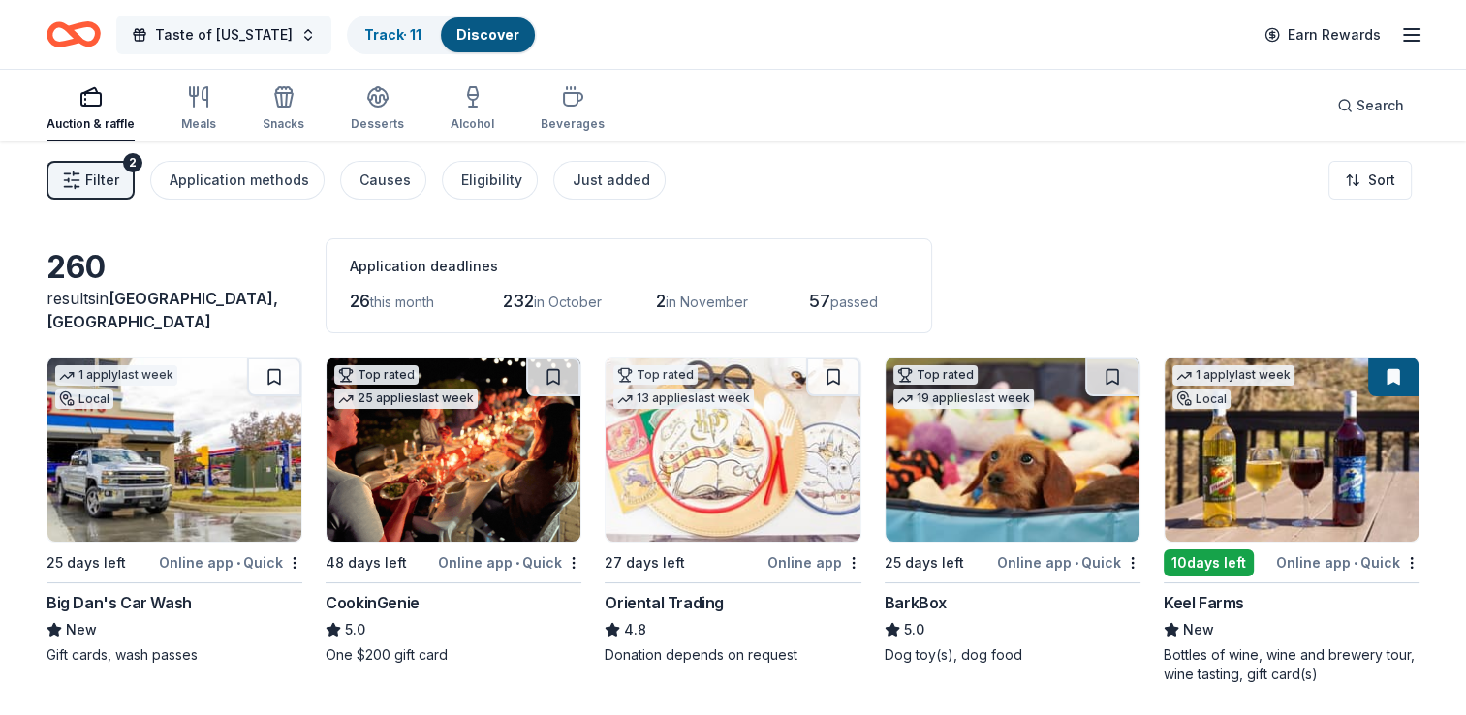
click at [286, 29] on button "Taste of [US_STATE]" at bounding box center [223, 35] width 215 height 39
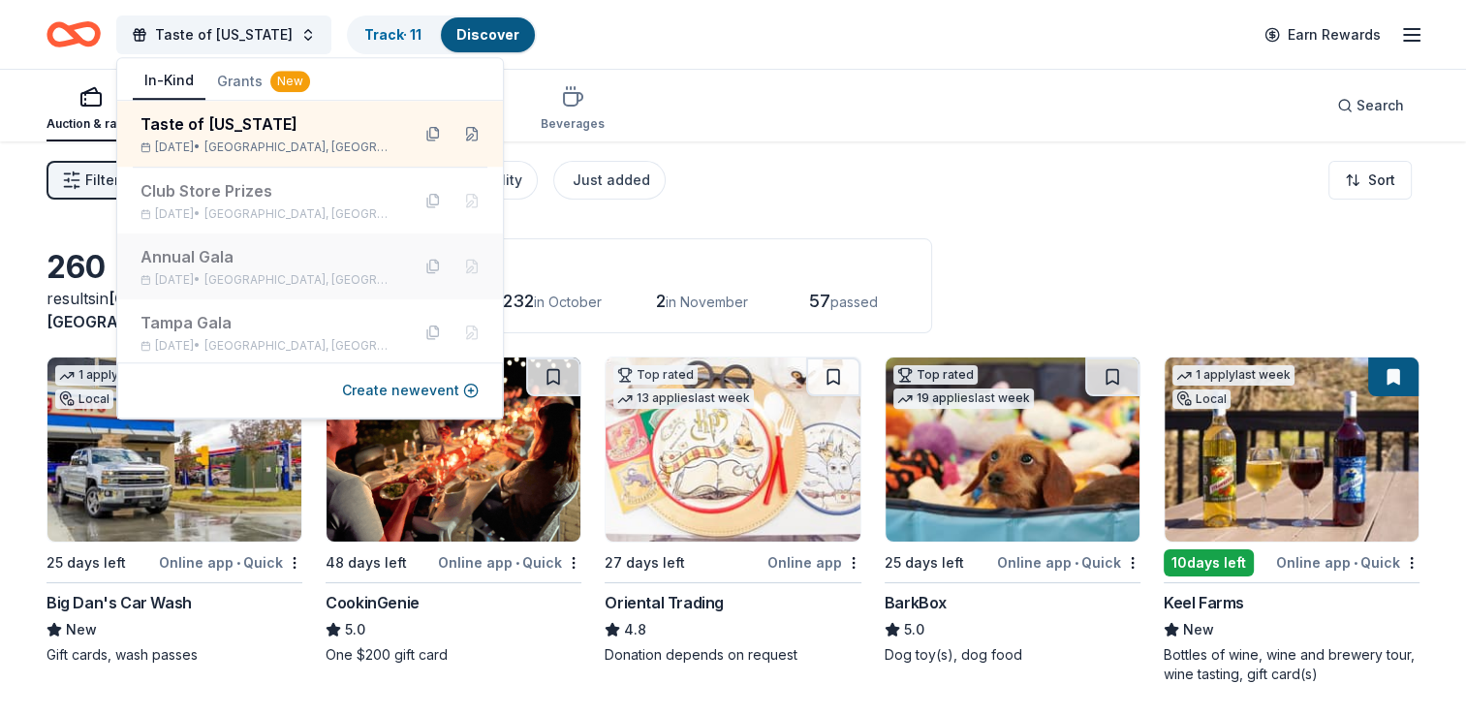
click at [202, 266] on div "Annual Gala" at bounding box center [267, 256] width 254 height 23
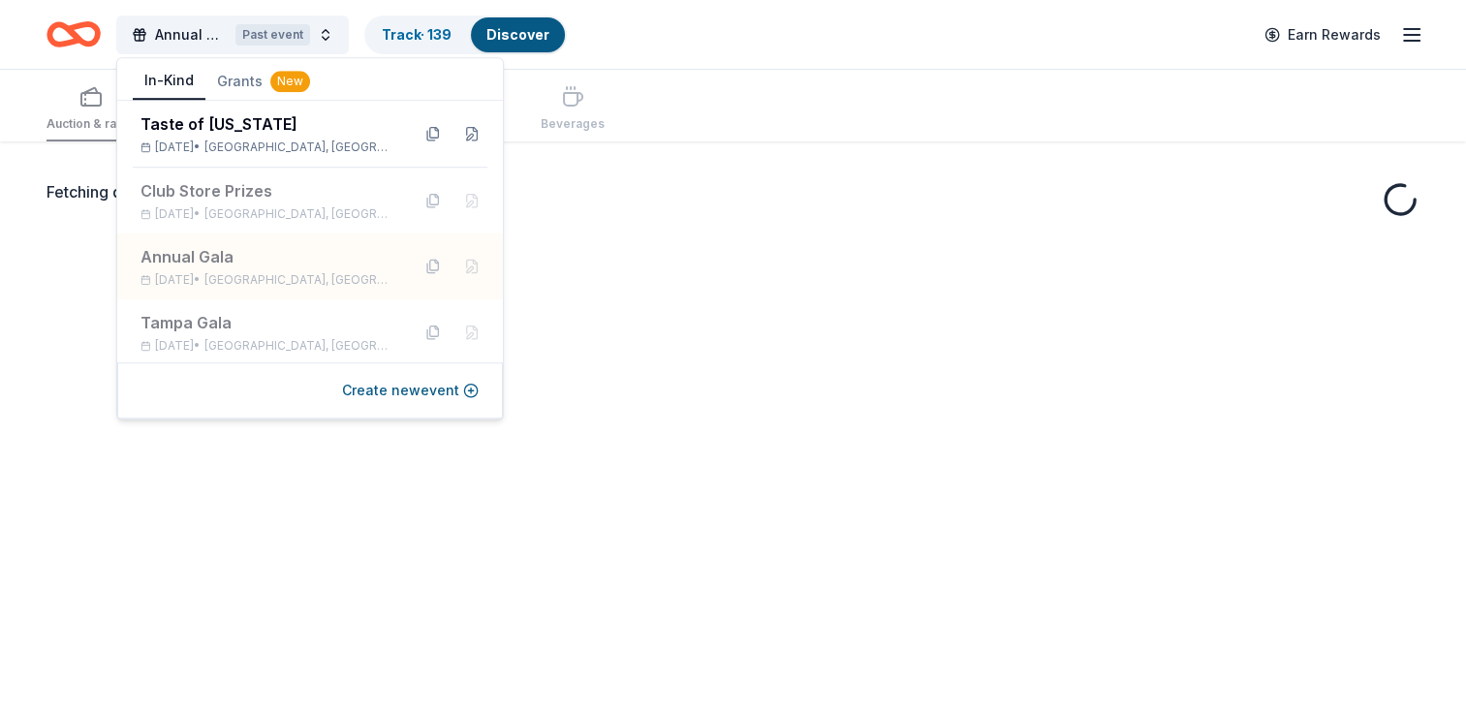
click at [780, 41] on div "Annual Gala Past event Track · 139 Discover Earn Rewards" at bounding box center [733, 35] width 1373 height 46
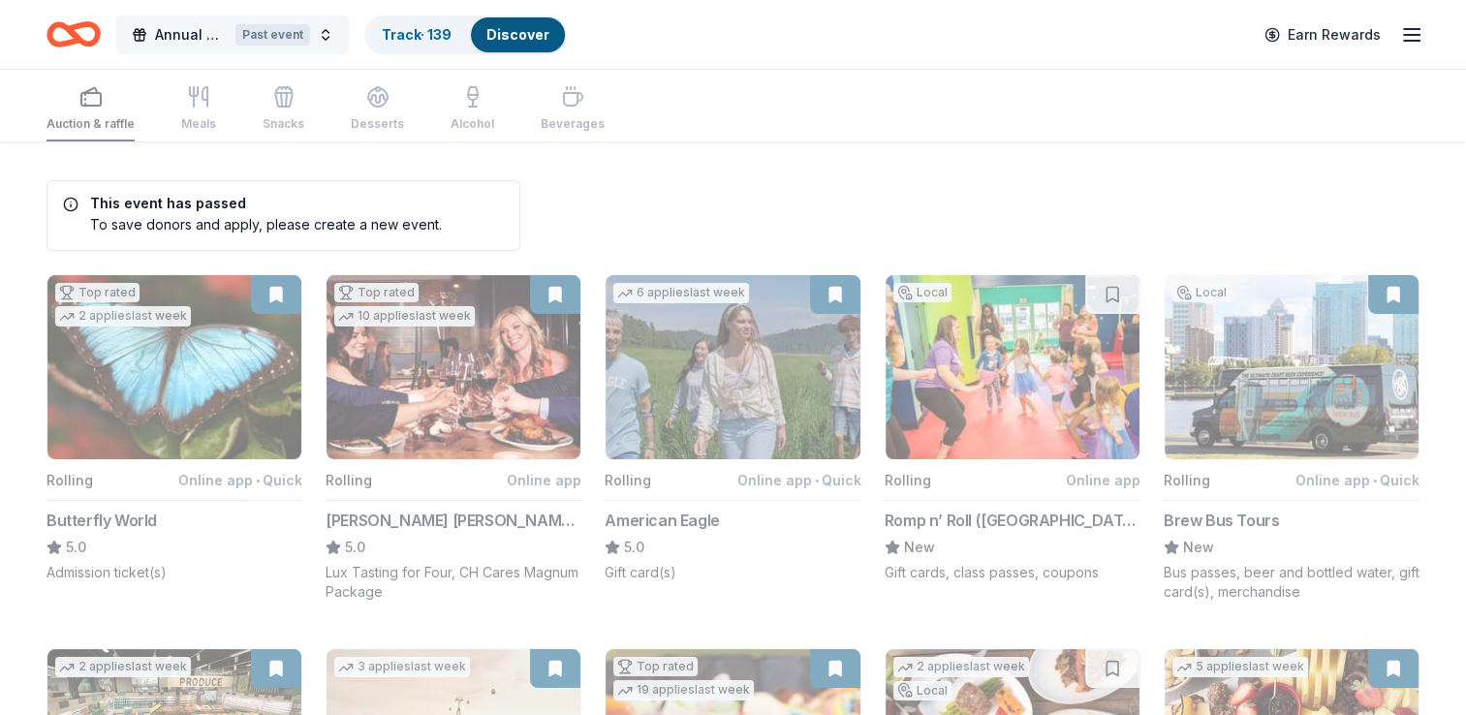
click at [189, 36] on span "Annual Gala" at bounding box center [191, 34] width 73 height 23
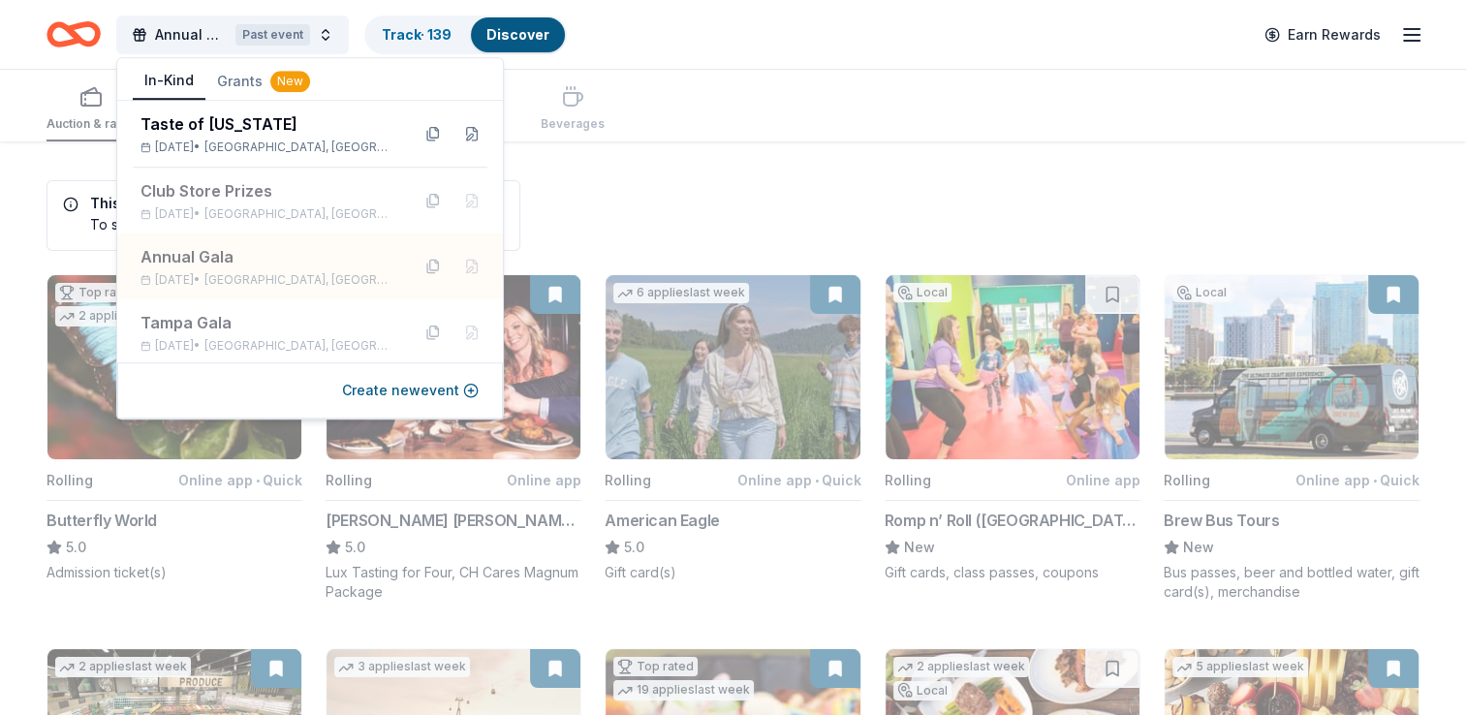
click at [961, 130] on div "Auction & raffle Meals Snacks Desserts Alcohol Beverages" at bounding box center [733, 106] width 1373 height 72
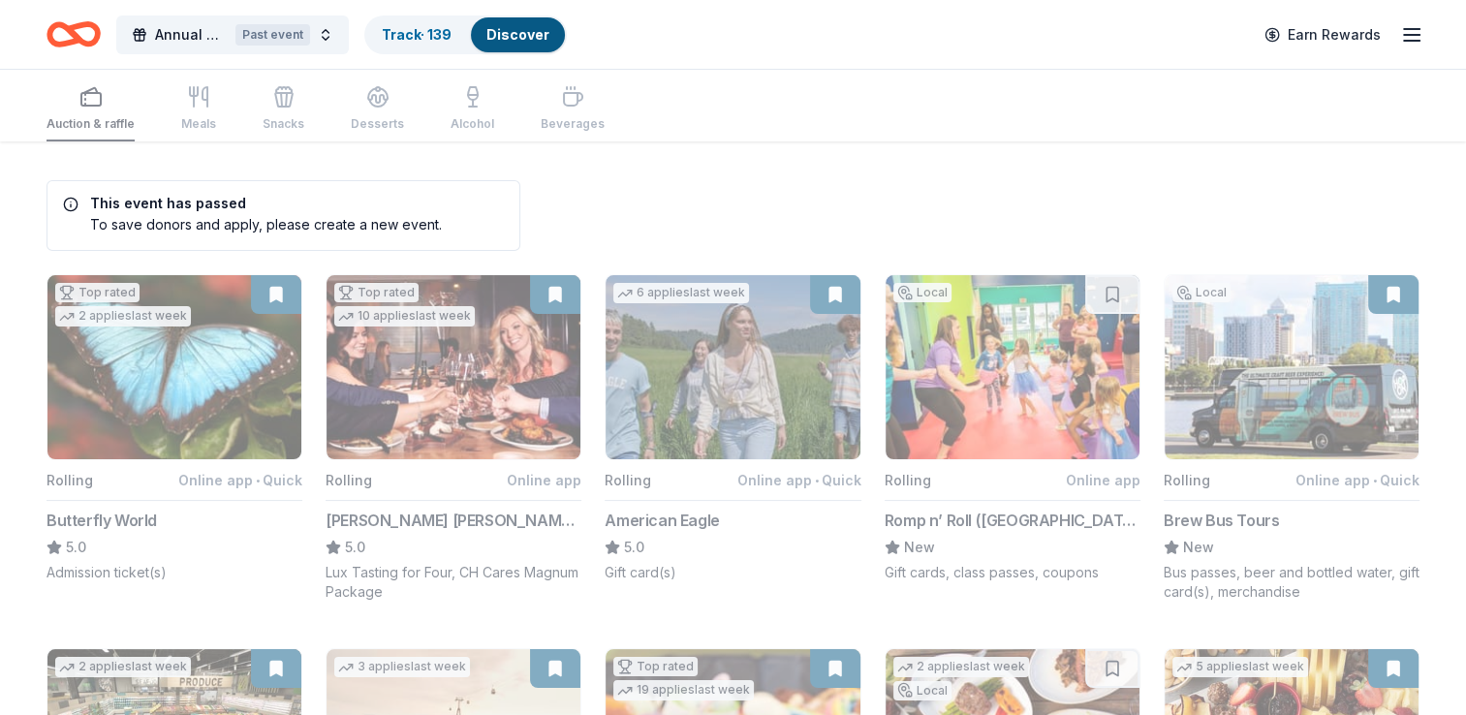
click at [1414, 33] on icon "button" at bounding box center [1411, 34] width 23 height 23
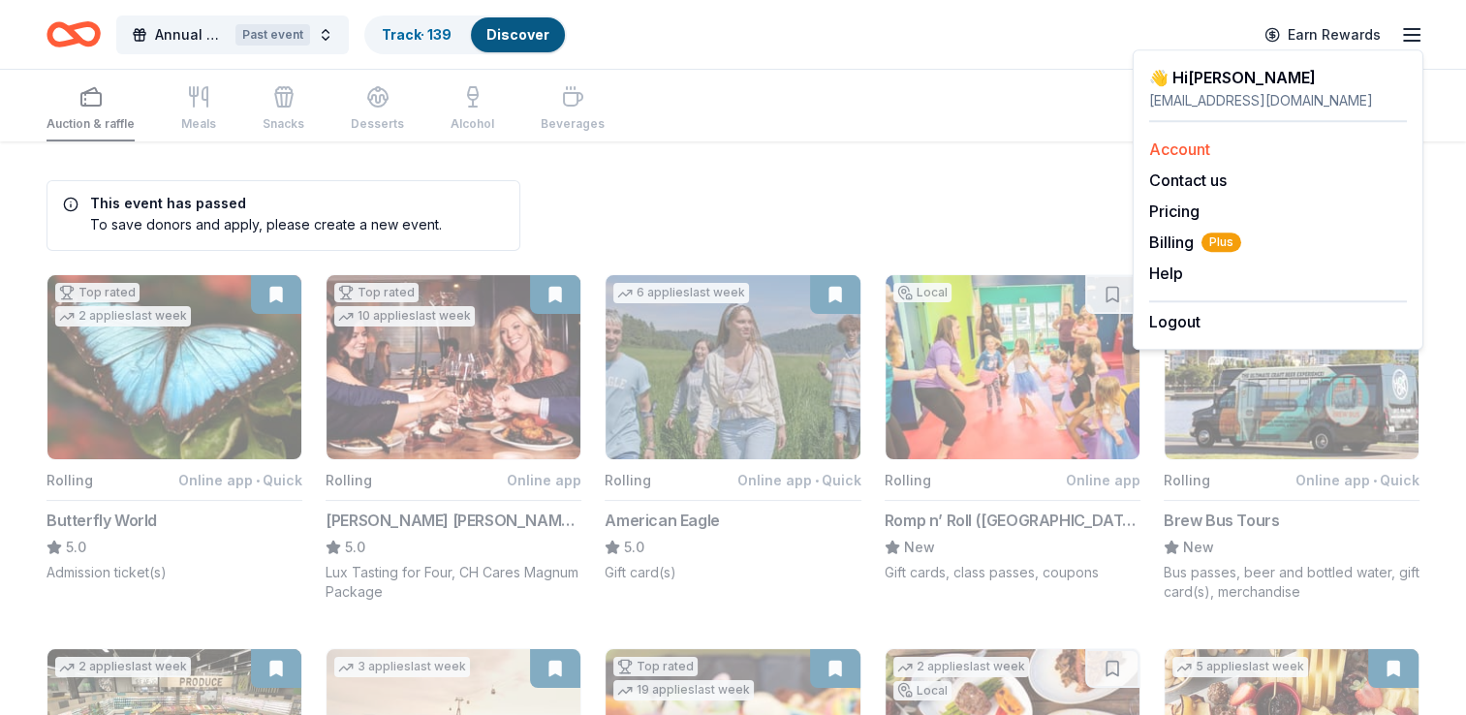
click at [1194, 152] on link "Account" at bounding box center [1179, 149] width 61 height 19
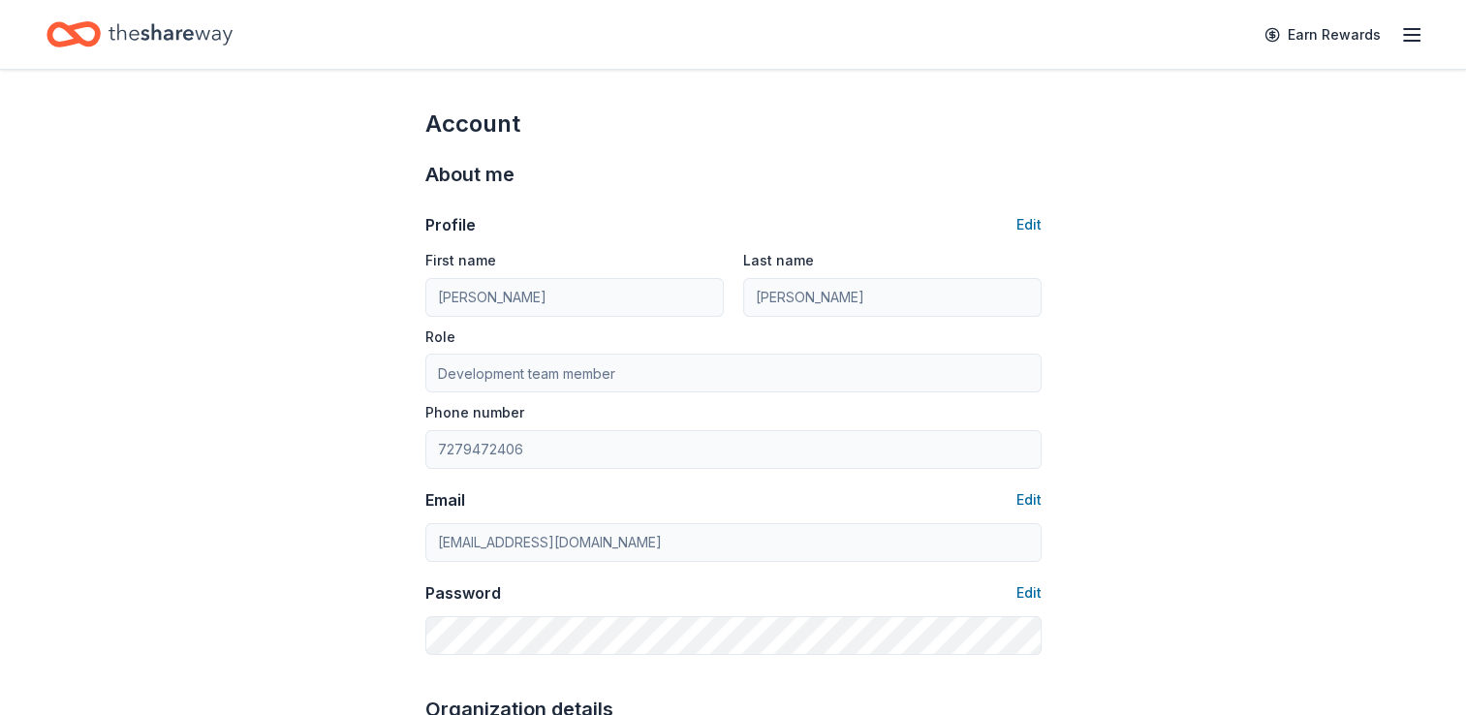
click at [154, 29] on icon "Home" at bounding box center [171, 35] width 124 height 40
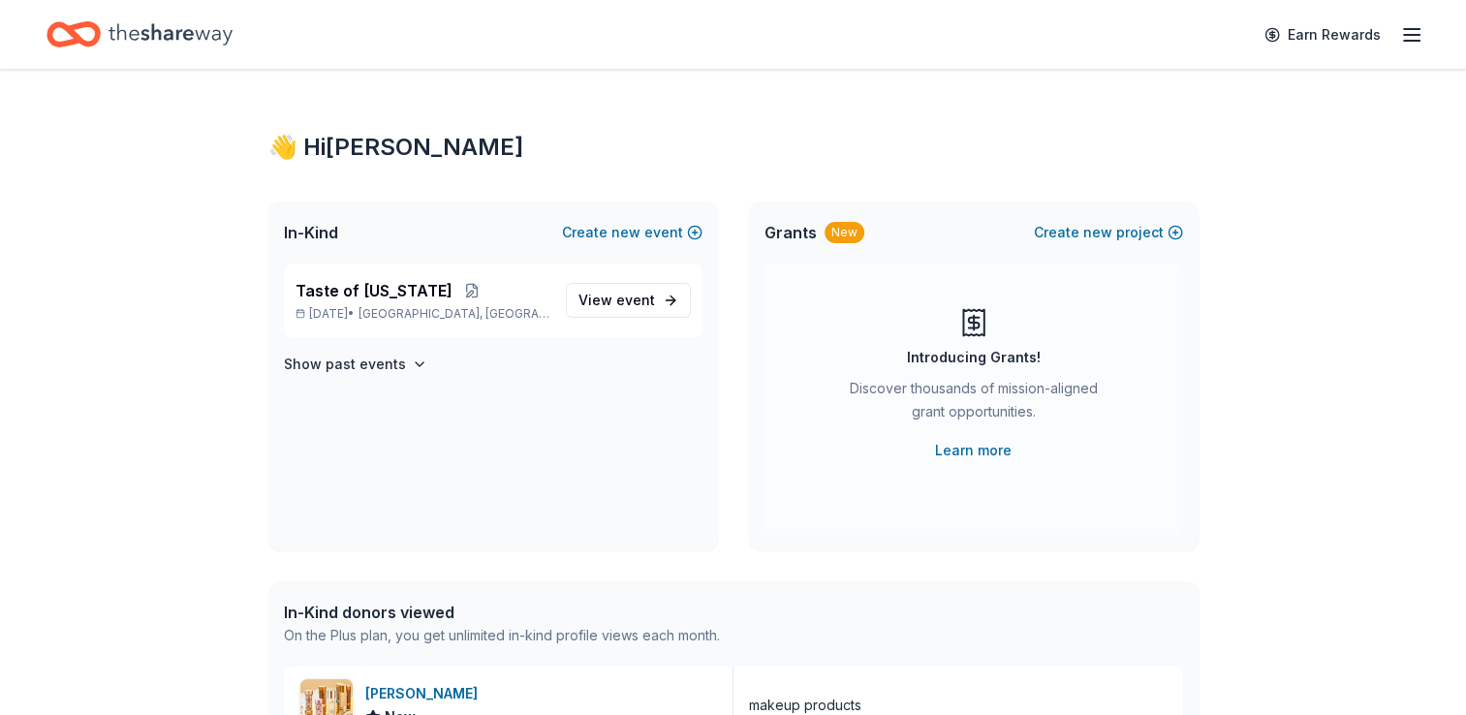
click at [174, 25] on icon "Home" at bounding box center [171, 35] width 124 height 40
click at [407, 293] on span "Taste of [US_STATE]" at bounding box center [374, 290] width 157 height 23
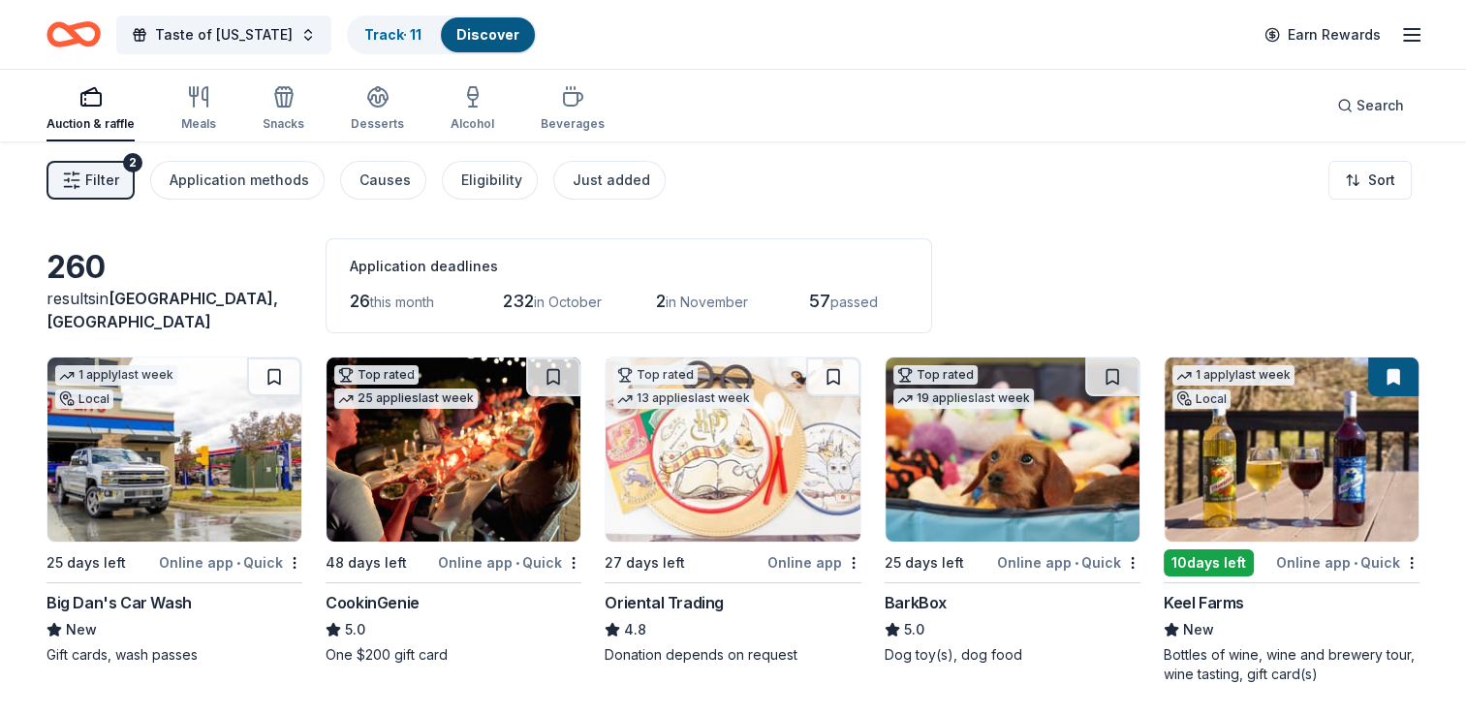
click at [101, 172] on span "Filter" at bounding box center [102, 180] width 34 height 23
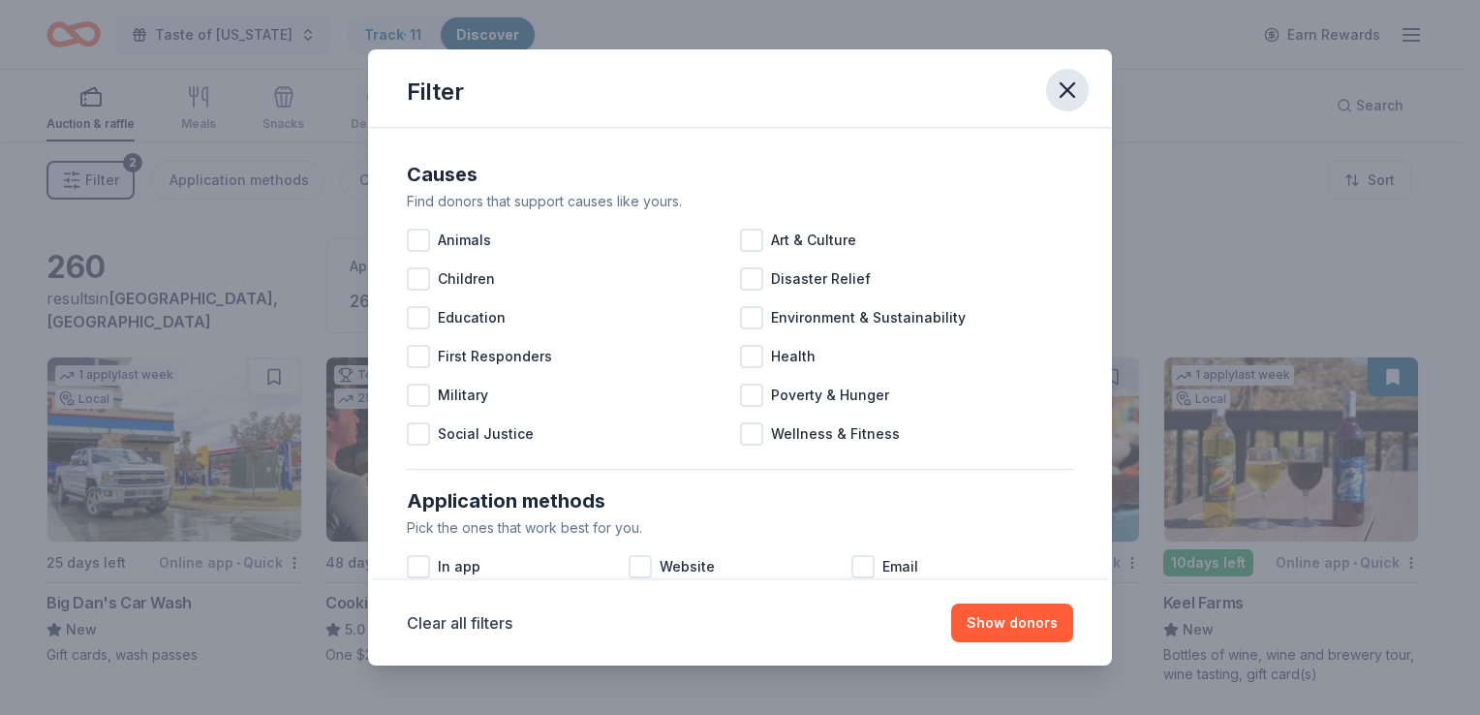
click at [1067, 95] on icon "button" at bounding box center [1067, 90] width 27 height 27
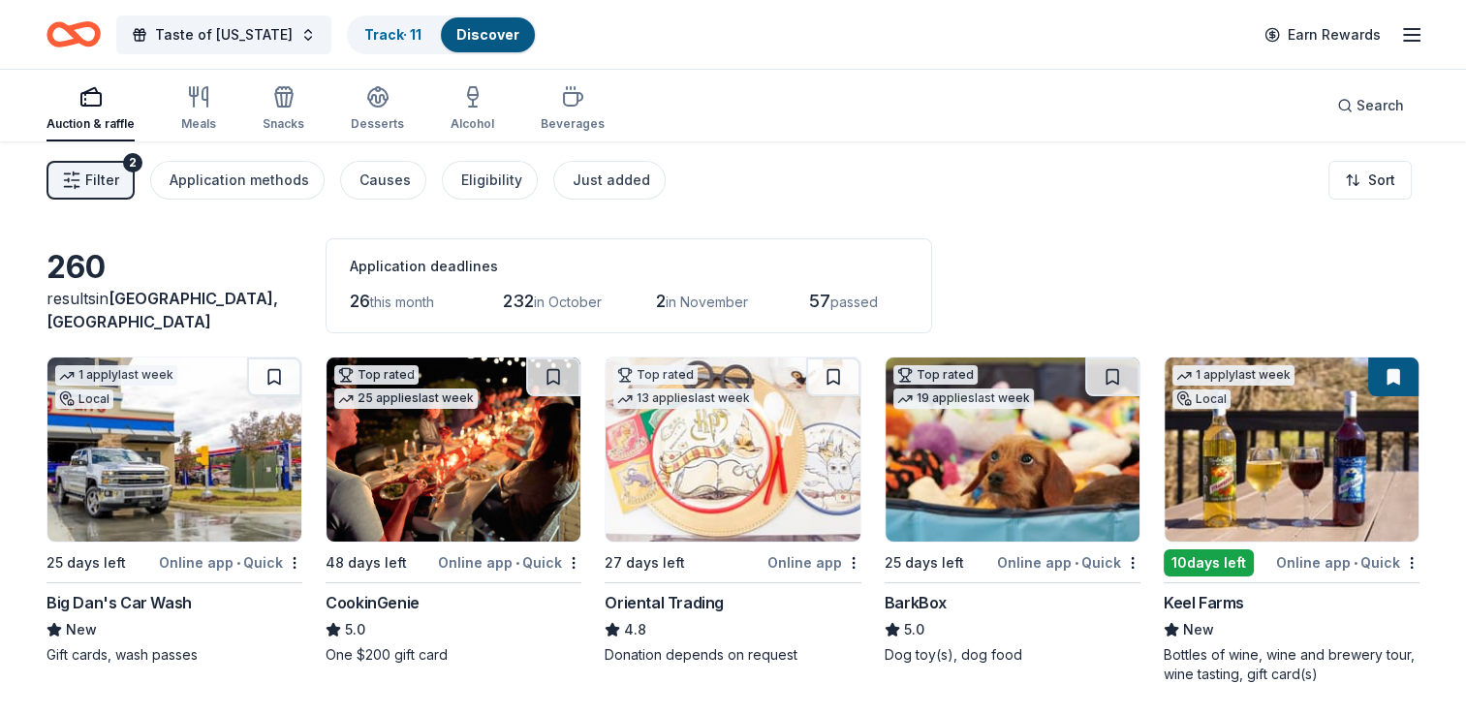
click at [472, 34] on link "Discover" at bounding box center [487, 34] width 63 height 16
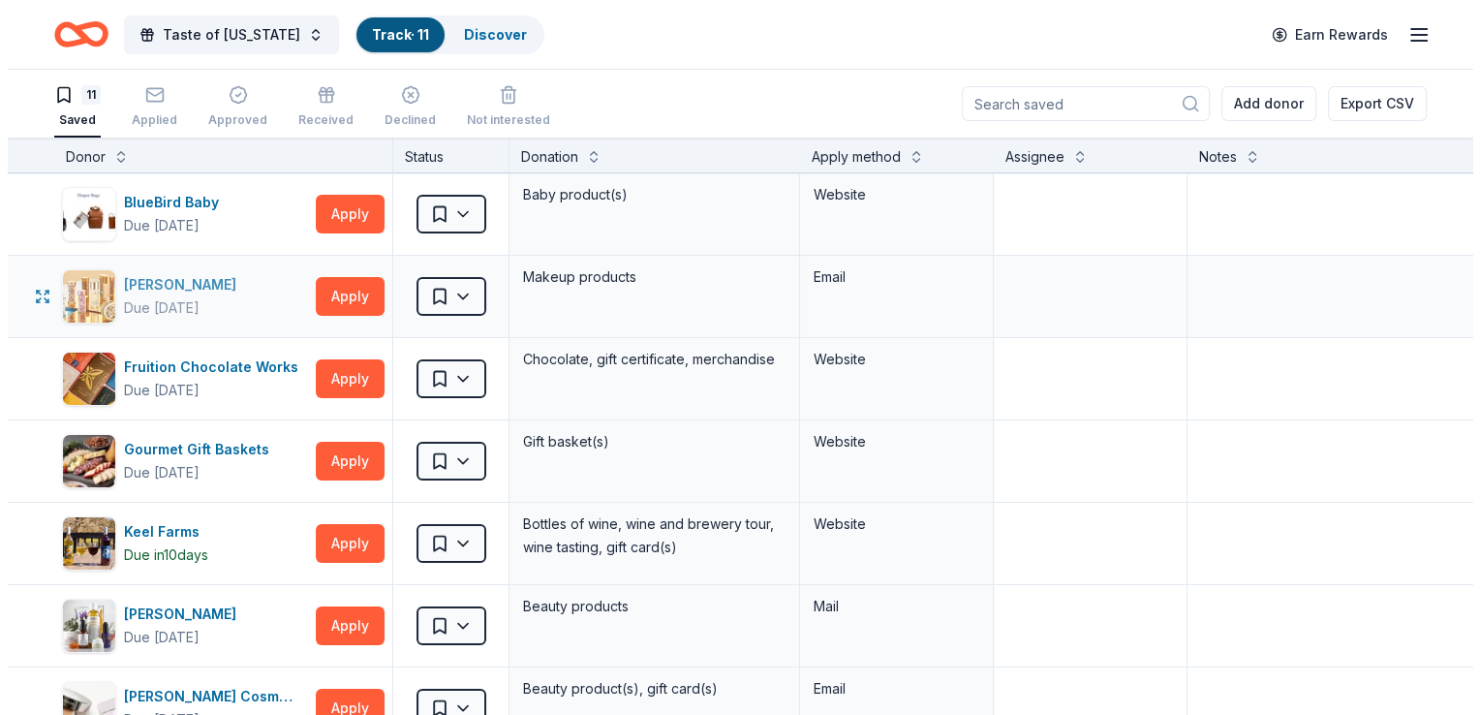
scroll to position [186, 0]
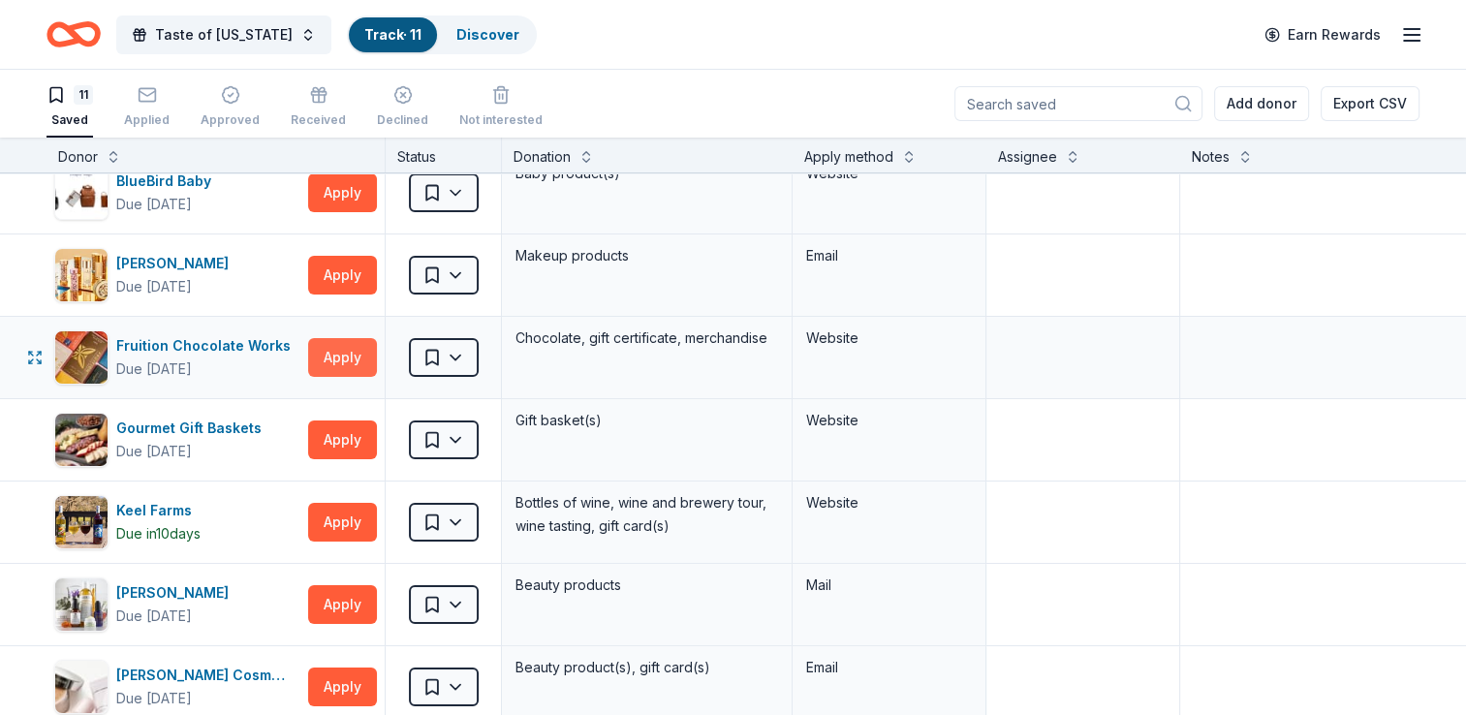
click at [345, 354] on button "Apply" at bounding box center [342, 357] width 69 height 39
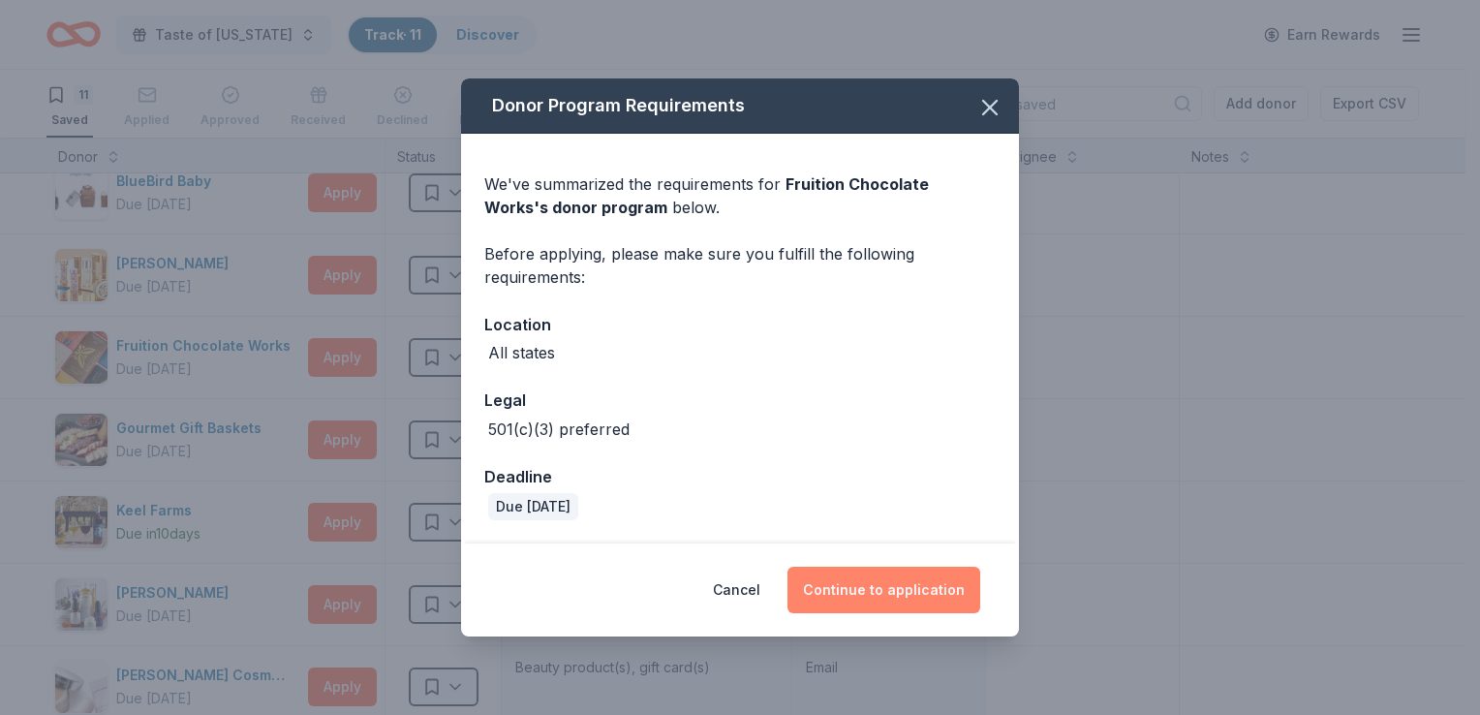
click at [904, 604] on button "Continue to application" at bounding box center [884, 590] width 193 height 47
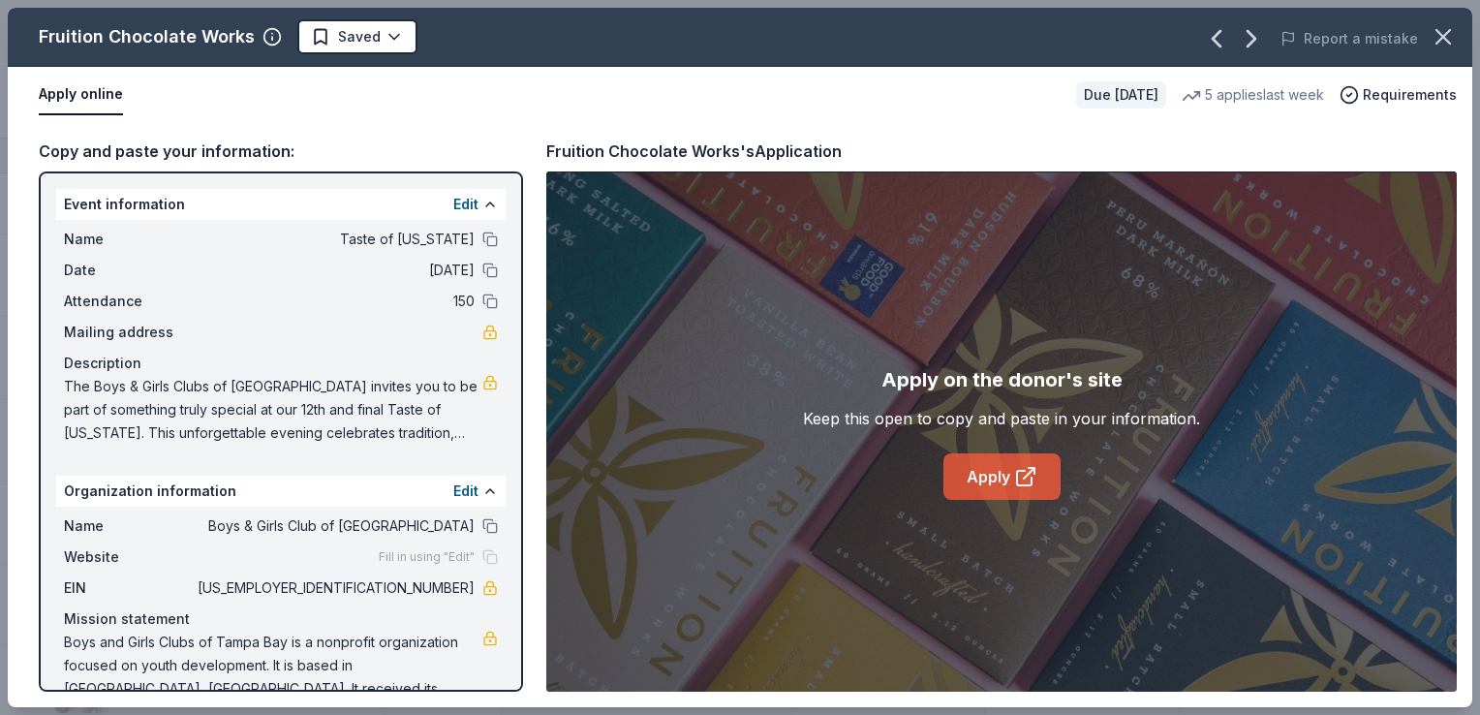
click at [1031, 486] on icon at bounding box center [1025, 476] width 23 height 23
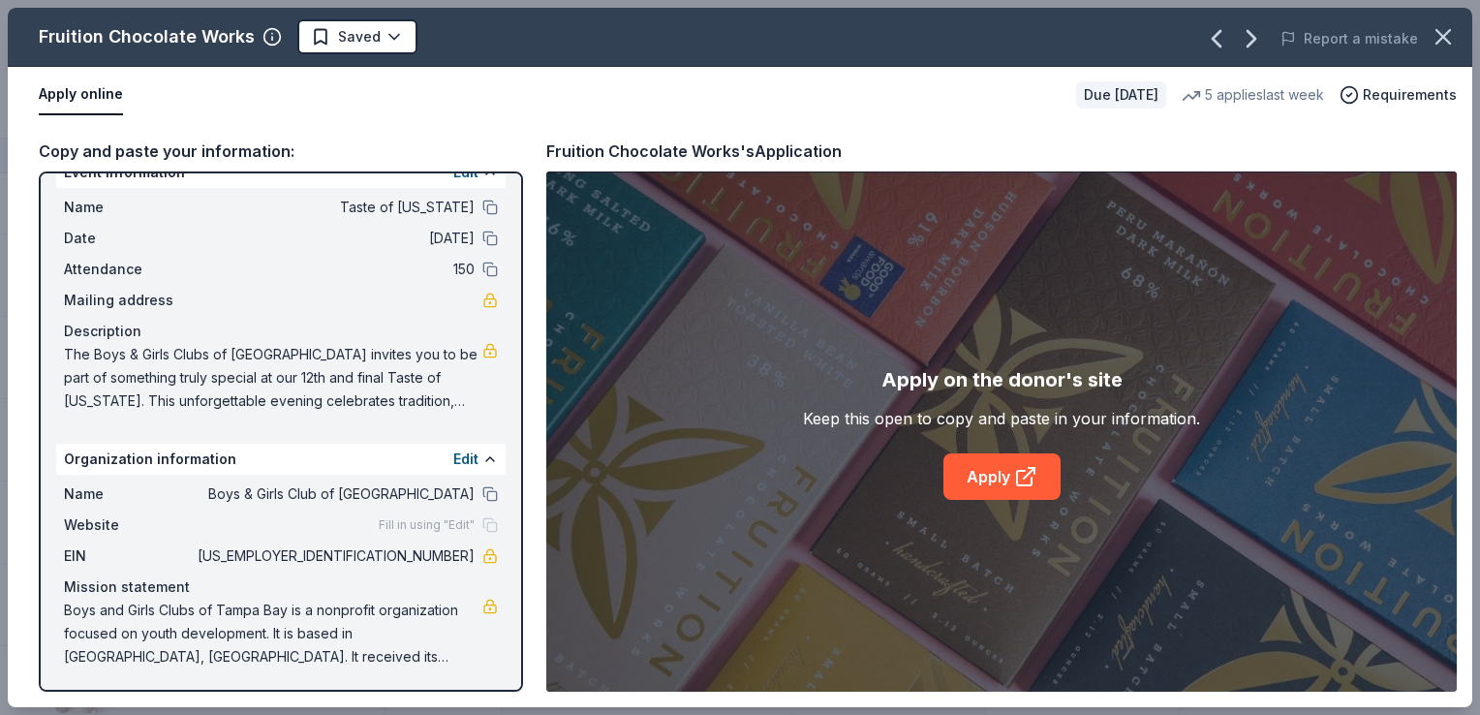
drag, startPoint x: 60, startPoint y: 354, endPoint x: 410, endPoint y: 399, distance: 352.7
click at [410, 399] on div "Name Taste of Kentucky Date 11/06/25 Attendance 150 Mailing address Description…" at bounding box center [281, 304] width 450 height 233
click at [1256, 37] on icon "button" at bounding box center [1252, 39] width 8 height 16
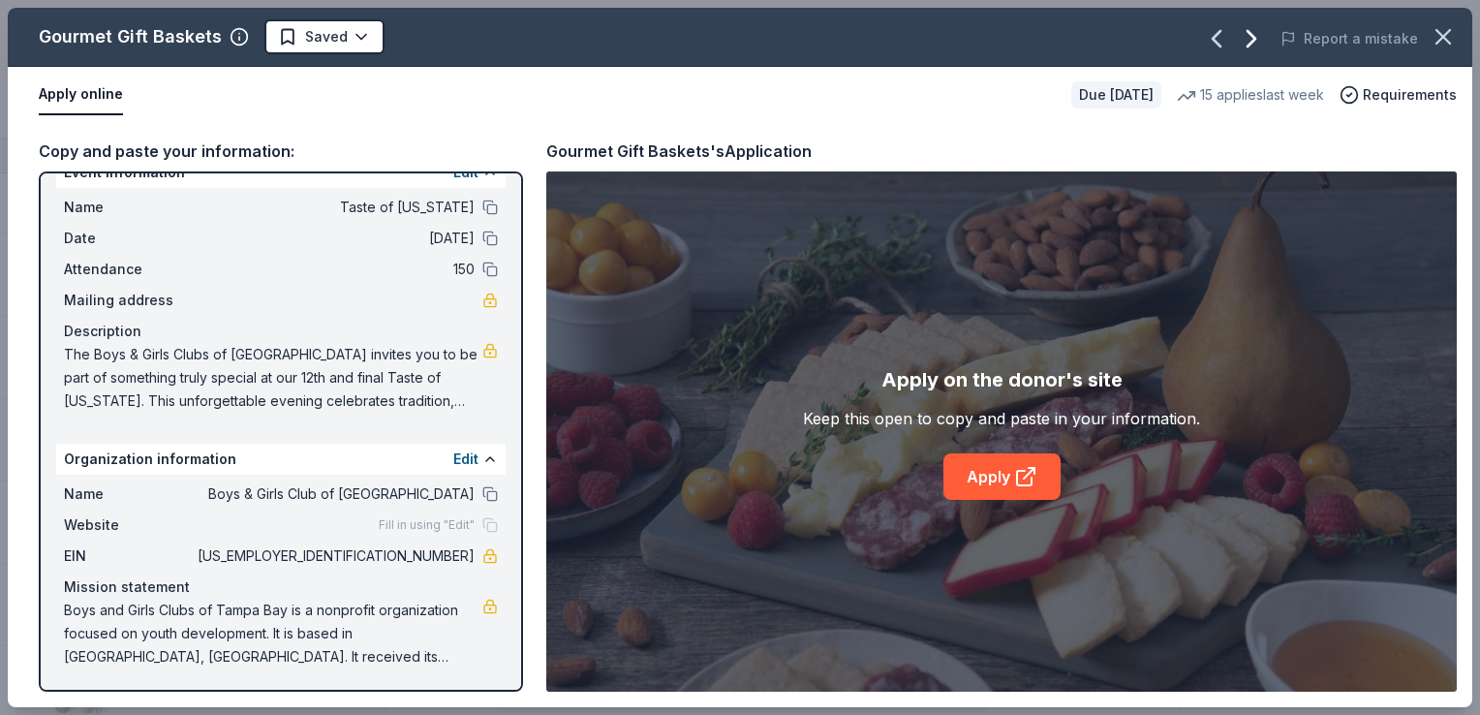
click at [1260, 35] on icon "button" at bounding box center [1251, 38] width 31 height 31
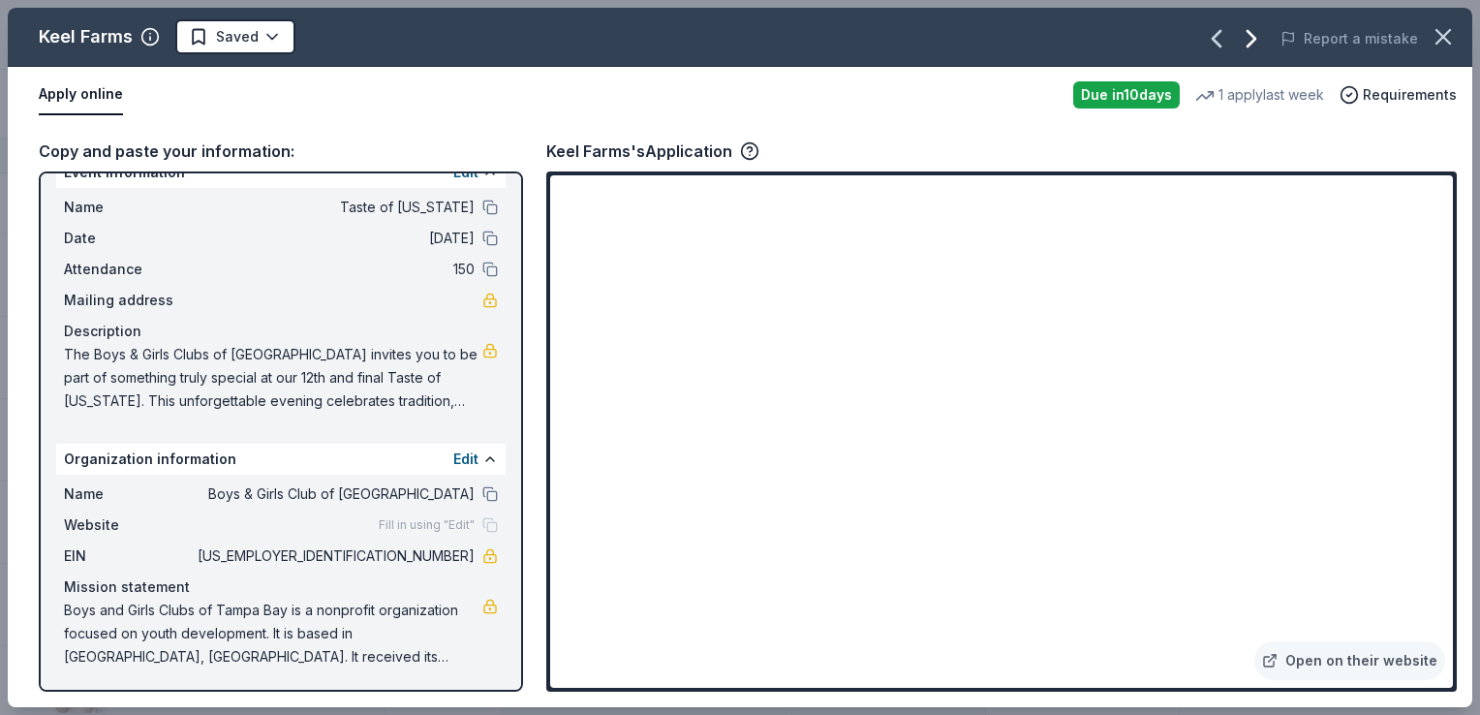
click at [1260, 35] on icon "button" at bounding box center [1251, 38] width 31 height 31
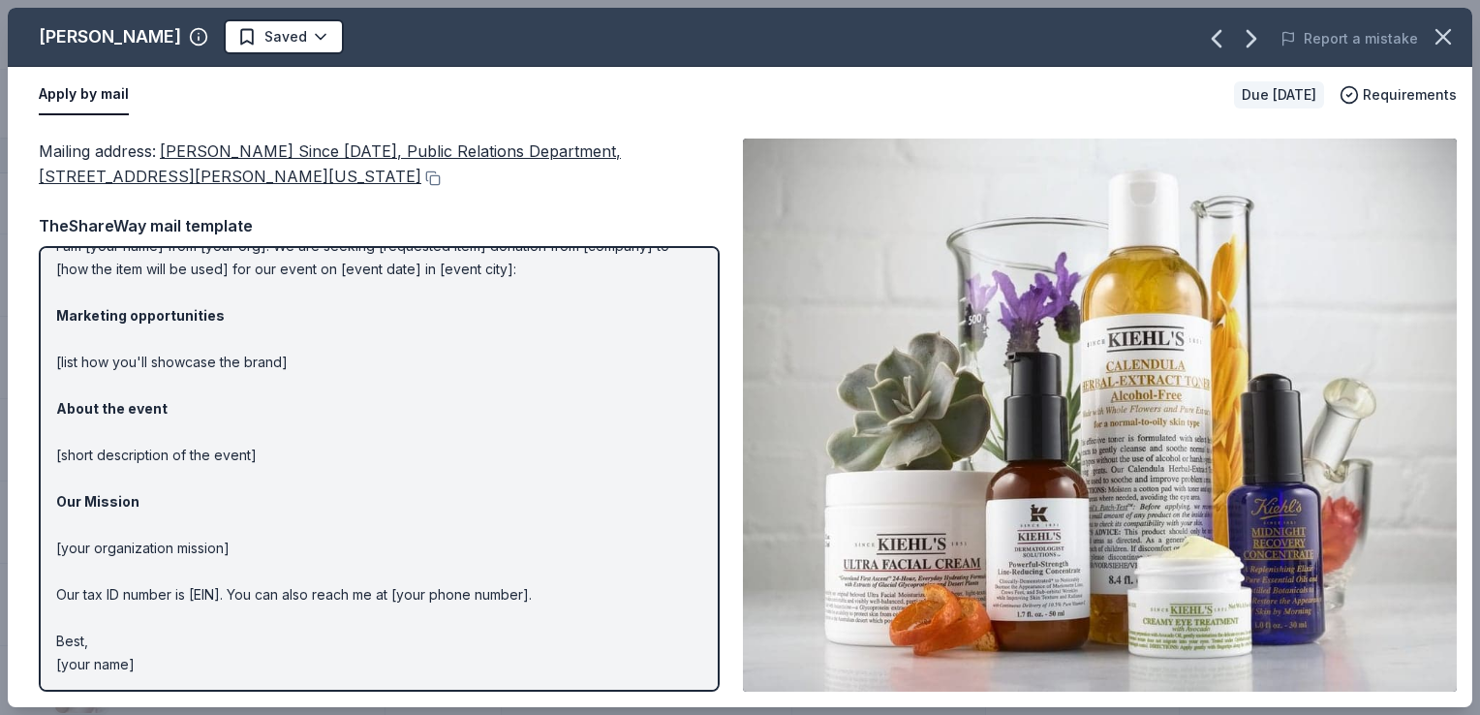
scroll to position [0, 0]
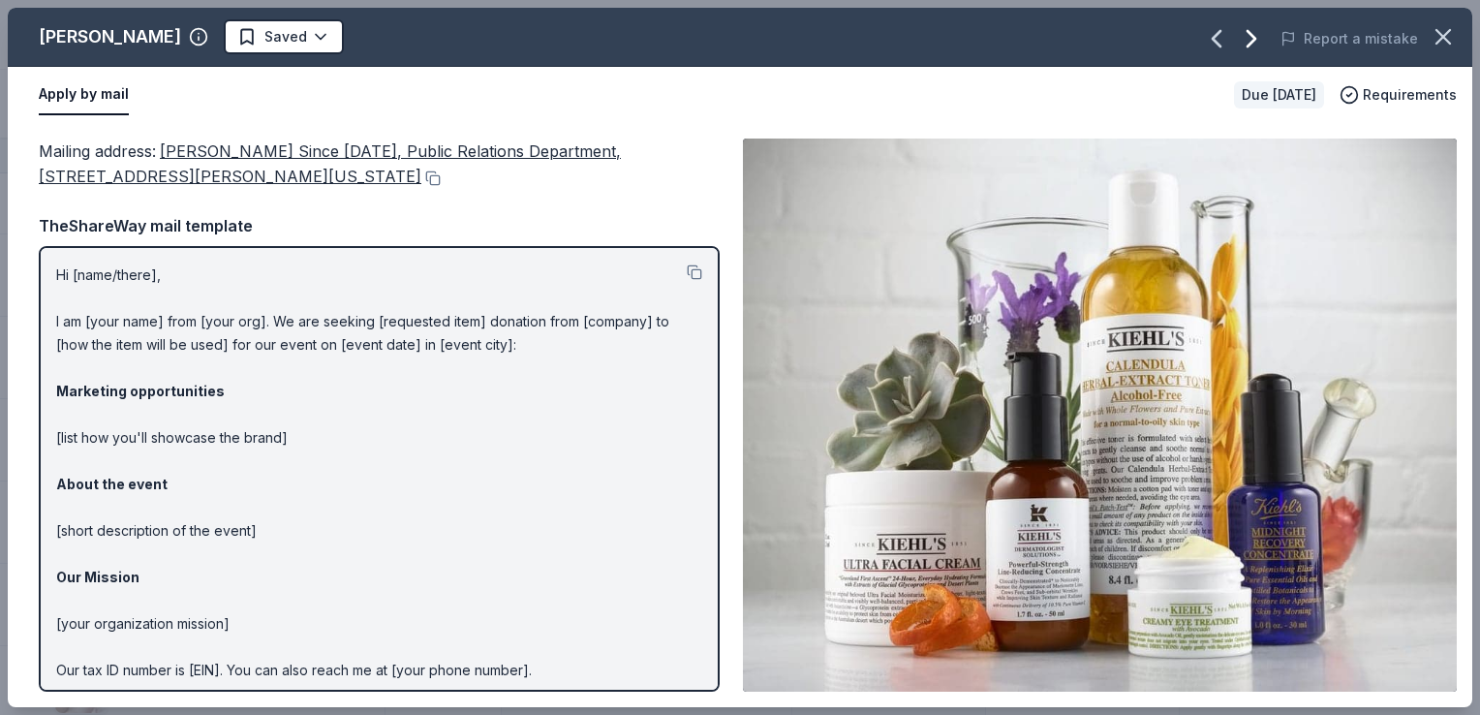
click at [1248, 32] on icon "button" at bounding box center [1251, 38] width 31 height 31
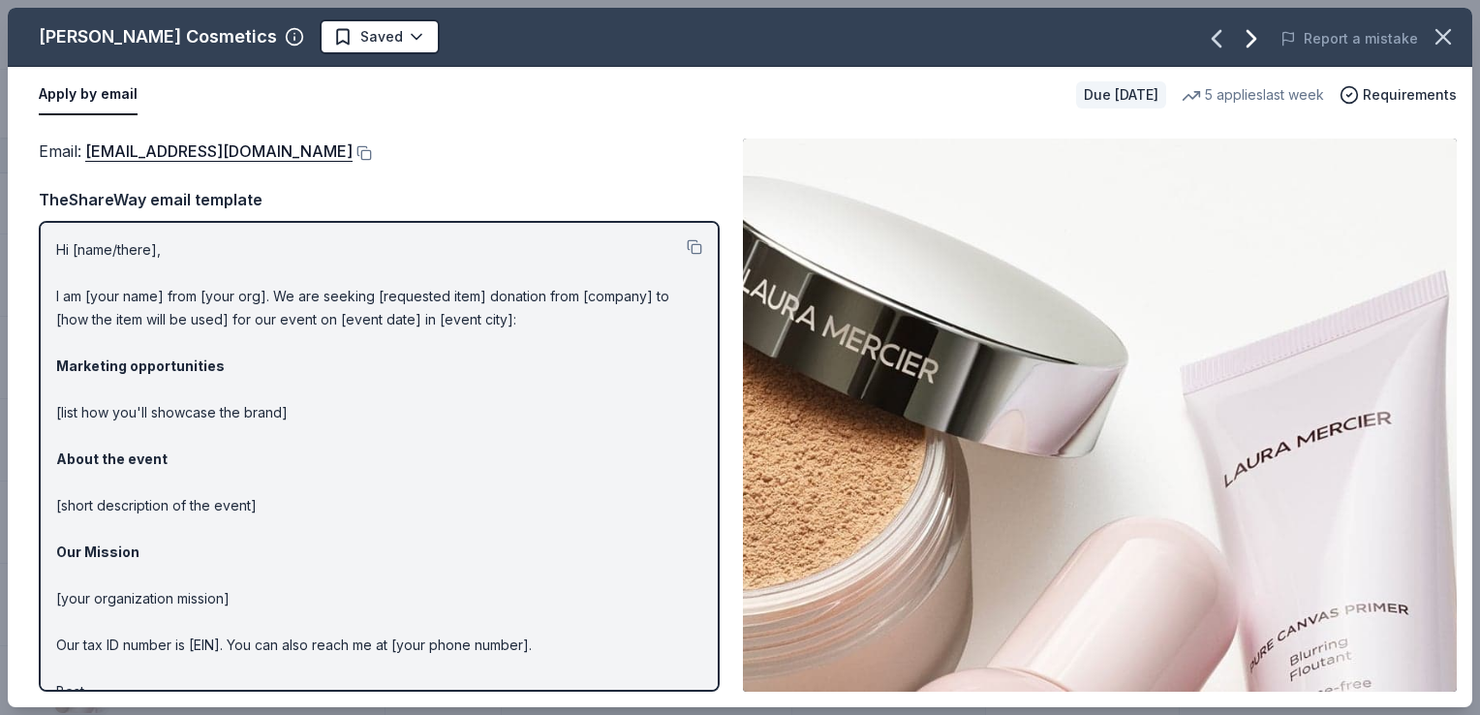
click at [1256, 34] on icon "button" at bounding box center [1252, 39] width 8 height 16
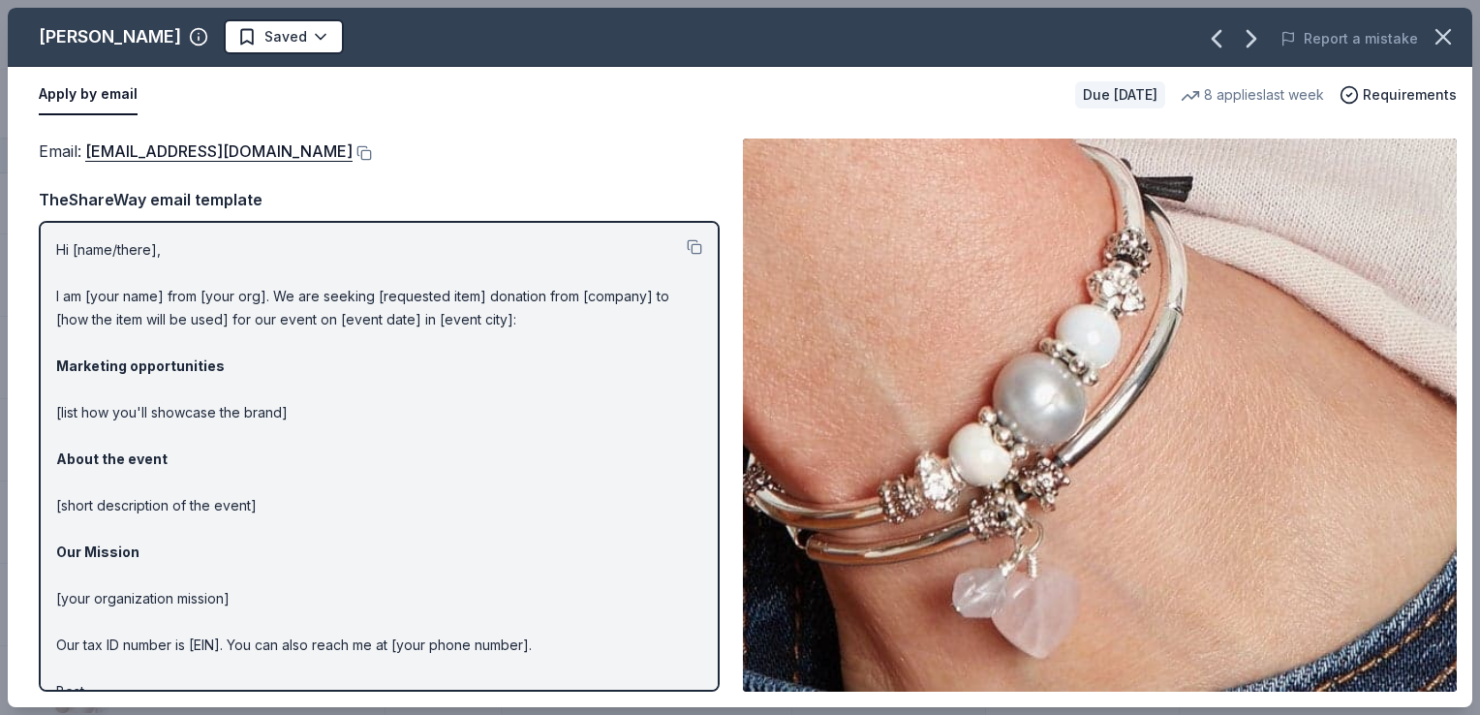
drag, startPoint x: 48, startPoint y: 250, endPoint x: 308, endPoint y: 351, distance: 278.5
click at [308, 351] on div "Hi [name/there], I am [your name] from [your org]. We are seeking [requested it…" at bounding box center [379, 456] width 681 height 471
click at [687, 248] on button at bounding box center [695, 247] width 16 height 16
click at [353, 149] on button at bounding box center [362, 153] width 19 height 16
click at [1257, 39] on icon "button" at bounding box center [1251, 38] width 31 height 31
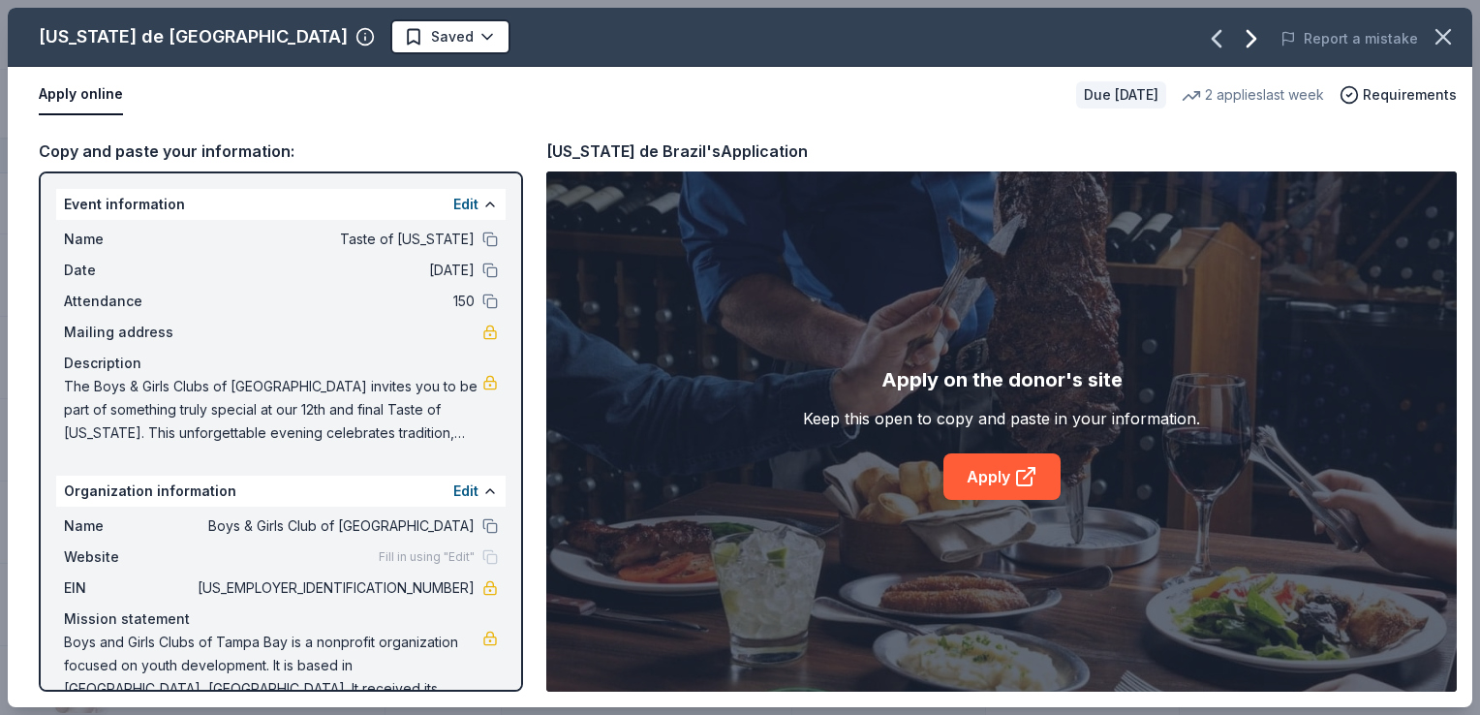
click at [1256, 37] on icon "button" at bounding box center [1252, 39] width 8 height 16
